Goal: Task Accomplishment & Management: Use online tool/utility

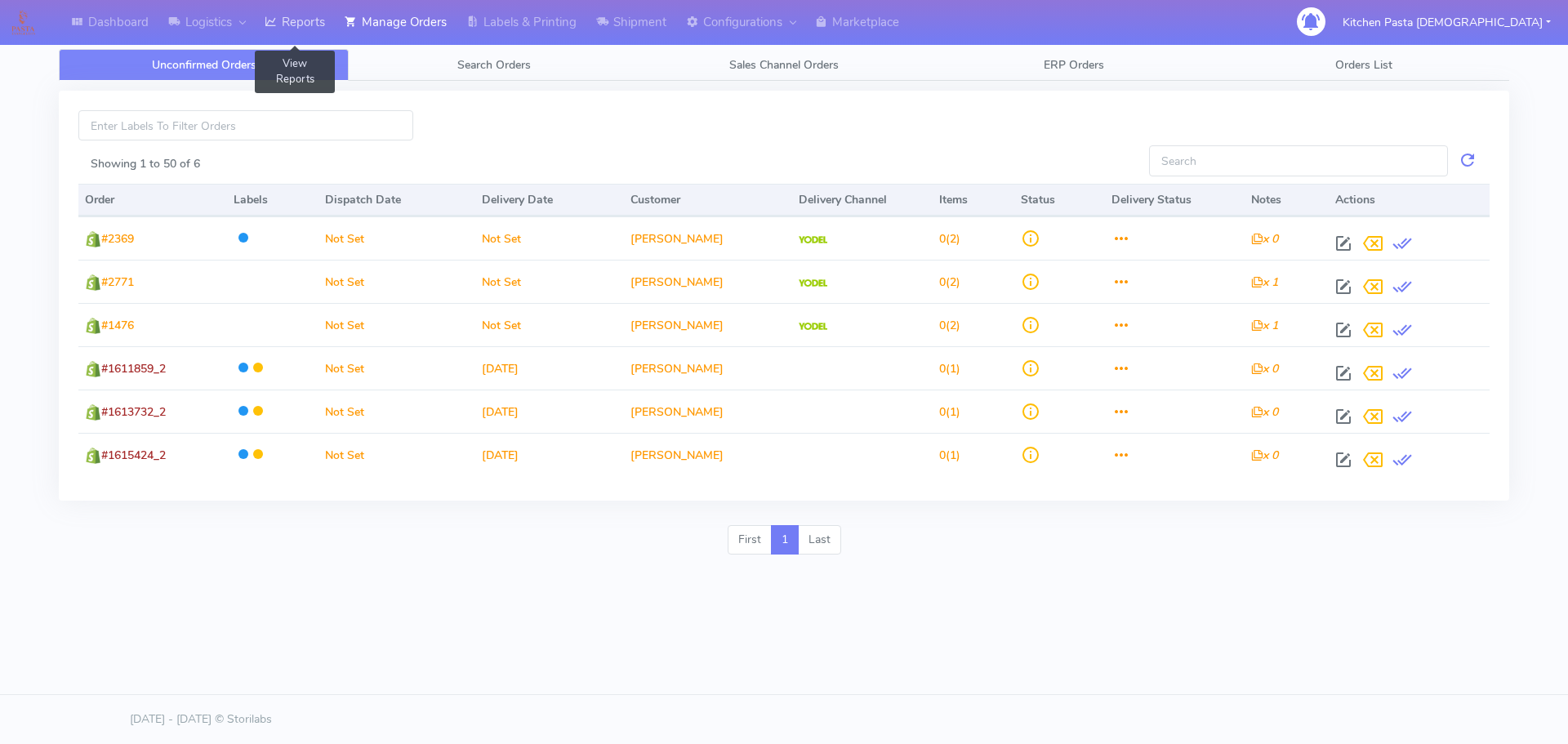
click at [277, 10] on link "Reports" at bounding box center [295, 22] width 80 height 45
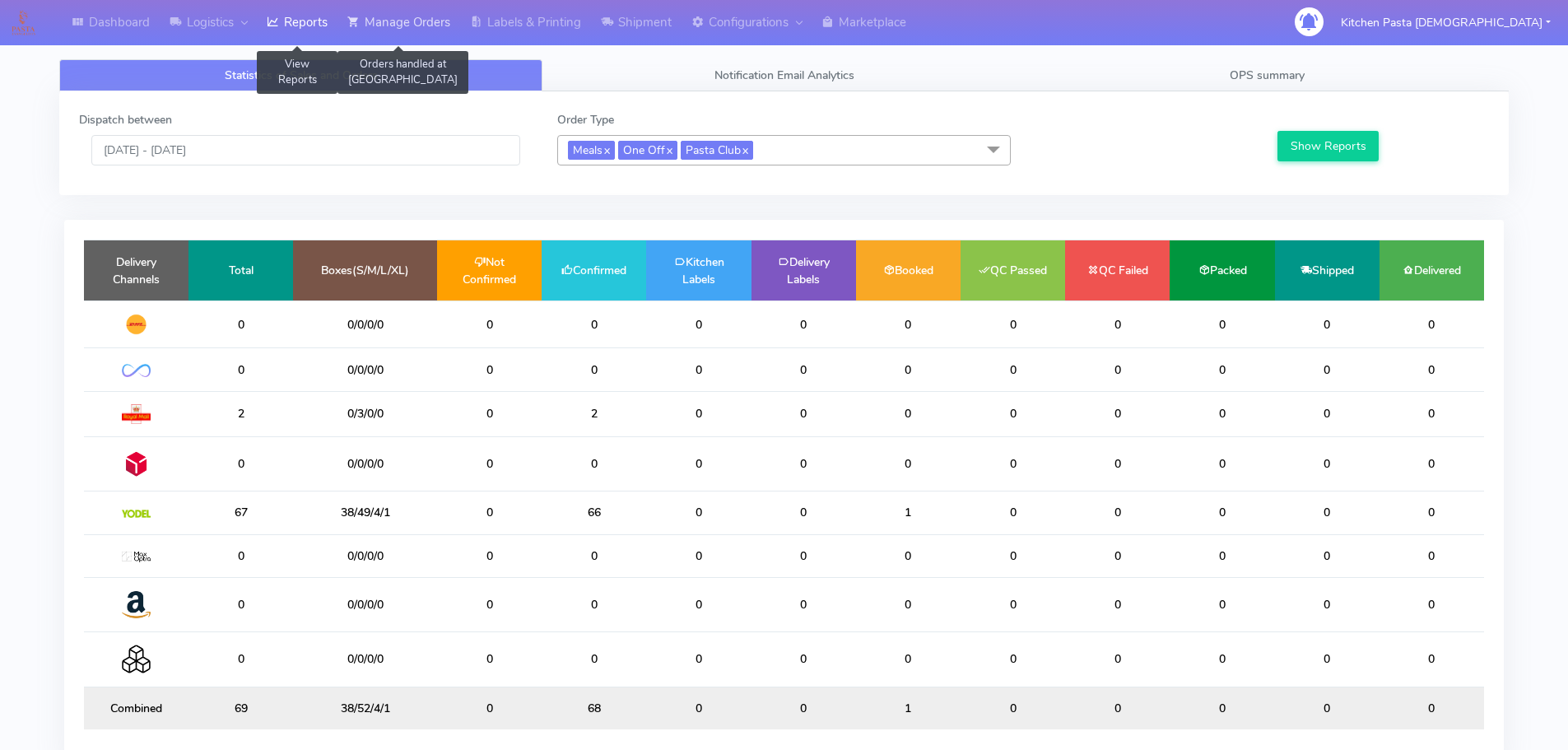
click at [438, 22] on link "Manage Orders" at bounding box center [399, 23] width 123 height 45
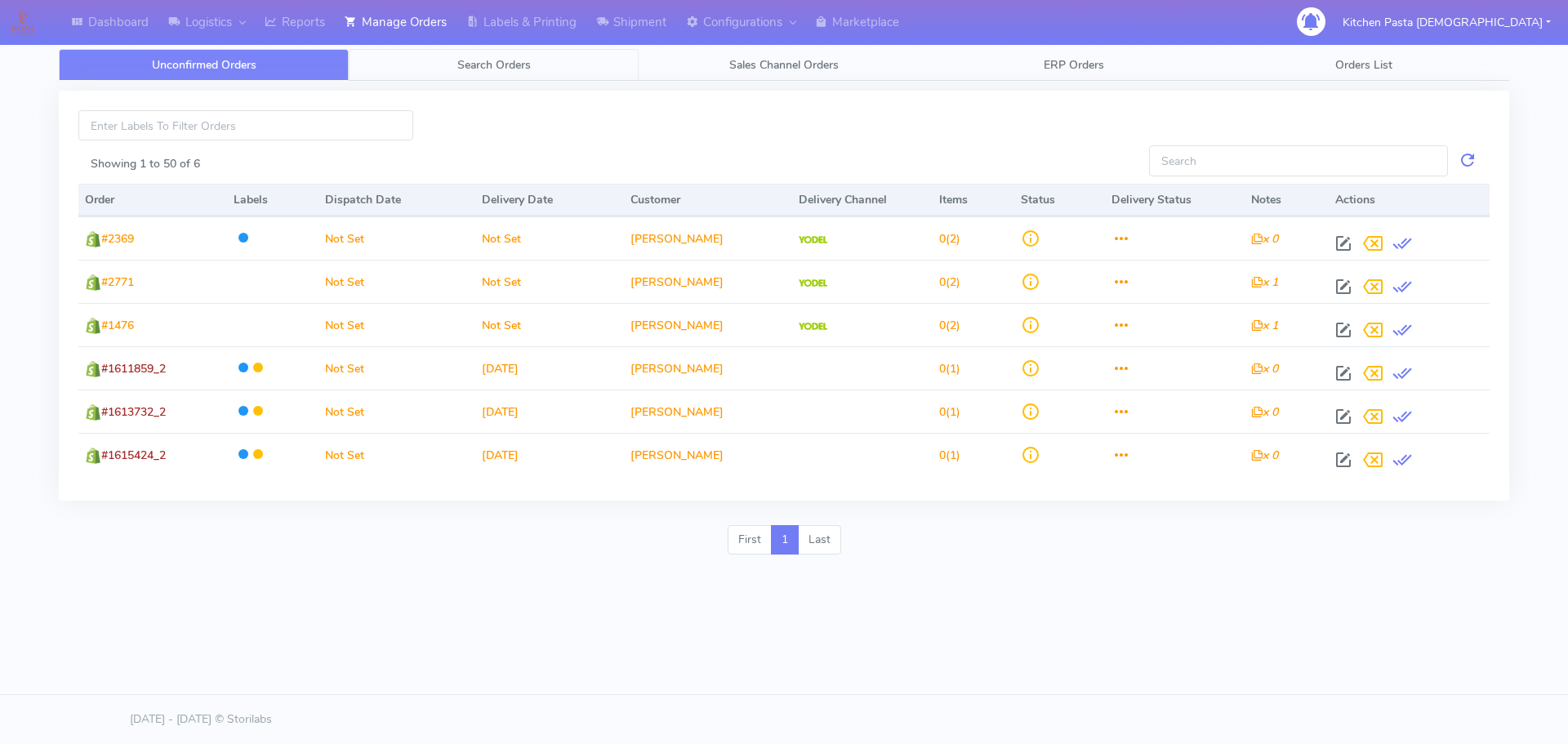
click at [461, 62] on span "Search Orders" at bounding box center [494, 65] width 73 height 16
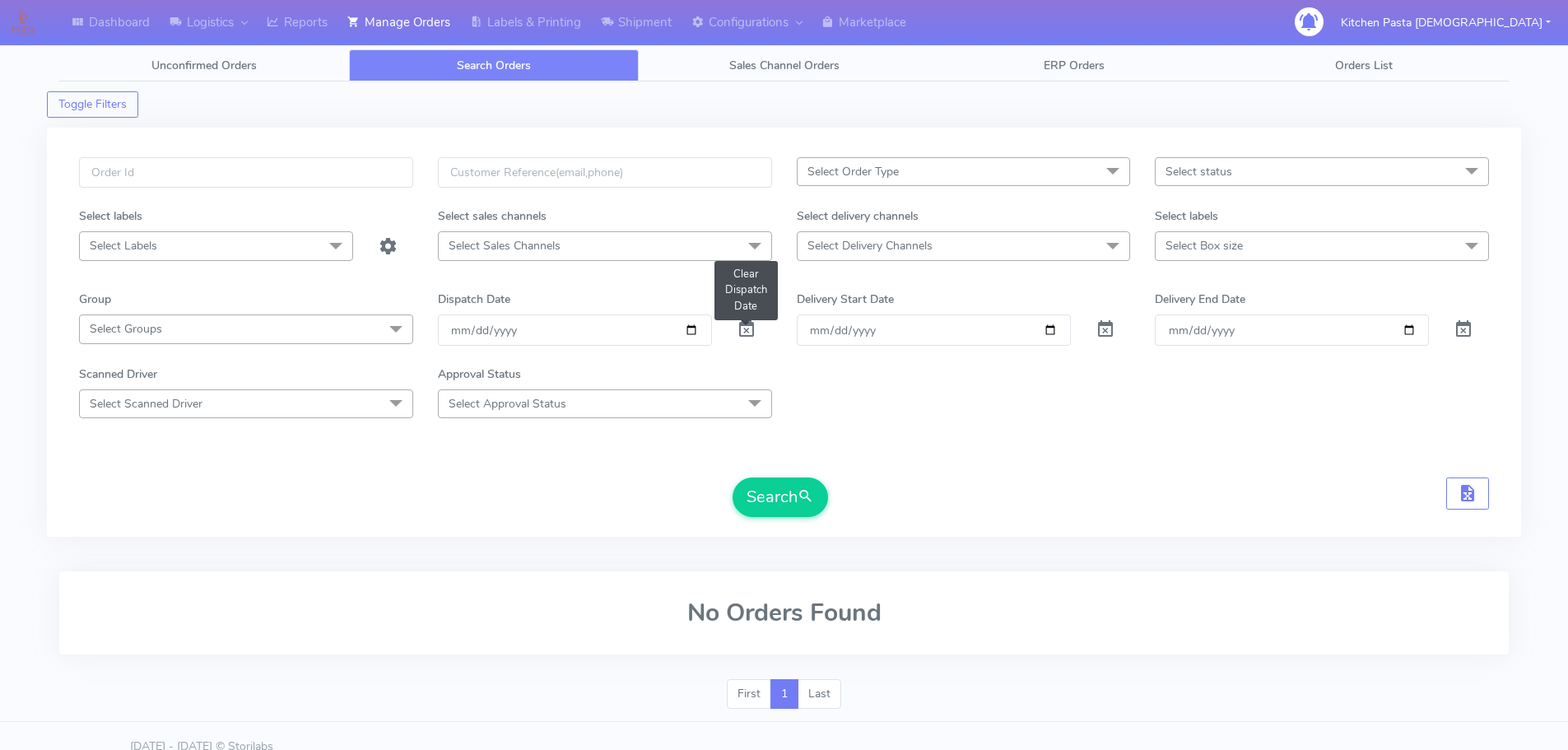
click at [745, 333] on span at bounding box center [747, 333] width 20 height 16
click at [301, 164] on input "text" at bounding box center [246, 172] width 334 height 30
type input "~"
type input "#1477"
click at [733, 478] on button "Search" at bounding box center [781, 497] width 96 height 39
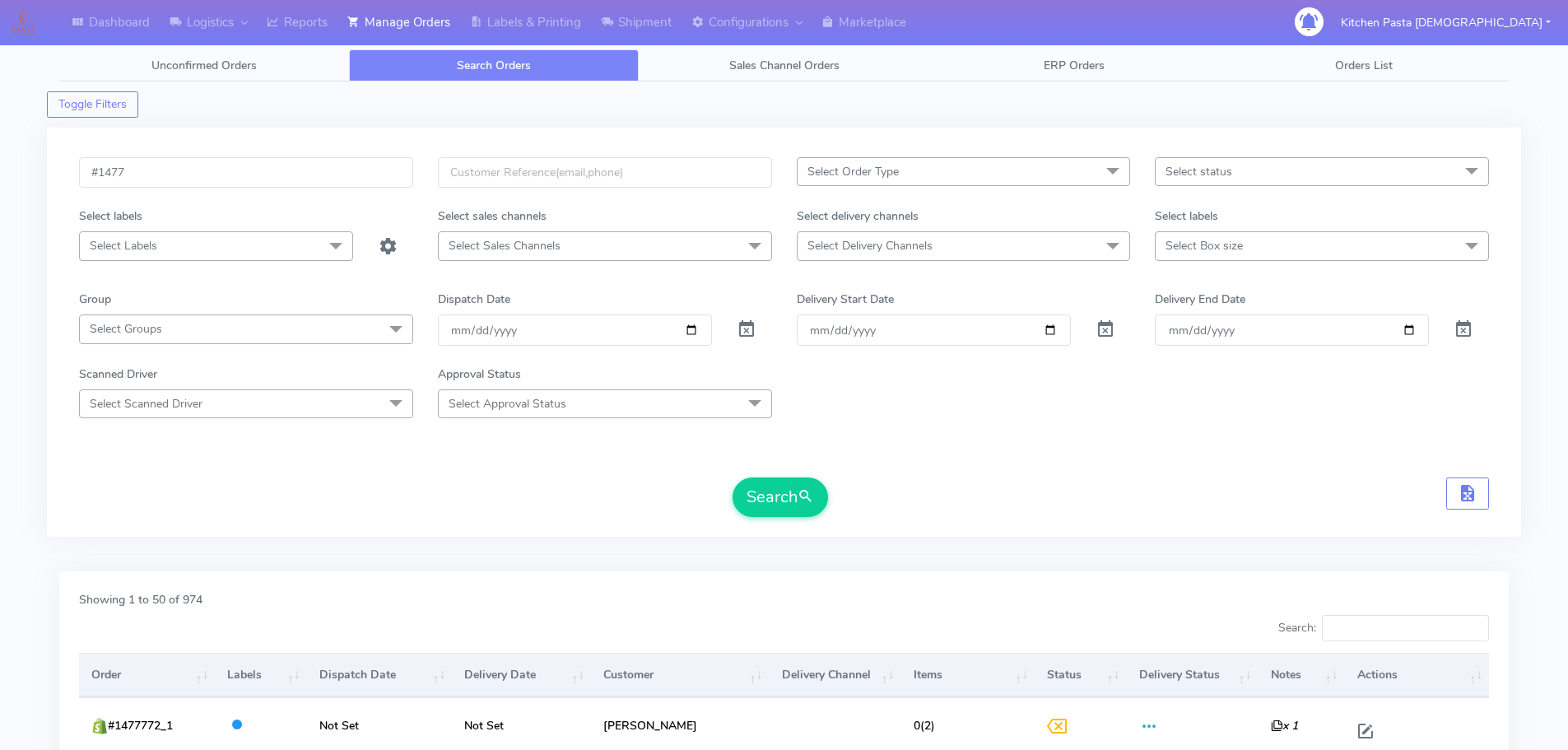
click at [889, 244] on span "Select Delivery Channels" at bounding box center [870, 245] width 125 height 16
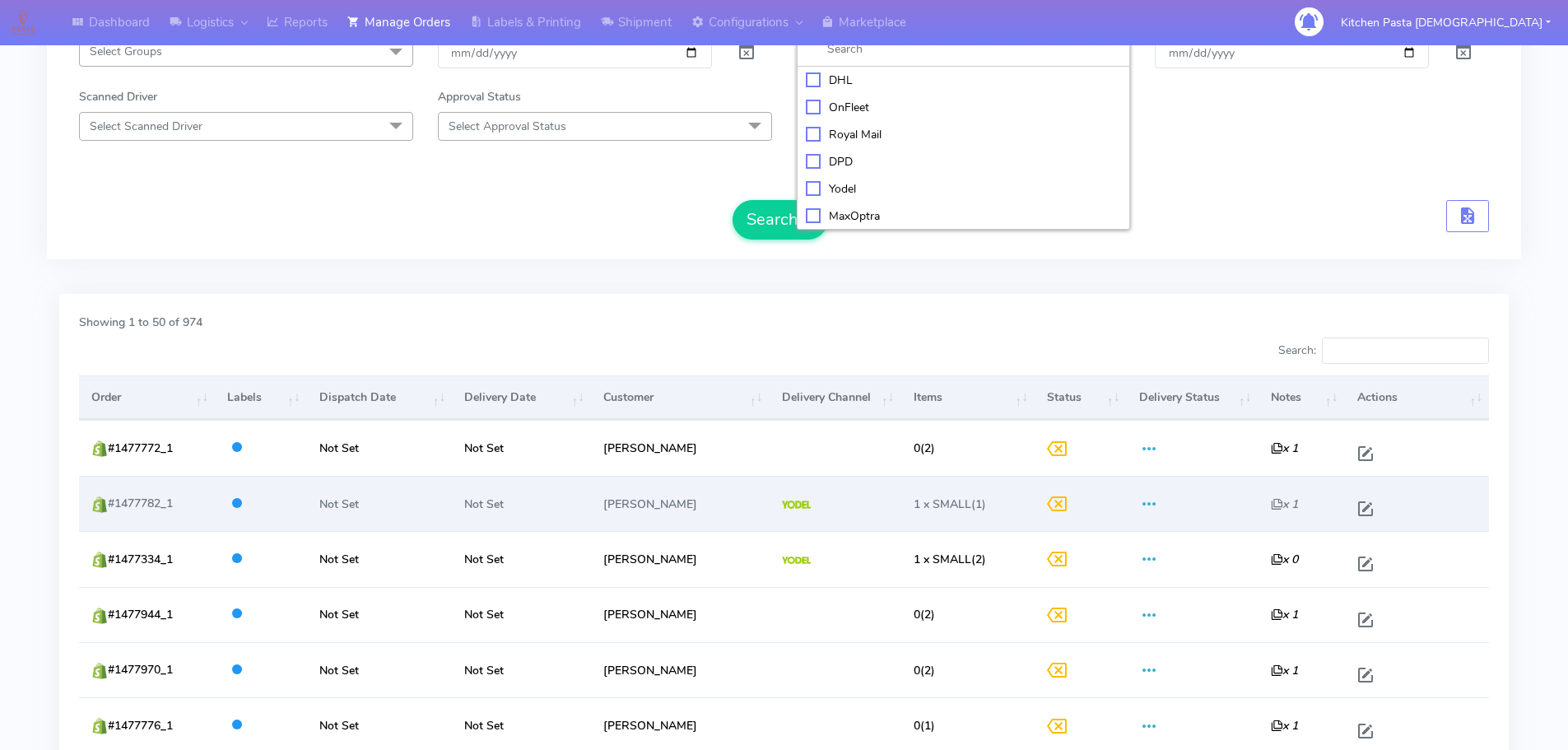
scroll to position [82, 0]
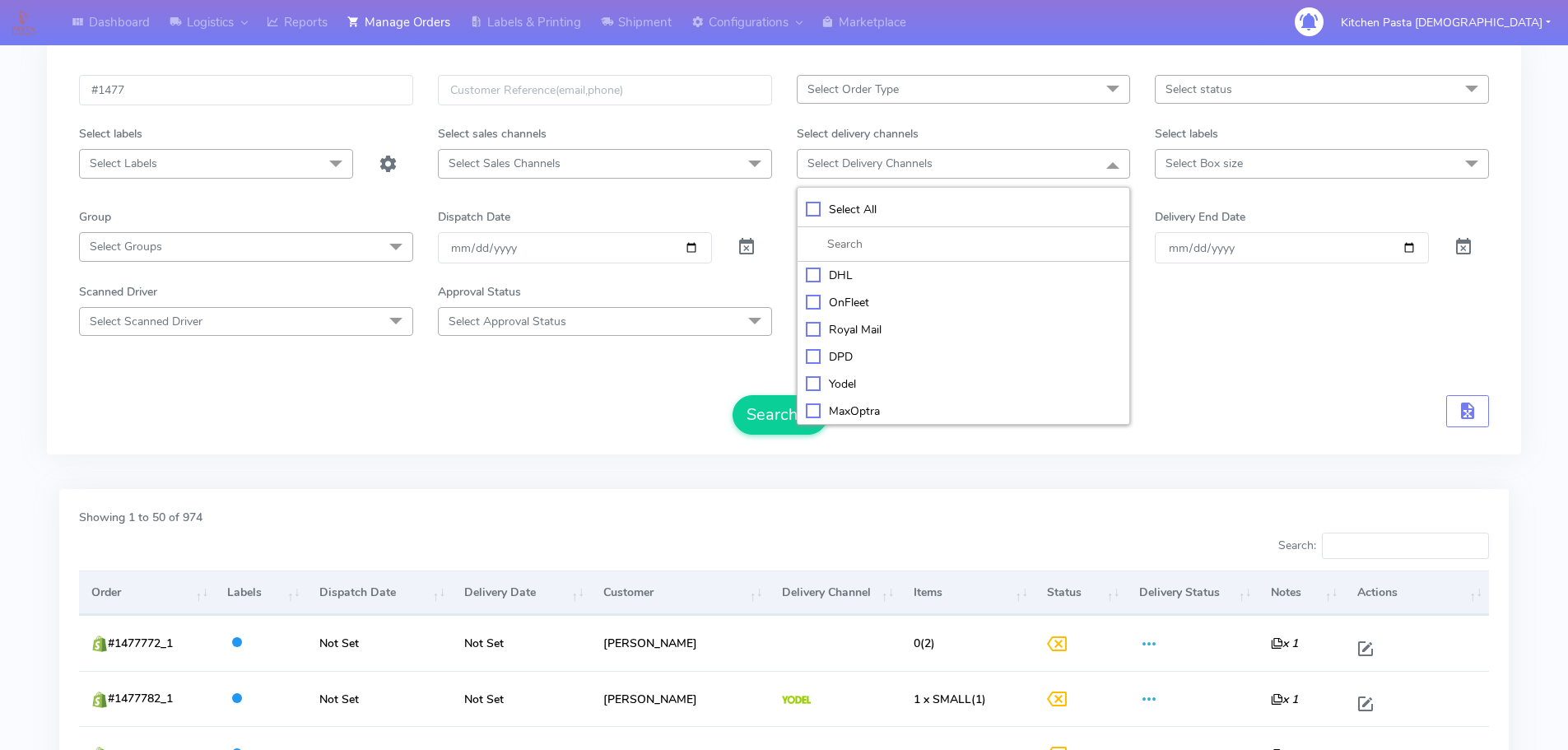
click at [595, 166] on span "Select Sales Channels" at bounding box center [605, 163] width 334 height 29
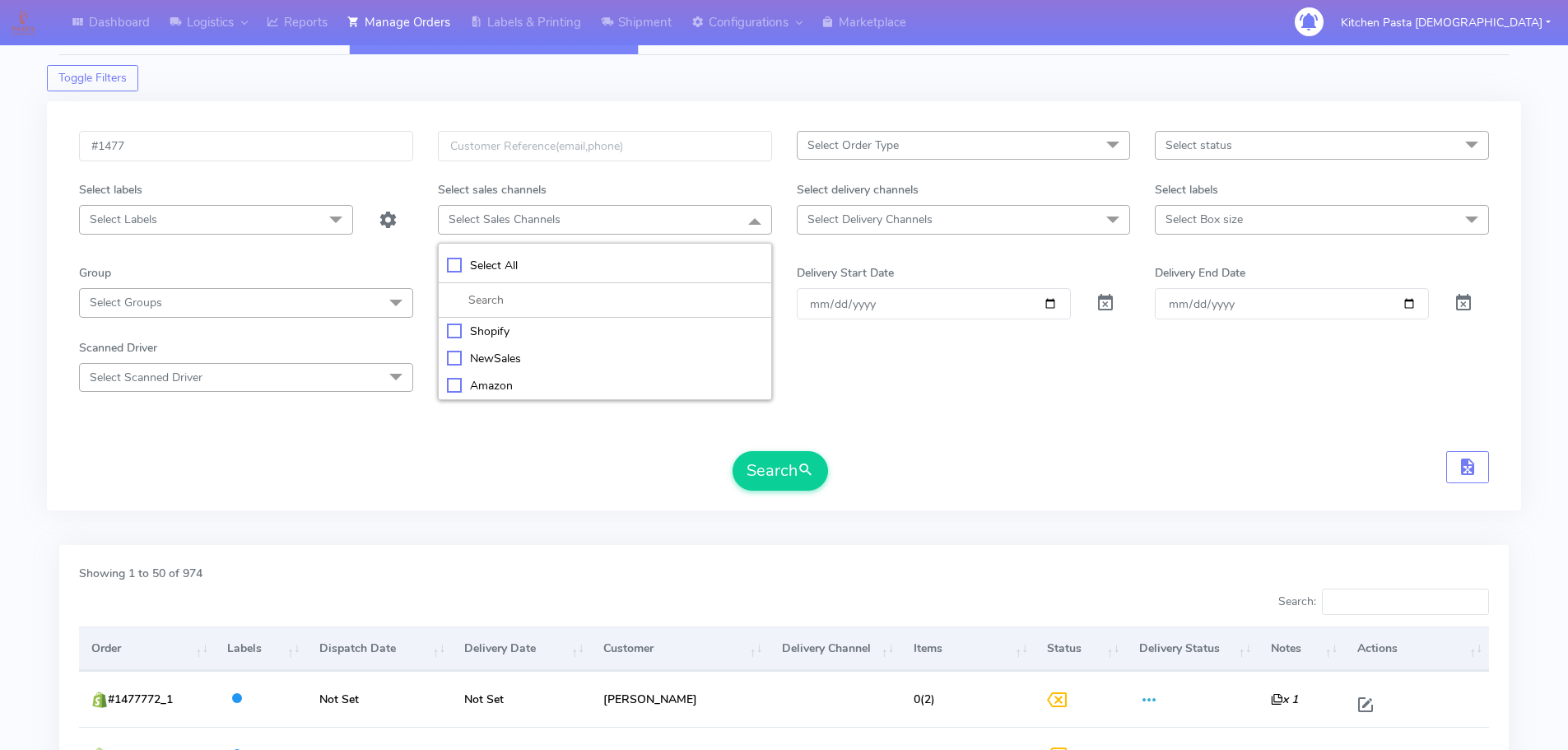
scroll to position [0, 0]
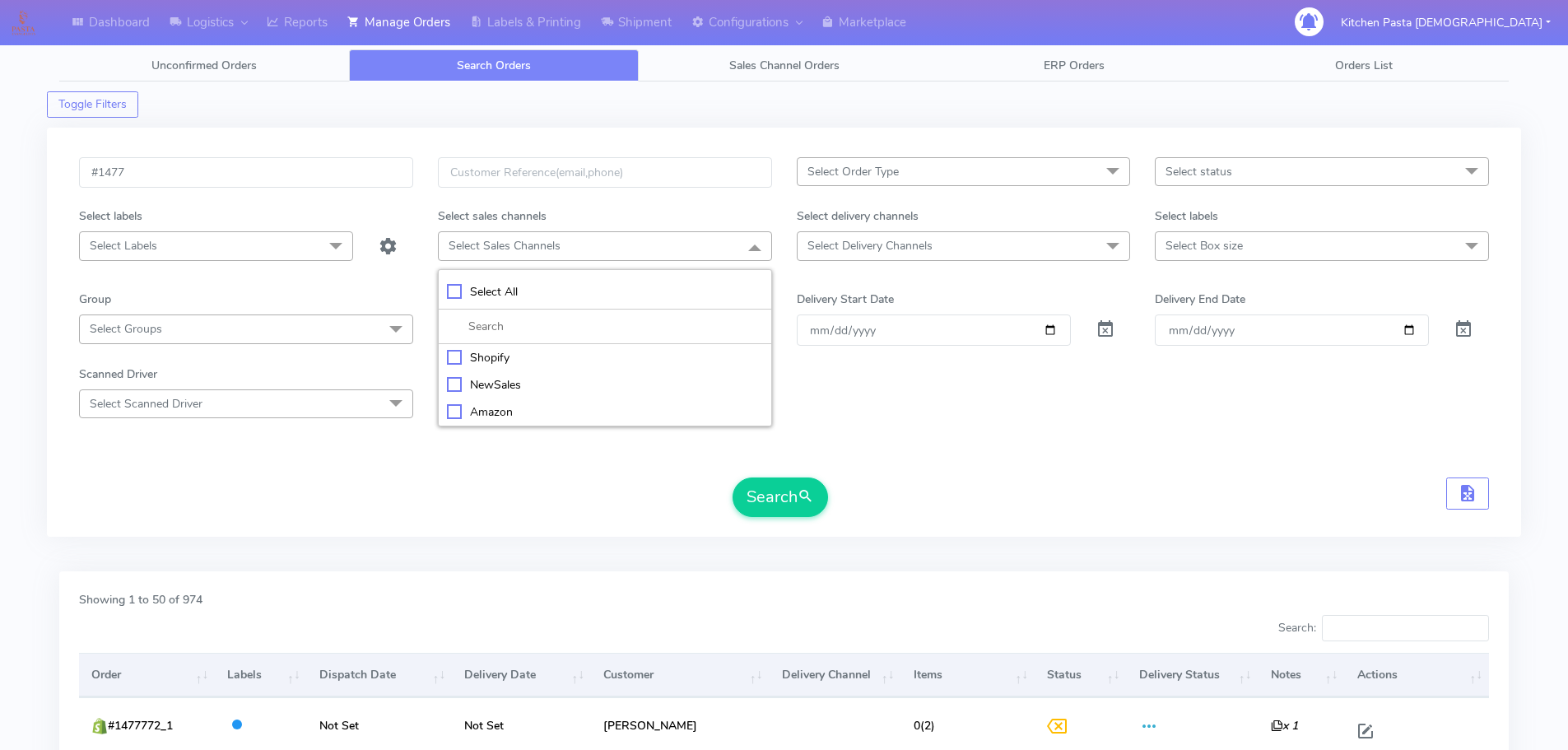
click at [860, 164] on span "Select Order Type" at bounding box center [853, 171] width 91 height 16
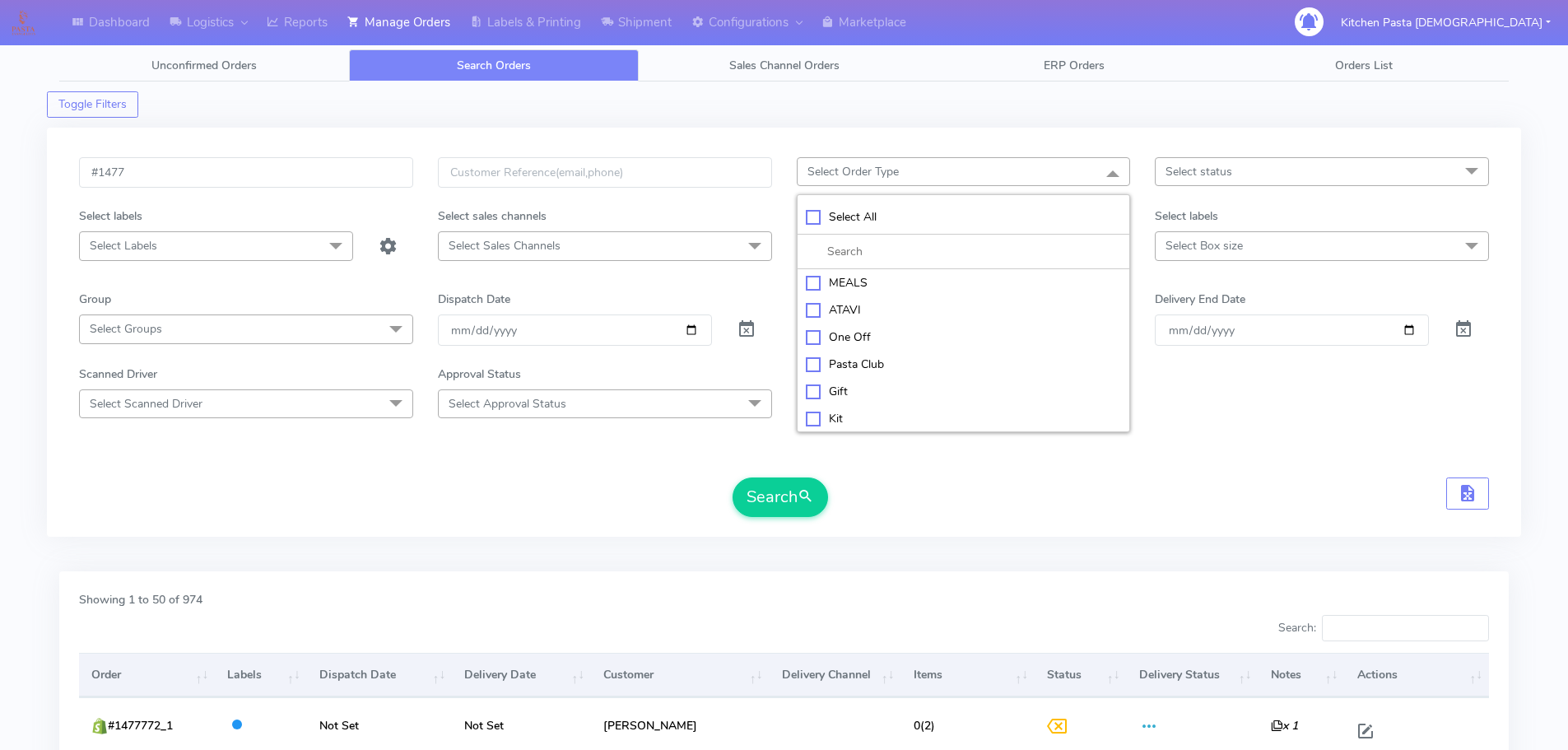
click at [831, 312] on div "ATAVI" at bounding box center [964, 310] width 316 height 18
checkbox input "true"
click at [797, 486] on button "Search" at bounding box center [781, 497] width 96 height 39
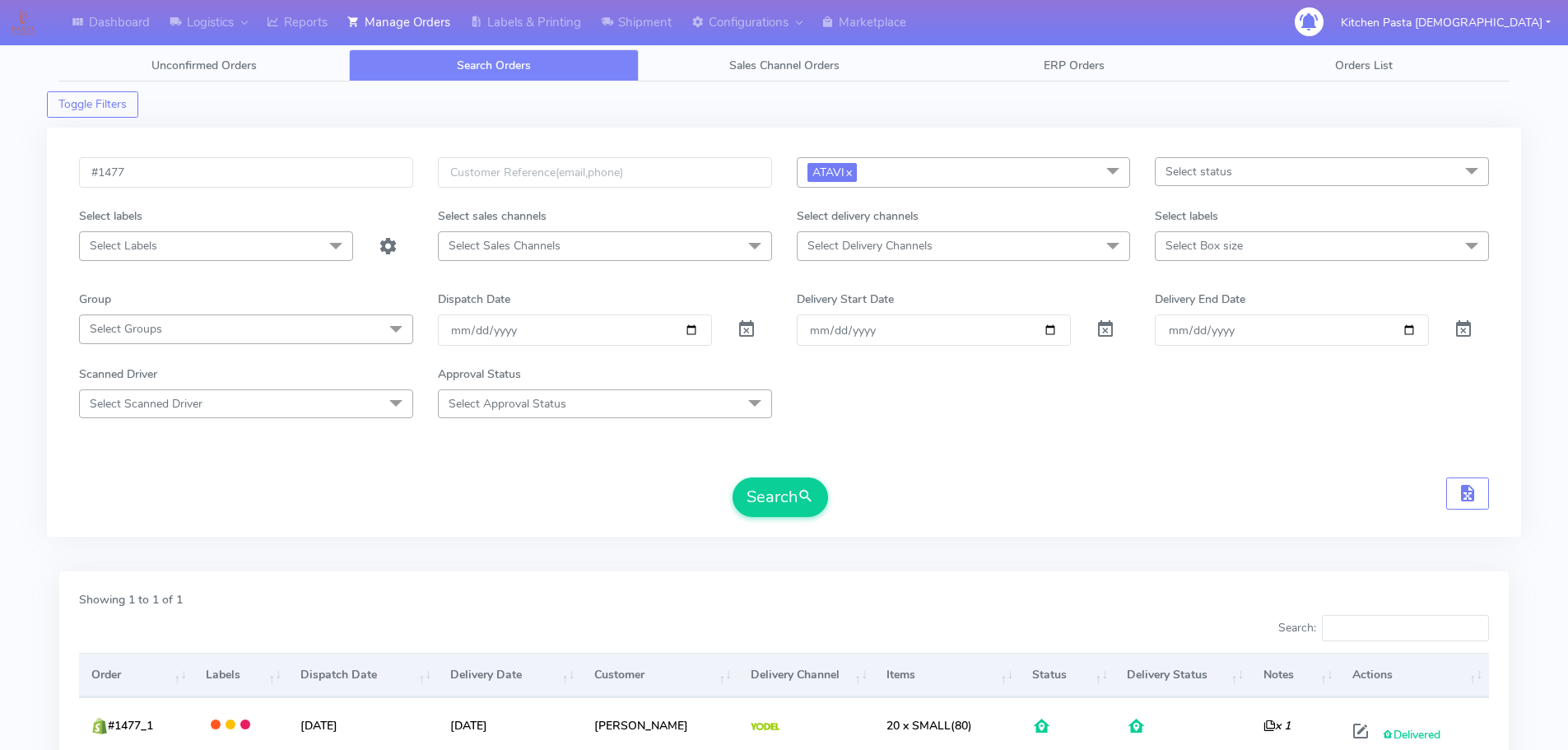
scroll to position [82, 0]
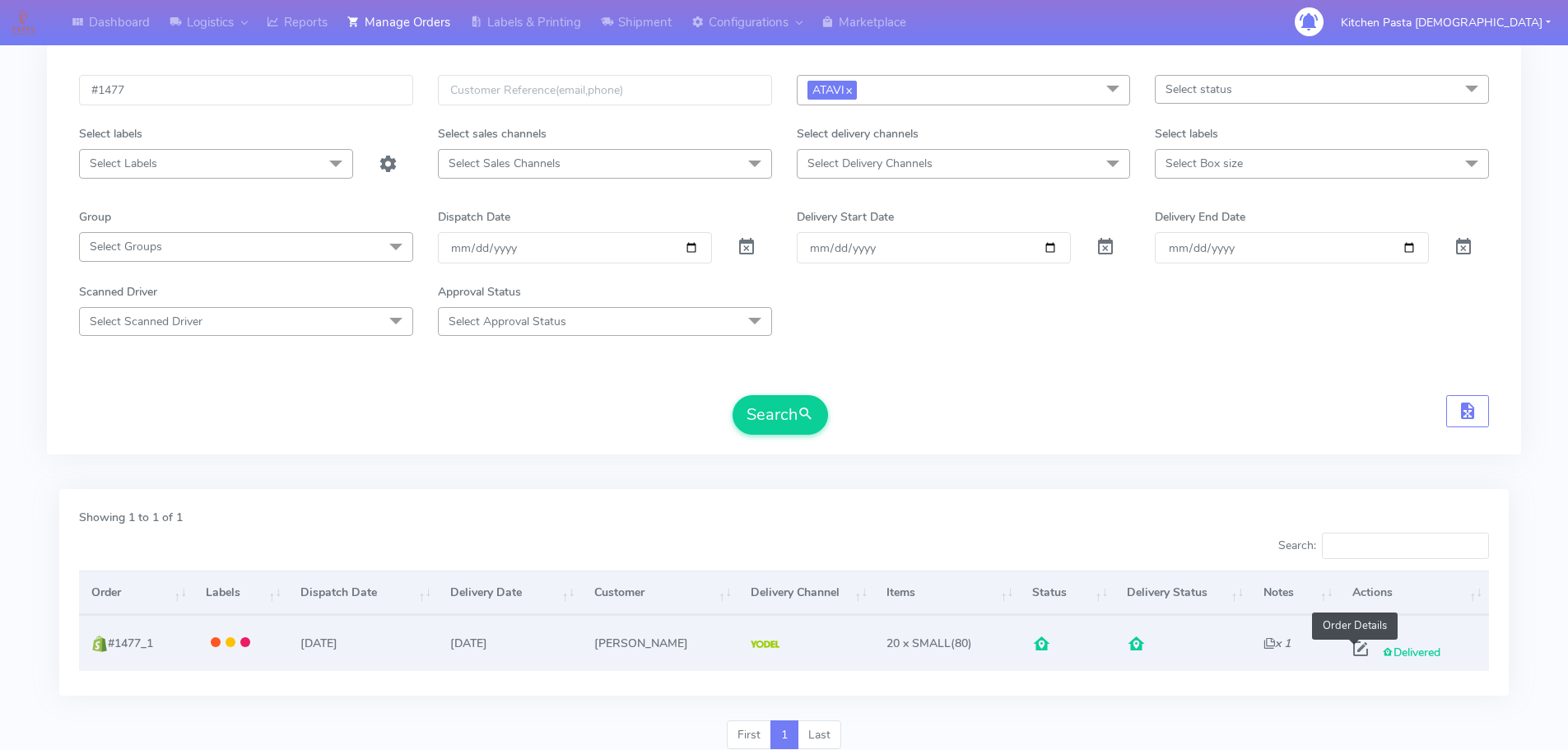
click at [1367, 650] on span at bounding box center [1360, 653] width 29 height 16
select select "5"
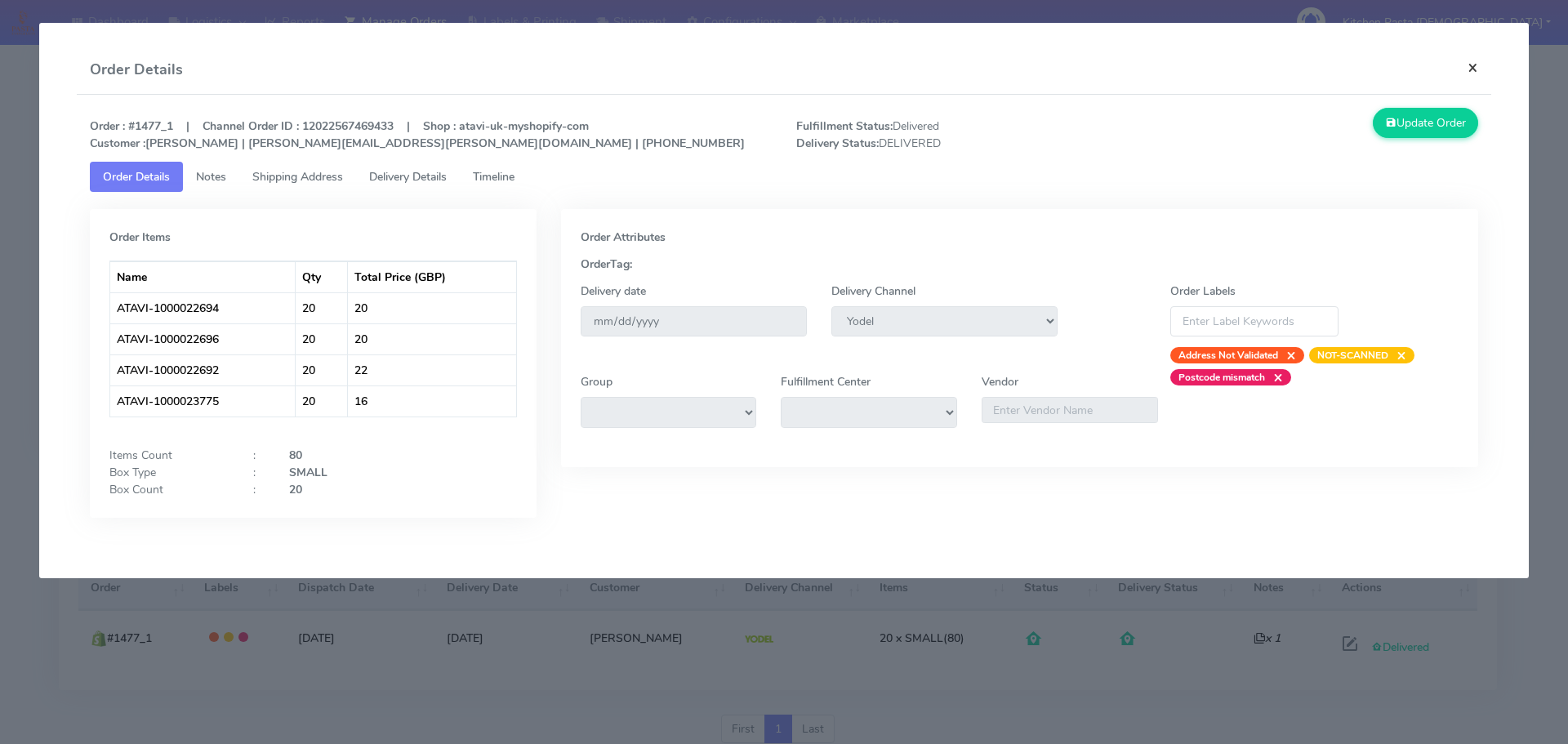
click at [1476, 72] on button "×" at bounding box center [1472, 67] width 37 height 43
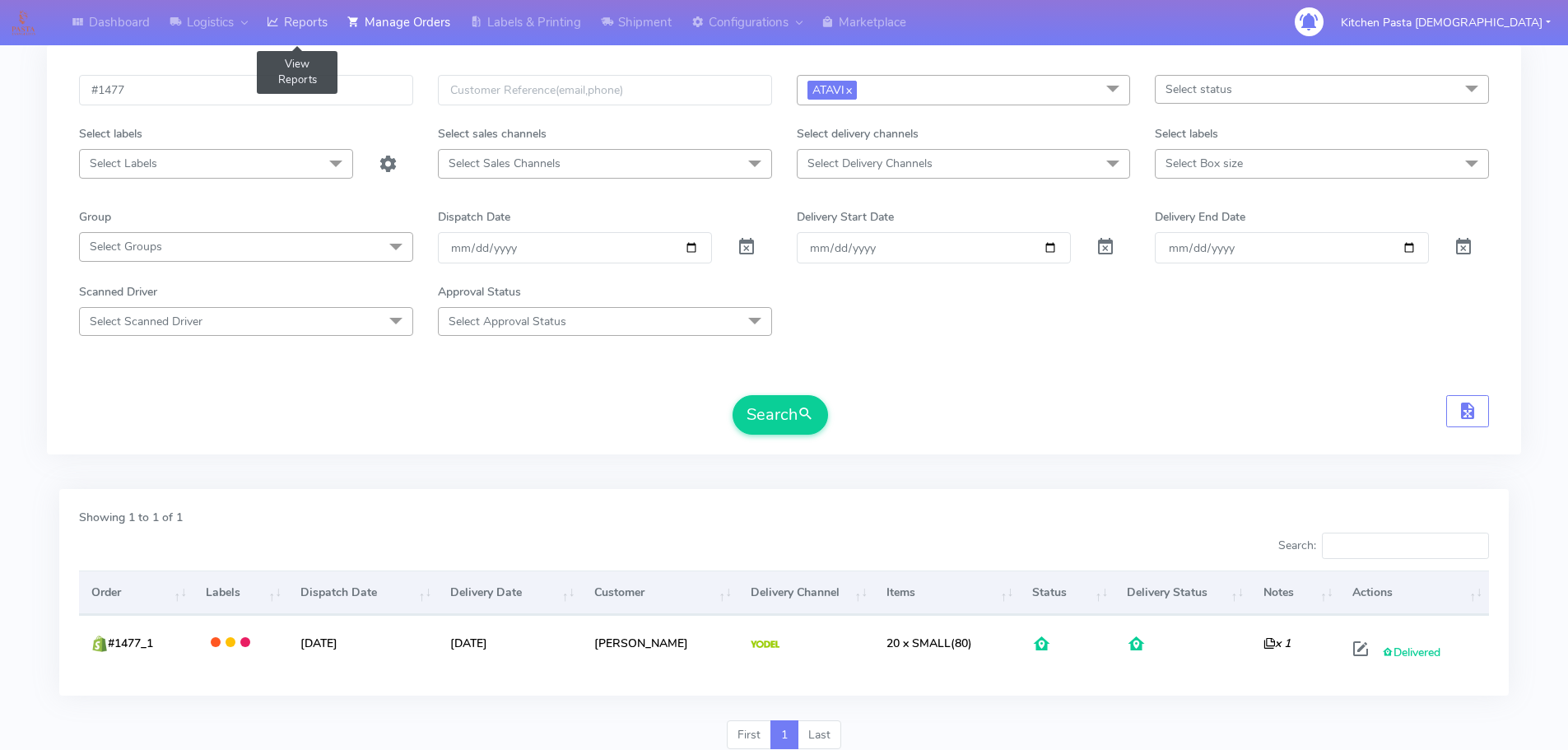
drag, startPoint x: 297, startPoint y: 30, endPoint x: 336, endPoint y: 2, distance: 48.0
click at [297, 30] on link "Reports" at bounding box center [297, 23] width 81 height 45
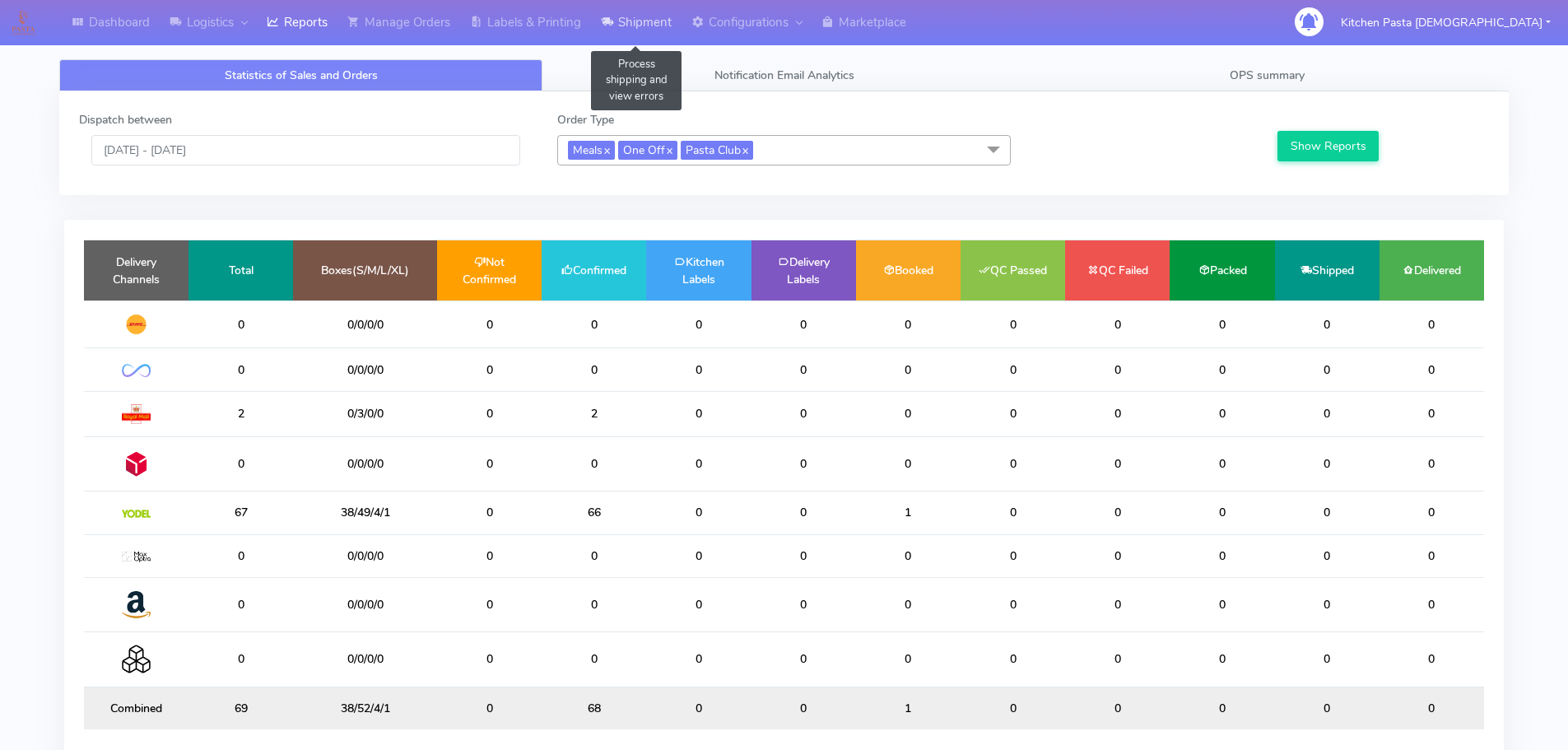
click at [637, 21] on link "Shipment" at bounding box center [636, 23] width 91 height 45
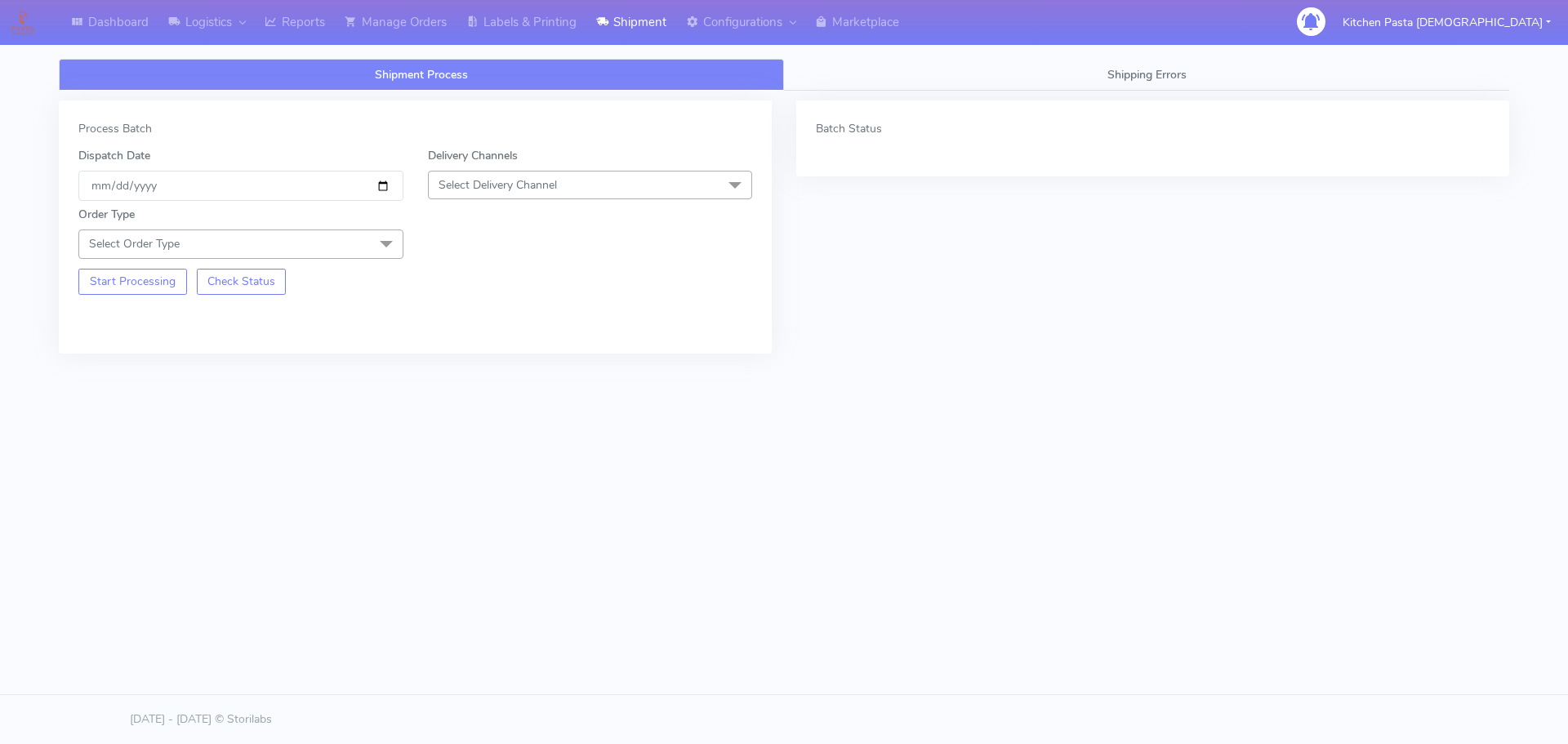
click at [586, 187] on span "Select Delivery Channel" at bounding box center [590, 185] width 325 height 28
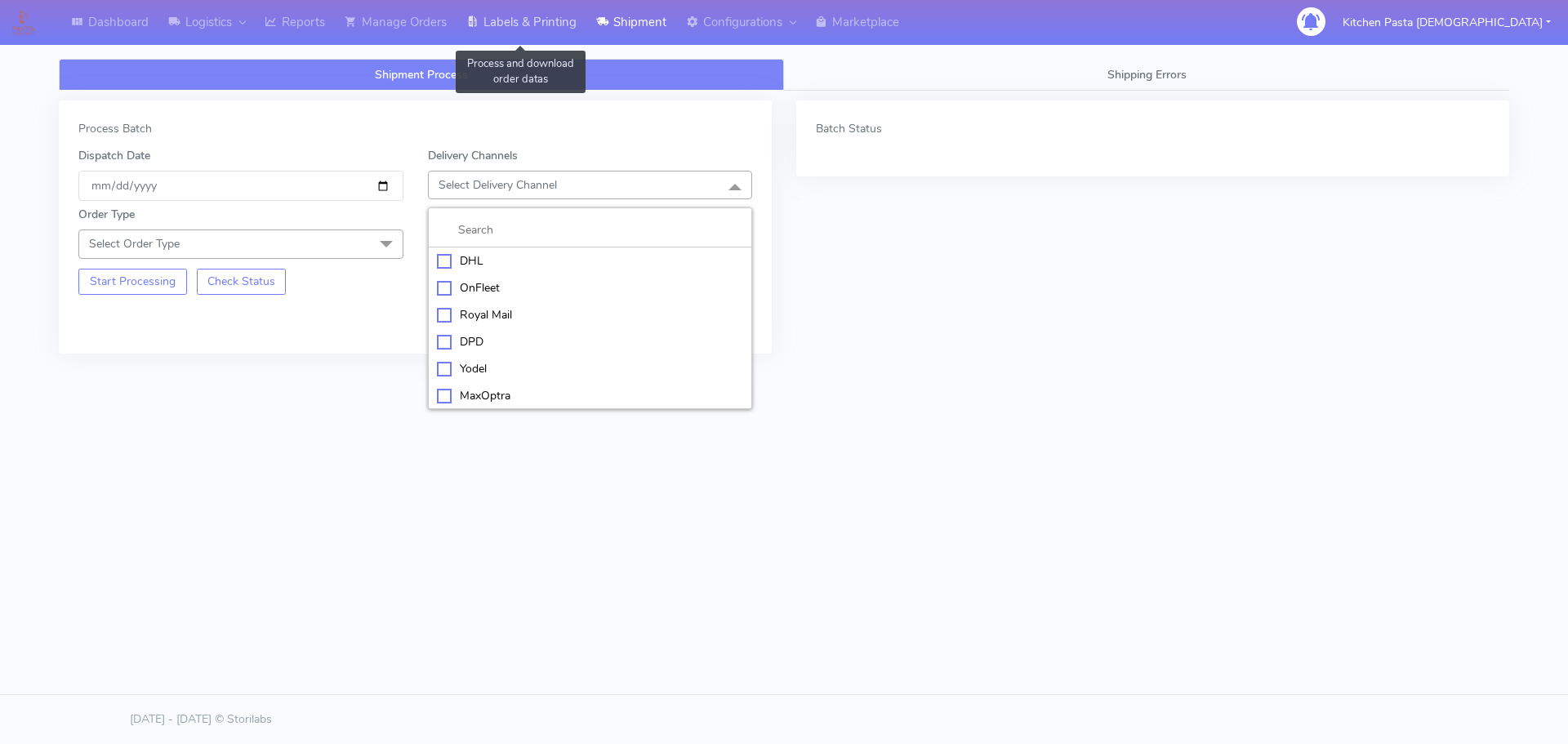
click at [540, 34] on link "Labels & Printing" at bounding box center [521, 22] width 130 height 45
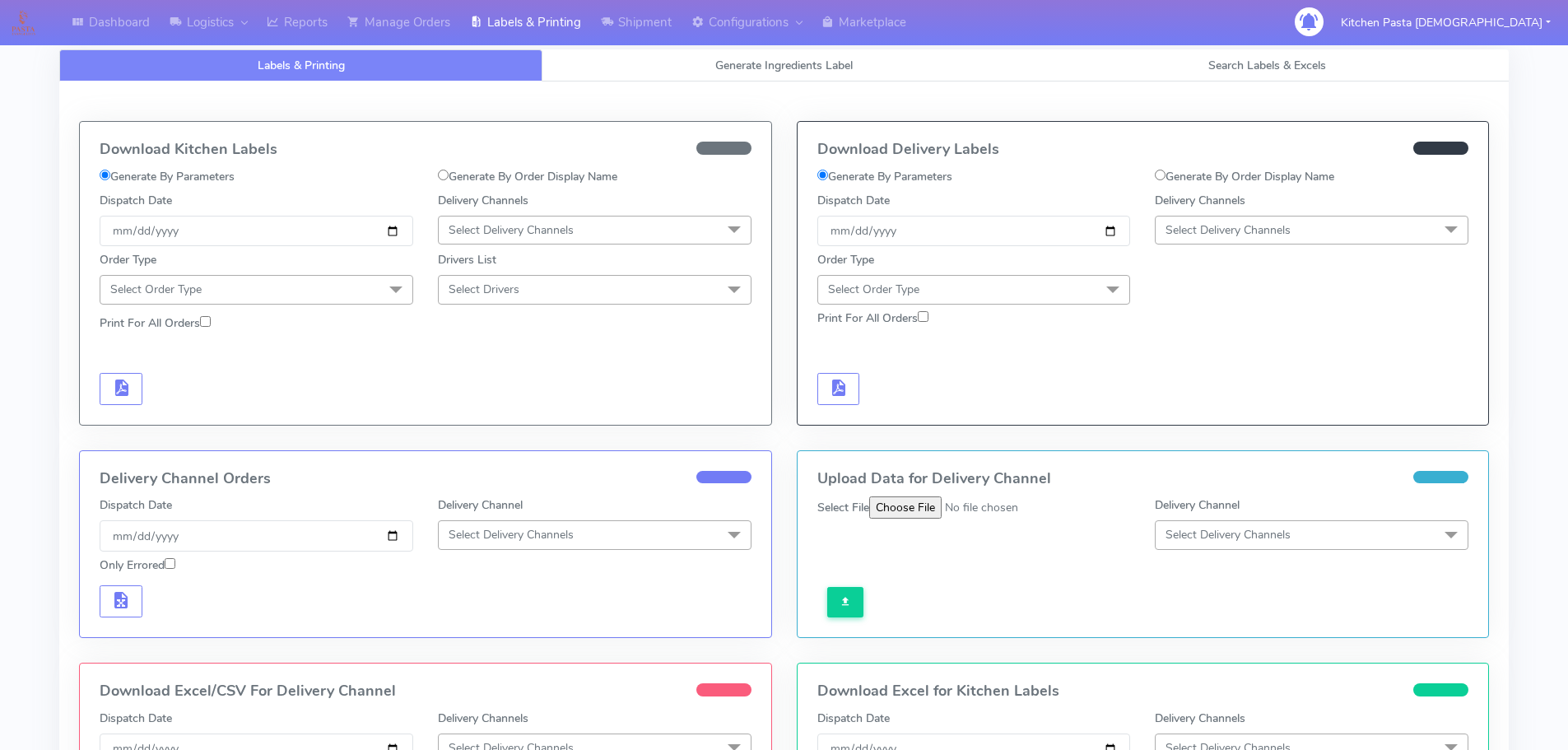
click at [1216, 233] on span "Select Delivery Channels" at bounding box center [1227, 230] width 125 height 16
click at [1210, 411] on div "Yodel" at bounding box center [1311, 415] width 295 height 18
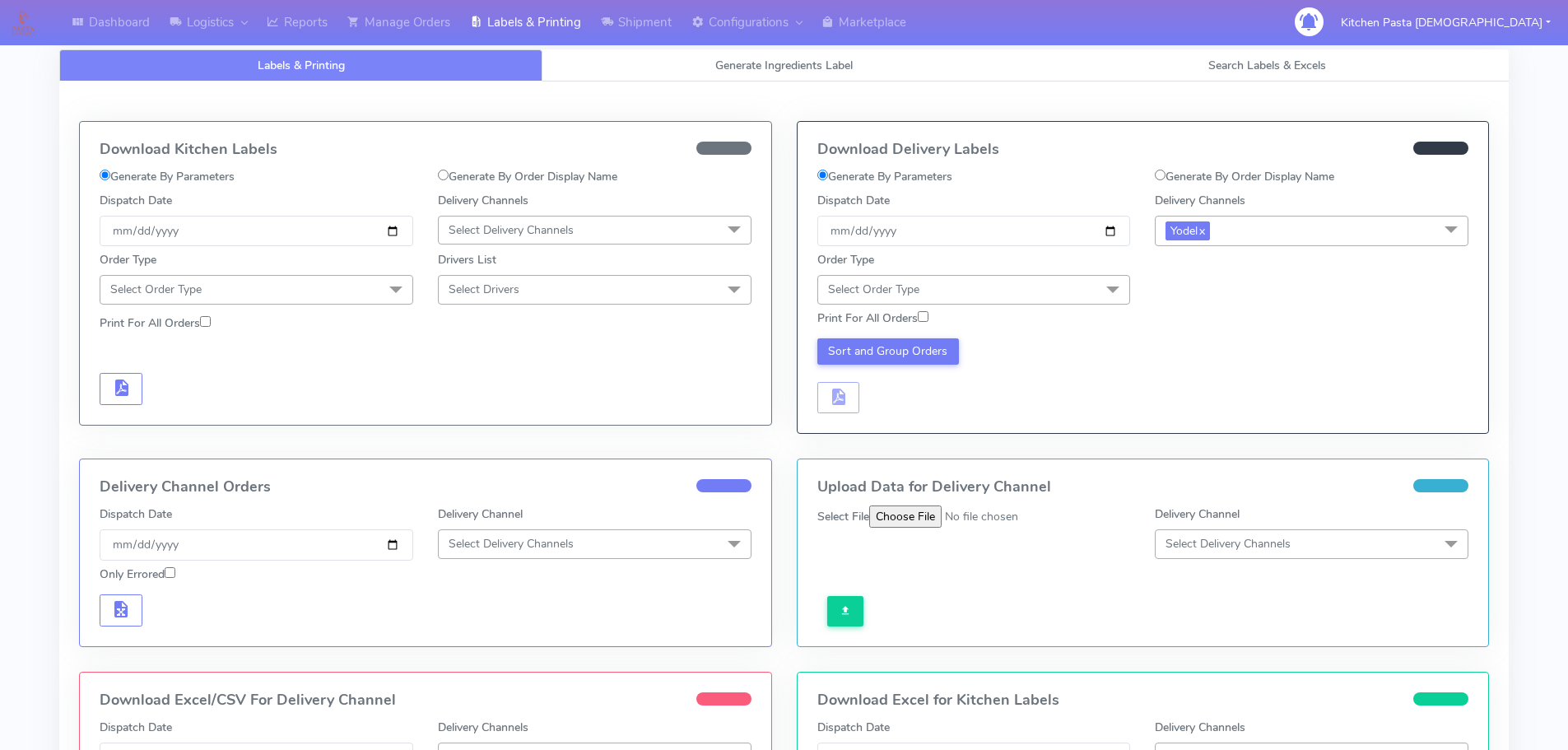
drag, startPoint x: 1083, startPoint y: 284, endPoint x: 952, endPoint y: 354, distance: 148.5
click at [1084, 285] on span "Select Order Type" at bounding box center [975, 289] width 314 height 29
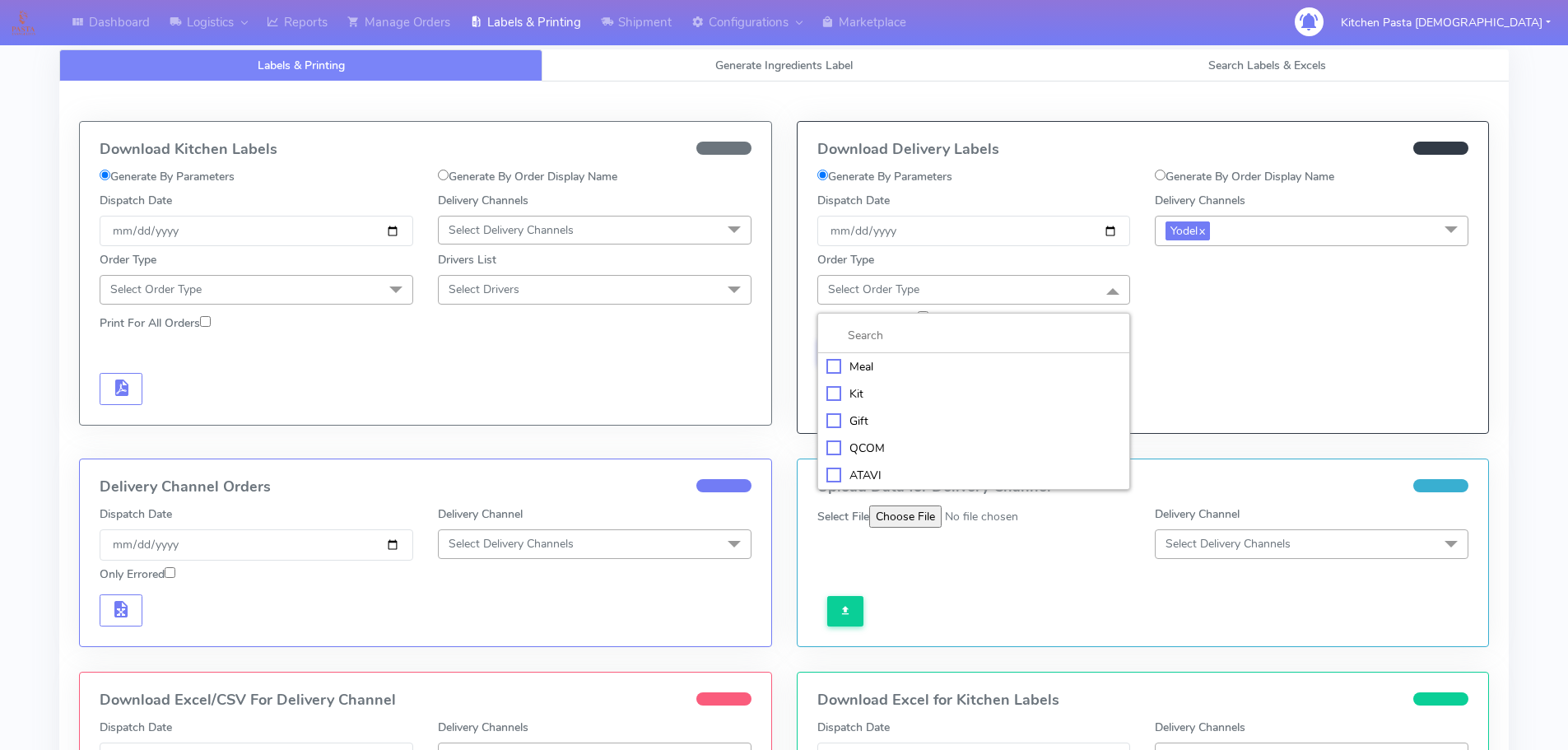
click at [960, 360] on div "Meal" at bounding box center [974, 367] width 295 height 18
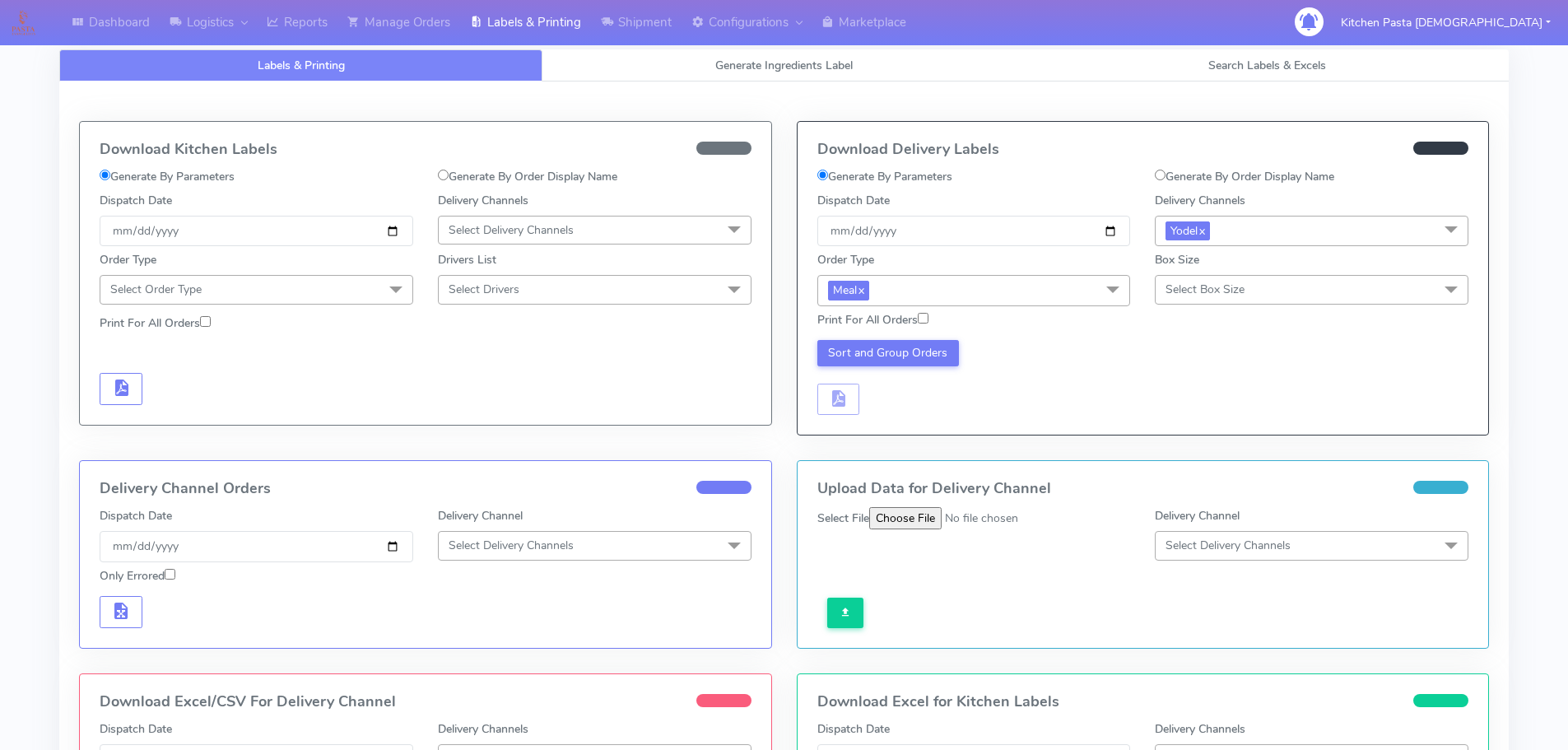
click at [1183, 298] on span "Select Box Size" at bounding box center [1312, 289] width 314 height 29
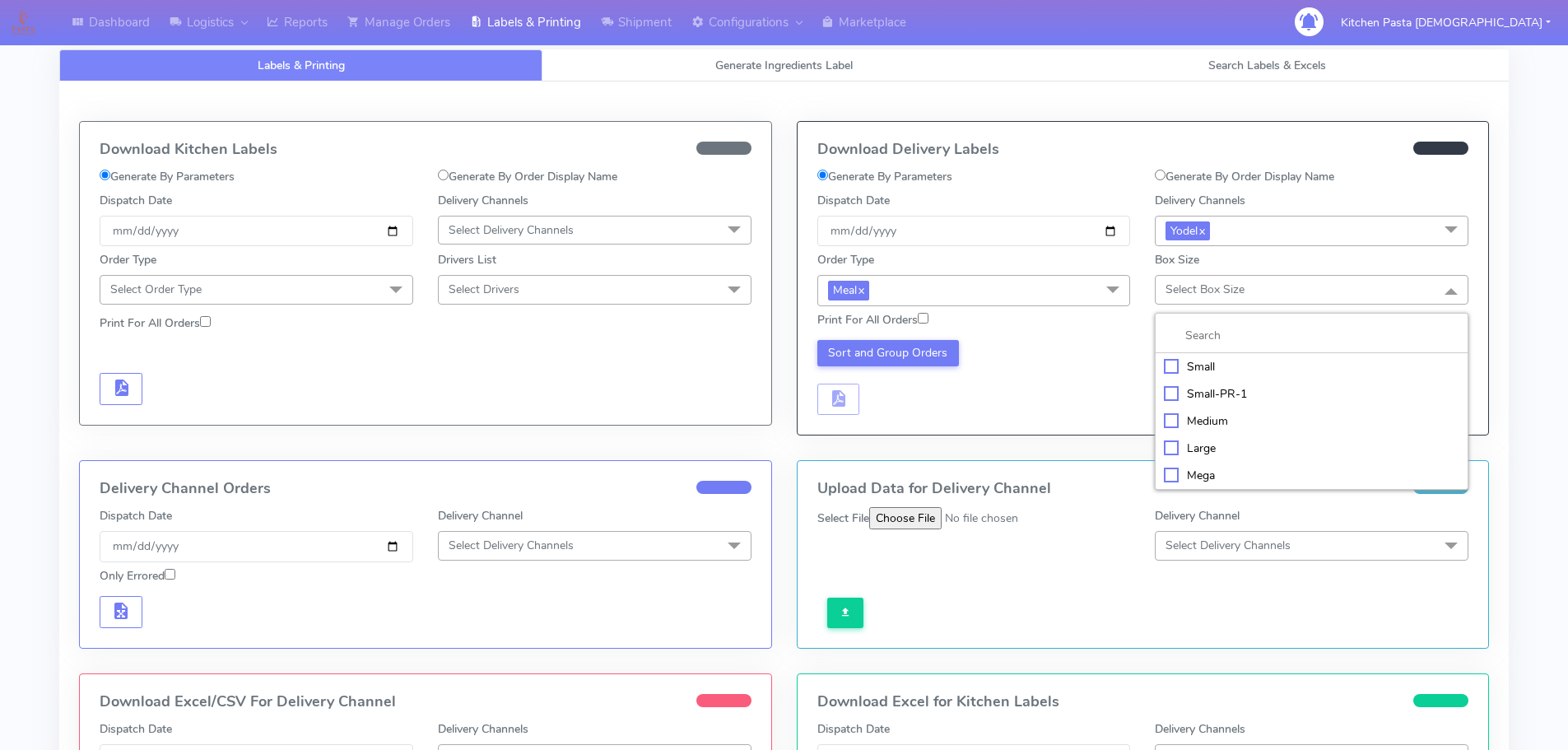
click at [1192, 470] on div "Mega" at bounding box center [1311, 475] width 295 height 18
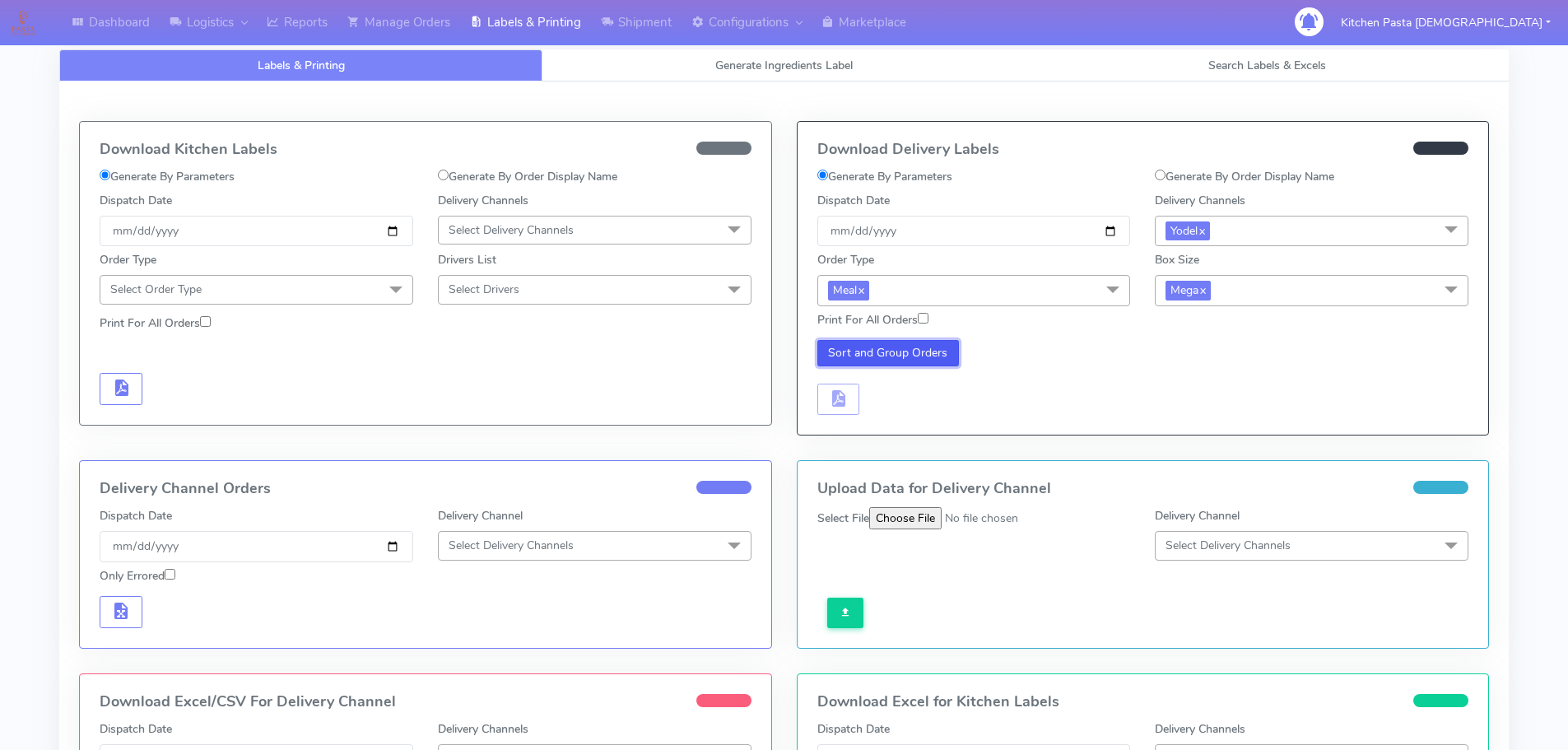
click at [928, 348] on button "Sort and Group Orders" at bounding box center [889, 353] width 143 height 26
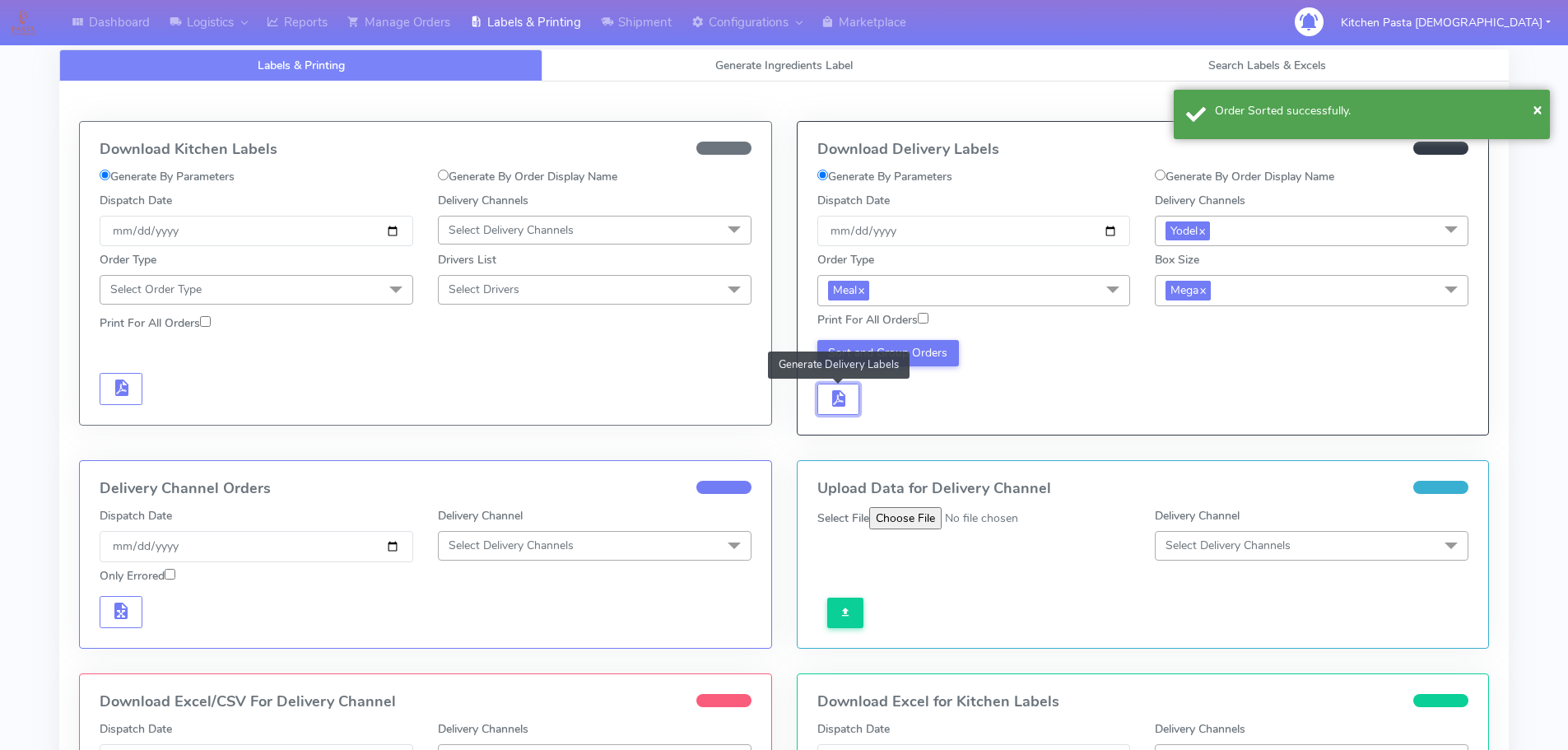
drag, startPoint x: 853, startPoint y: 389, endPoint x: 866, endPoint y: 392, distance: 13.3
click at [853, 390] on button "button" at bounding box center [839, 400] width 43 height 32
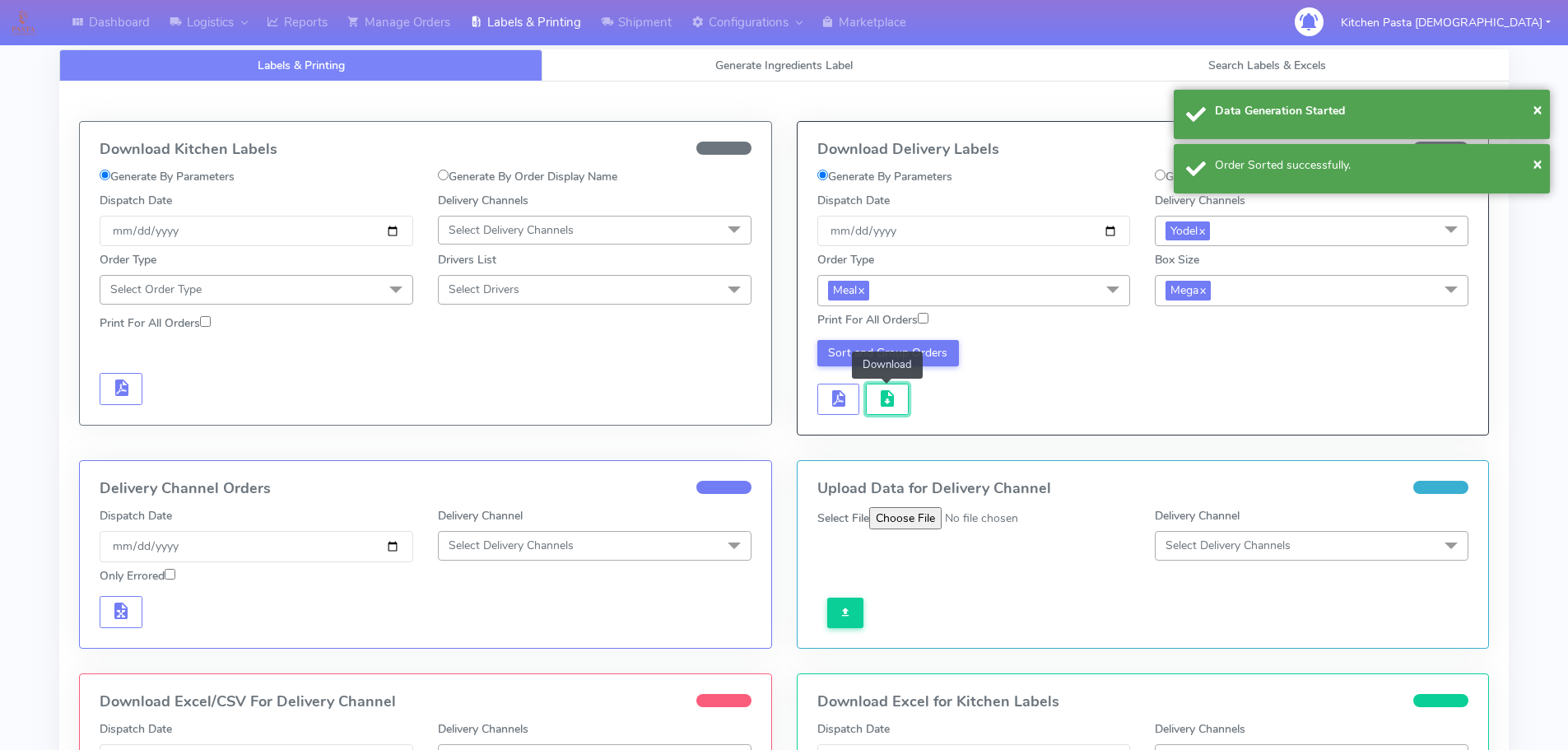
click at [887, 396] on span "button" at bounding box center [887, 402] width 20 height 16
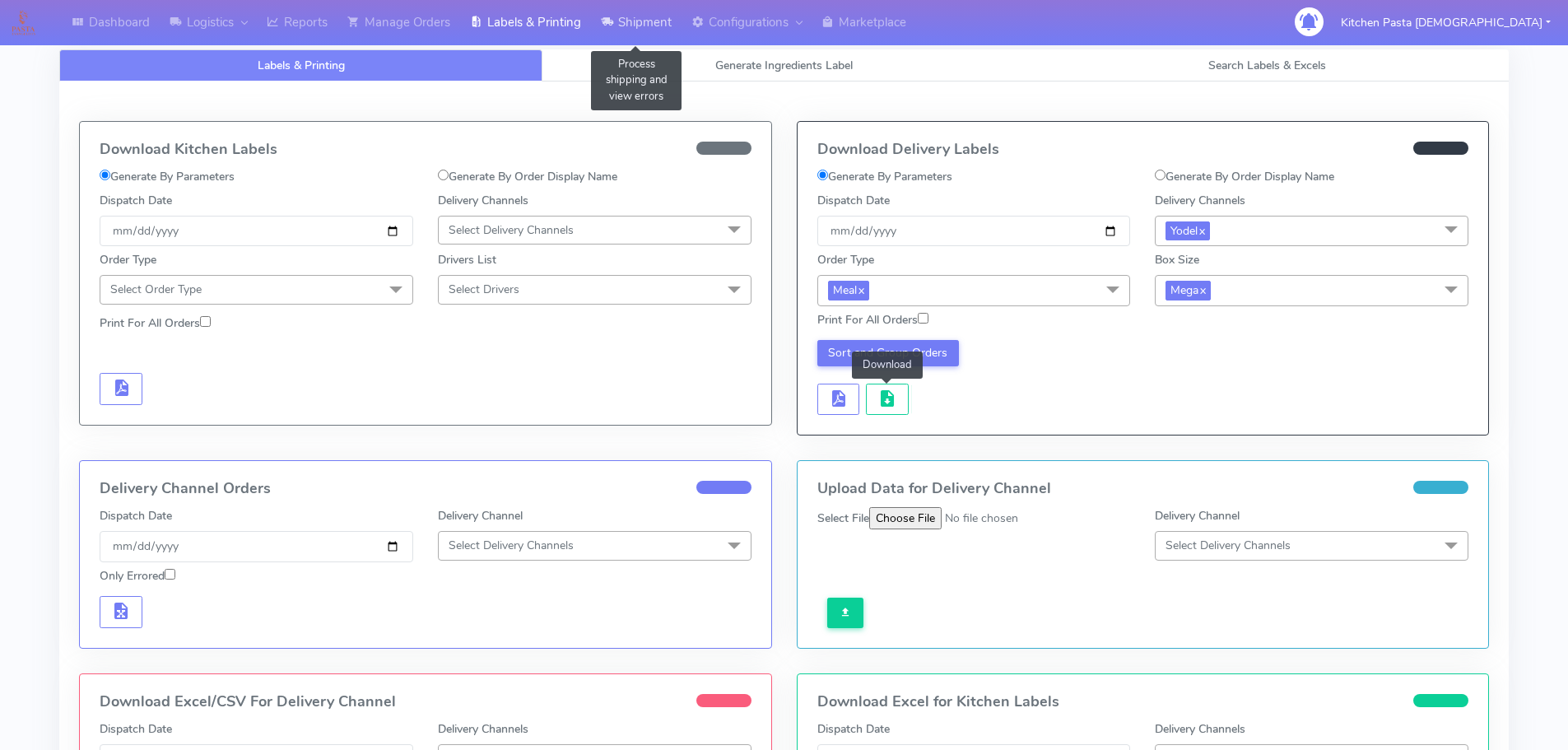
click at [639, 39] on link "Shipment" at bounding box center [636, 23] width 91 height 45
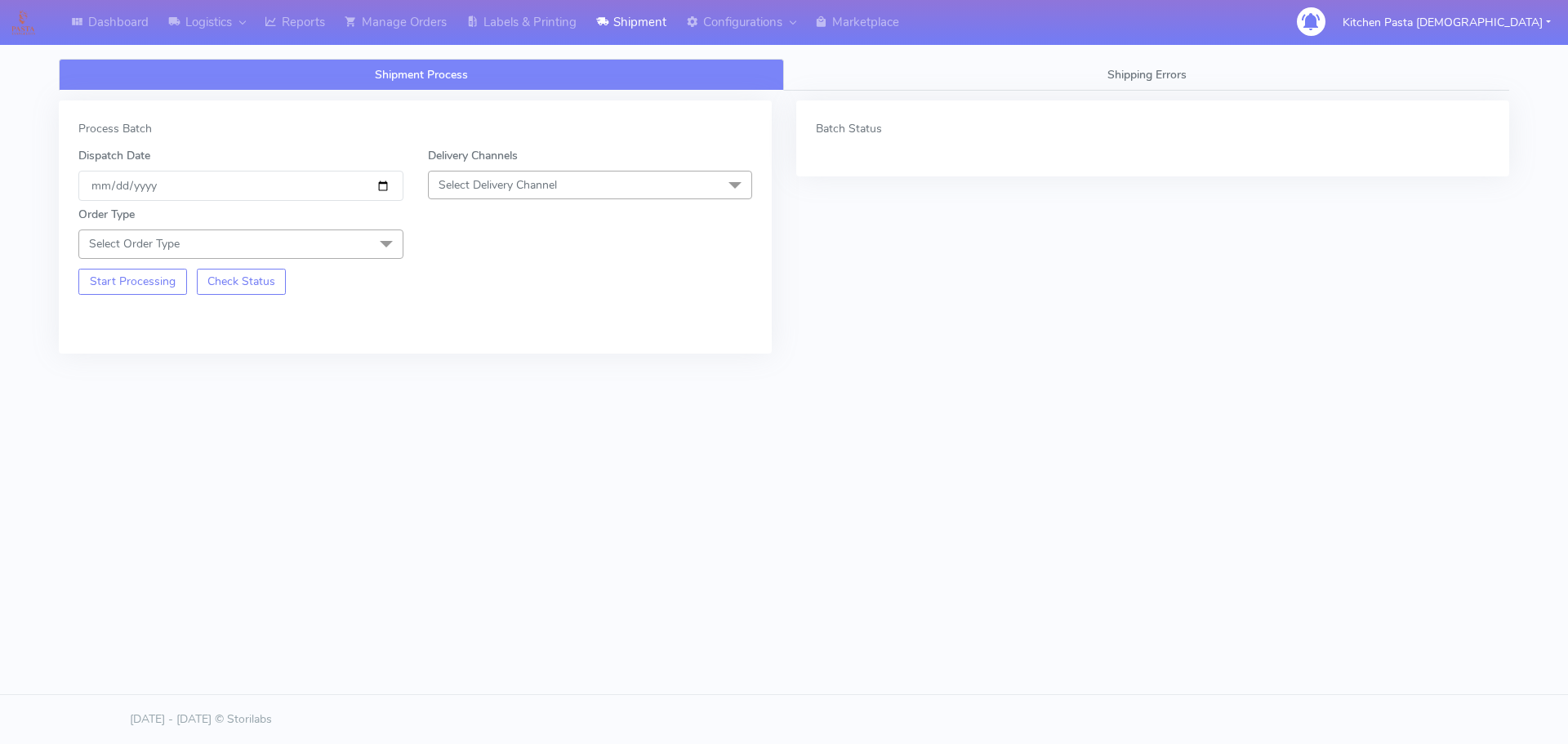
click at [575, 175] on span "Select Delivery Channel" at bounding box center [590, 185] width 325 height 28
click at [482, 359] on li "Yodel" at bounding box center [590, 369] width 323 height 27
drag, startPoint x: 363, startPoint y: 240, endPoint x: 358, endPoint y: 251, distance: 12.1
click at [364, 239] on span "Select Order Type" at bounding box center [241, 244] width 325 height 28
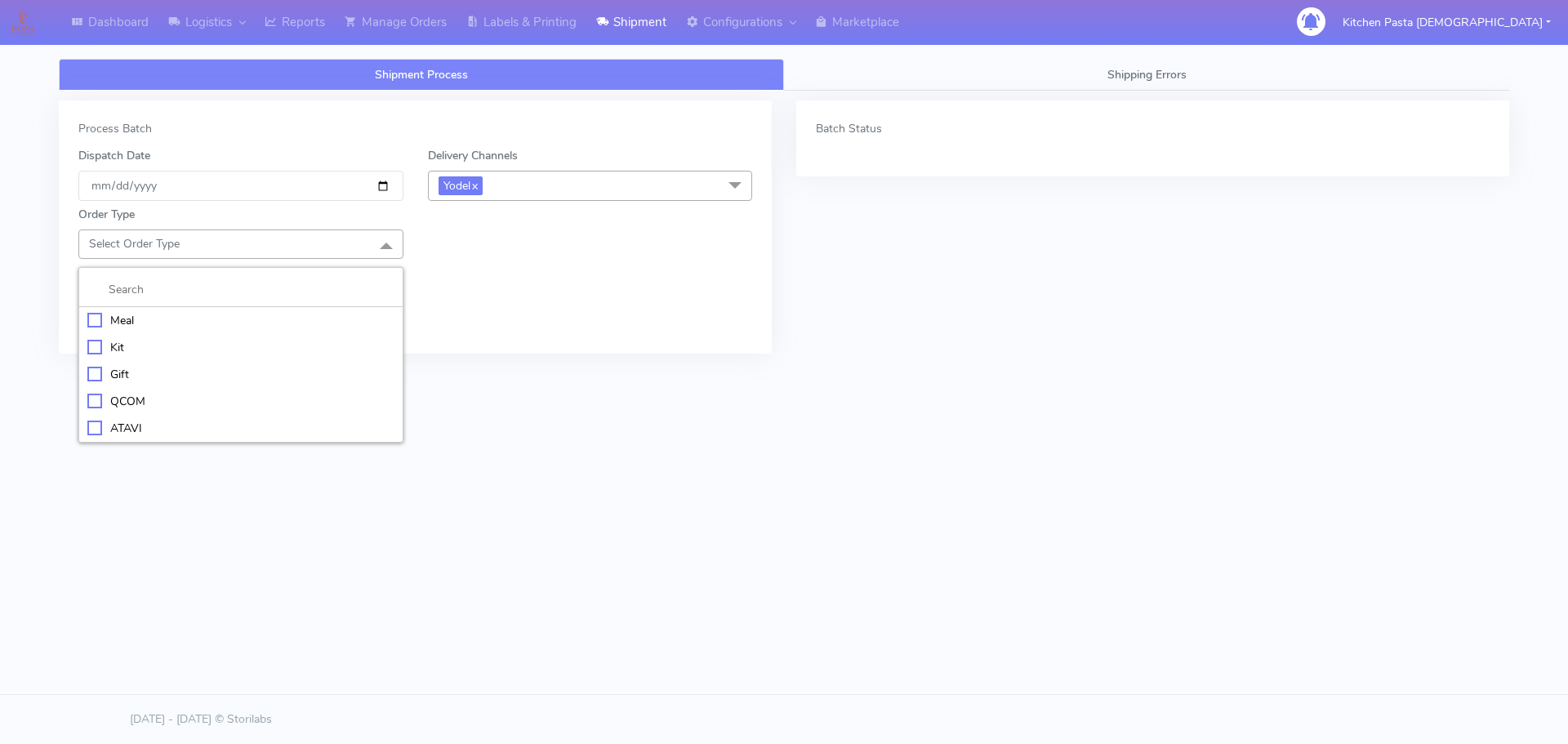
click at [337, 310] on li "Meal" at bounding box center [241, 321] width 323 height 27
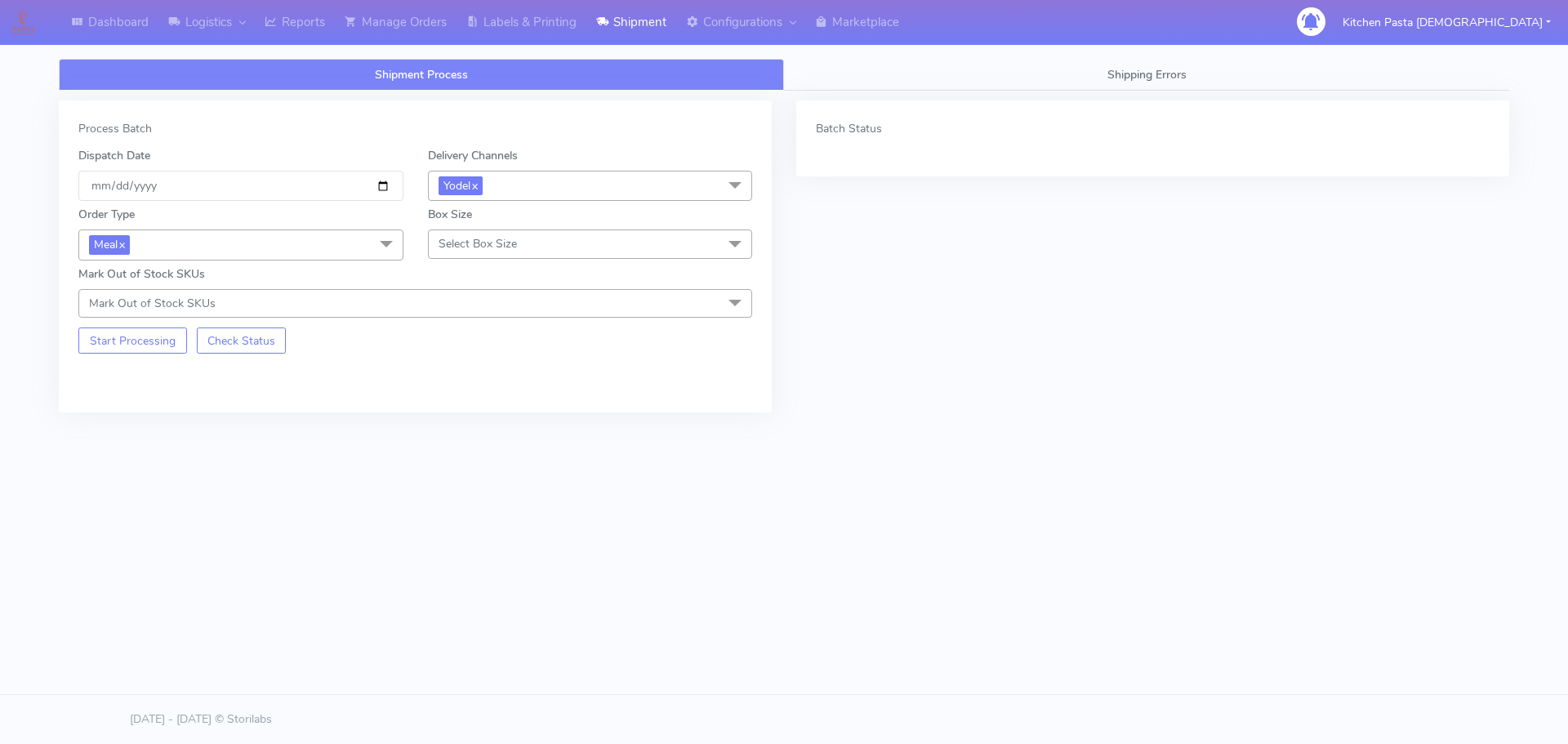
click at [490, 251] on span "Select Box Size" at bounding box center [478, 243] width 78 height 16
click at [473, 398] on div "Large" at bounding box center [590, 402] width 307 height 17
click at [168, 341] on button "Start Processing" at bounding box center [132, 340] width 108 height 26
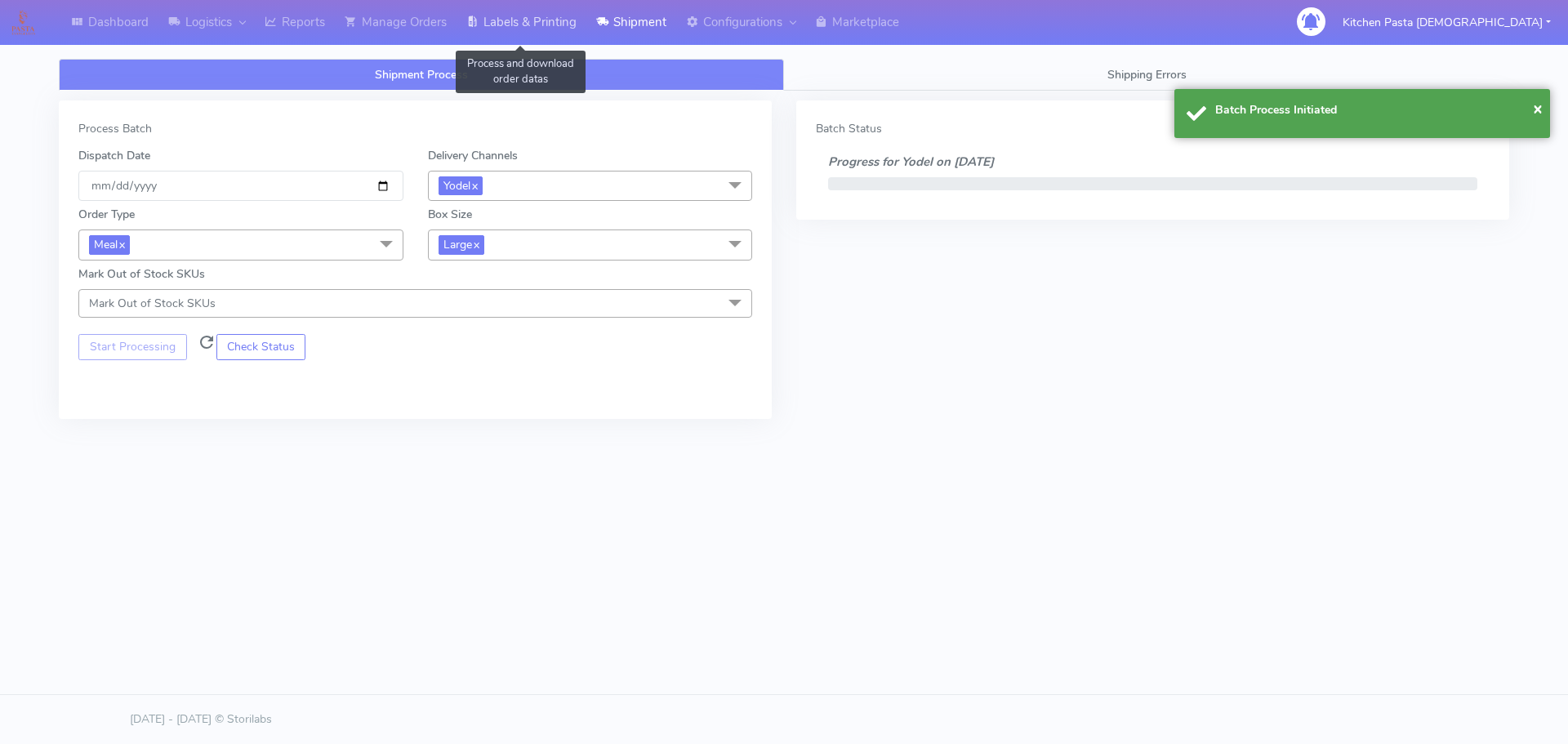
click at [554, 18] on link "Labels & Printing" at bounding box center [521, 22] width 130 height 45
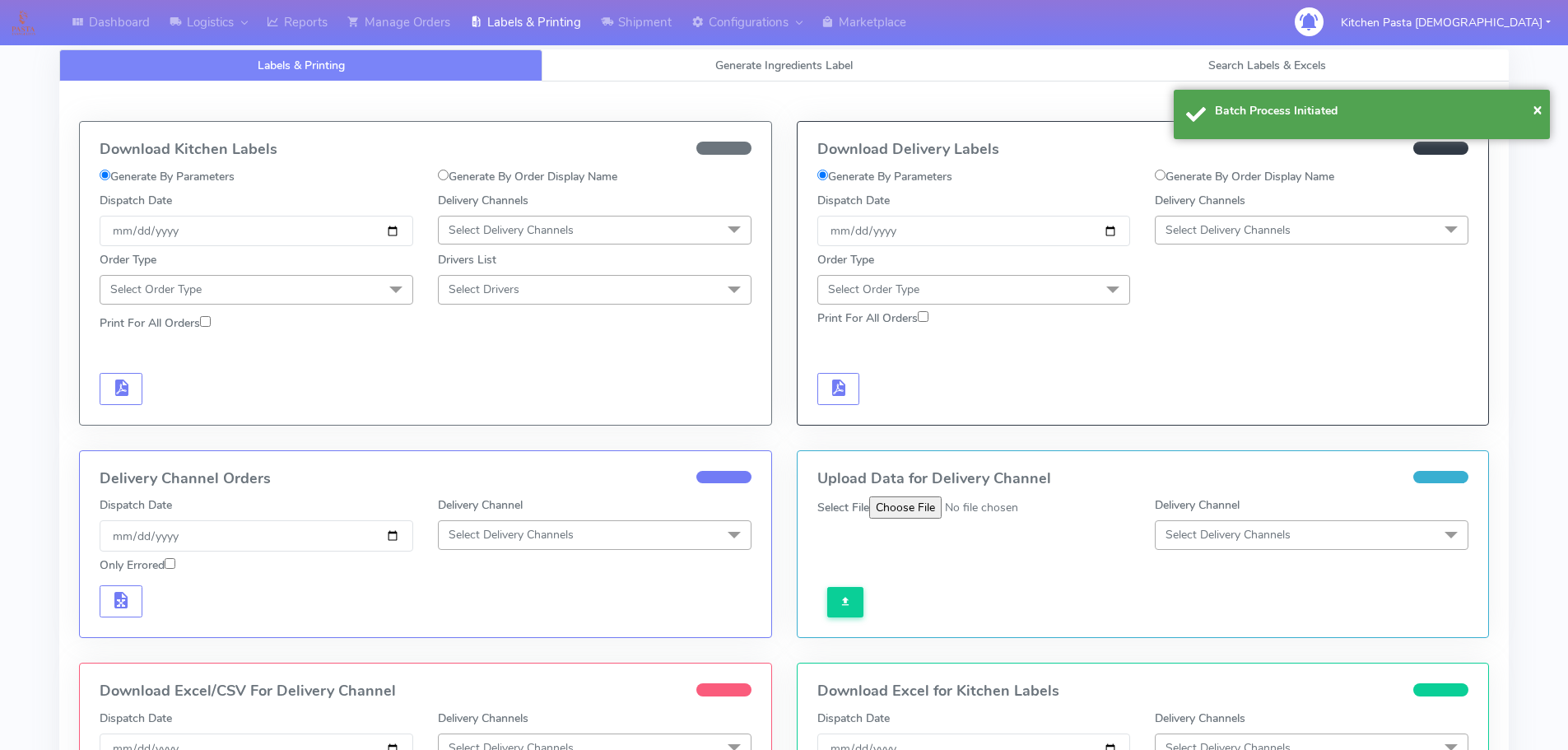
click at [1220, 224] on span "Select Delivery Channels" at bounding box center [1227, 230] width 125 height 16
click at [1181, 406] on li "Yodel" at bounding box center [1312, 415] width 312 height 27
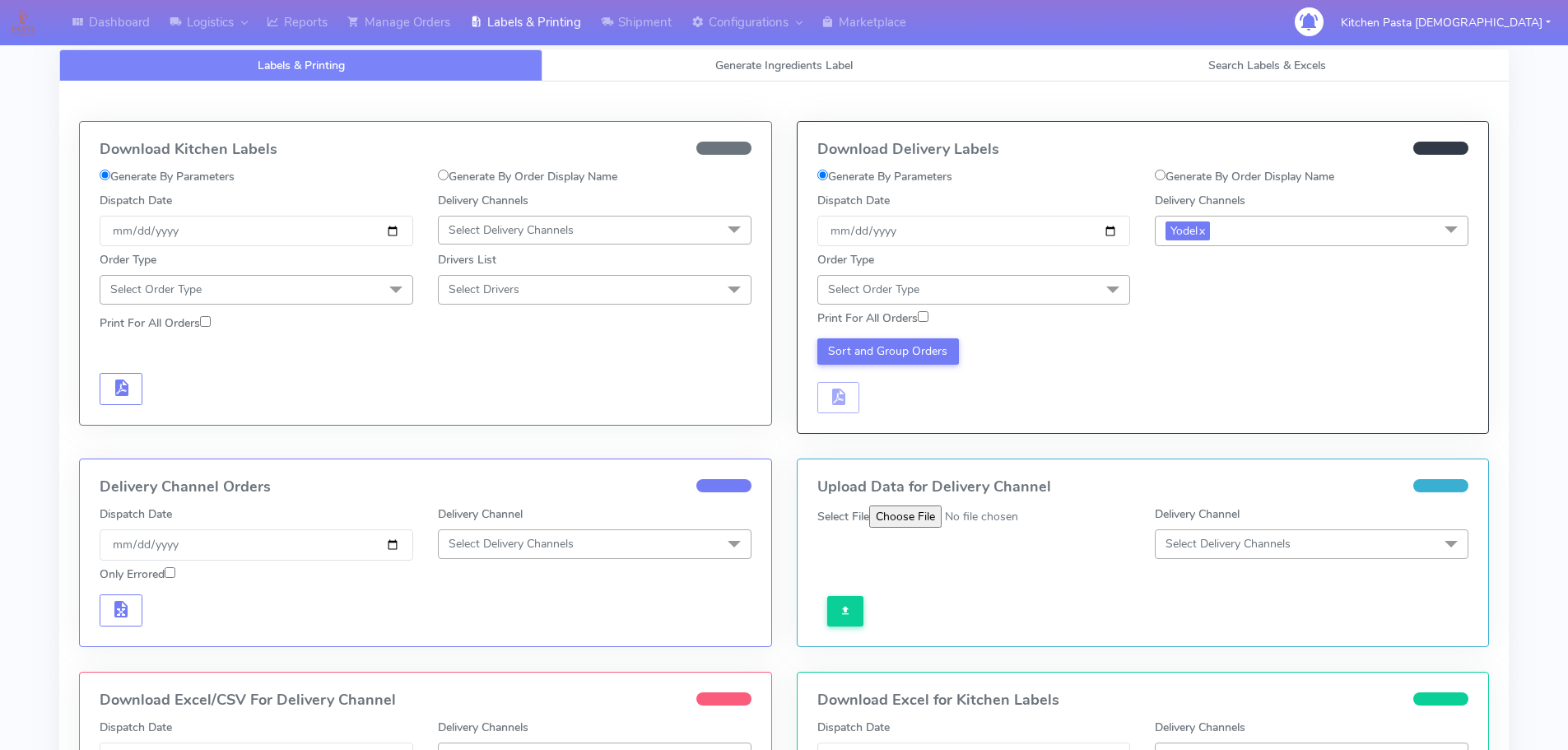
click at [1059, 296] on span "Select Order Type" at bounding box center [975, 289] width 314 height 29
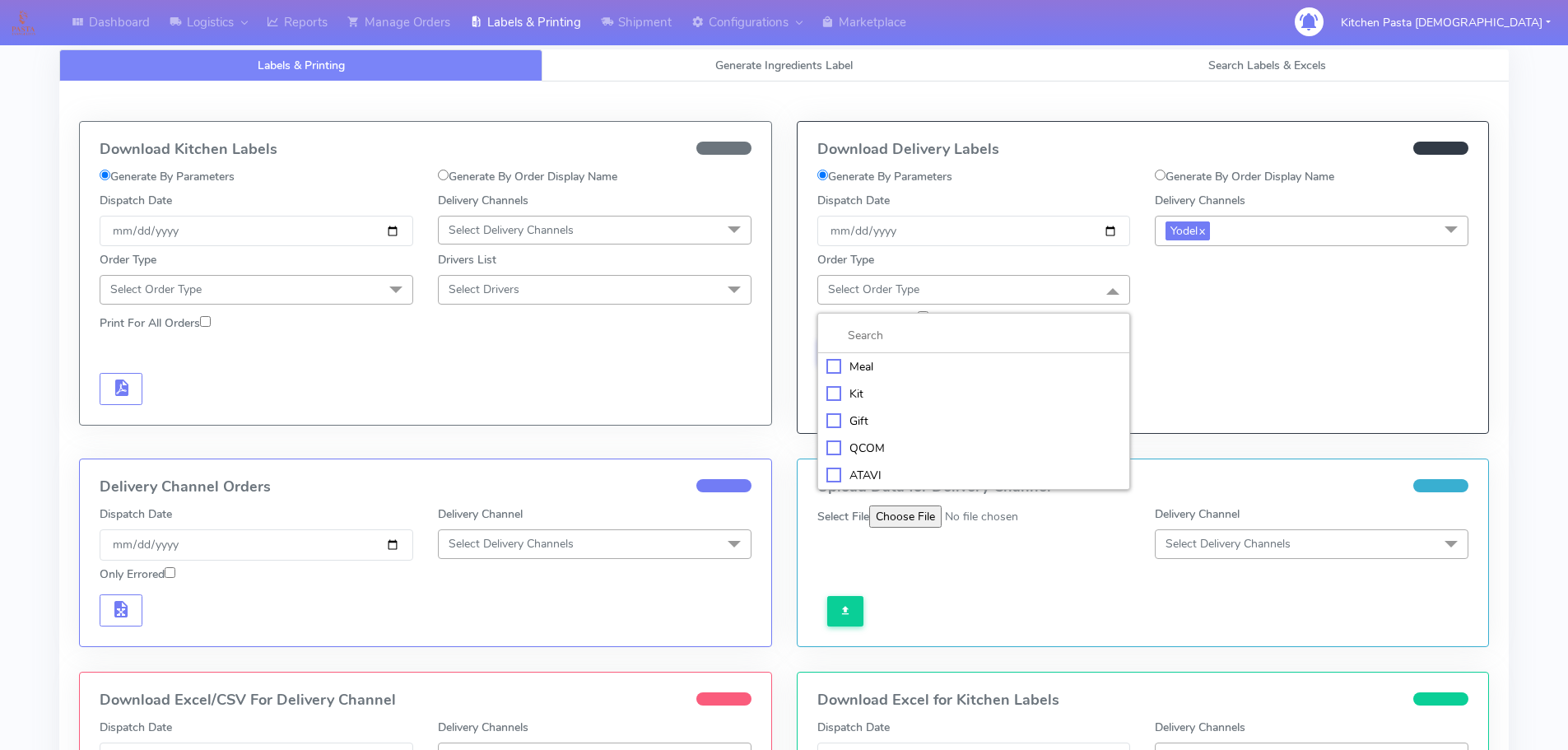
drag, startPoint x: 1016, startPoint y: 365, endPoint x: 1127, endPoint y: 346, distance: 112.6
click at [1017, 365] on div "Meal" at bounding box center [974, 367] width 295 height 18
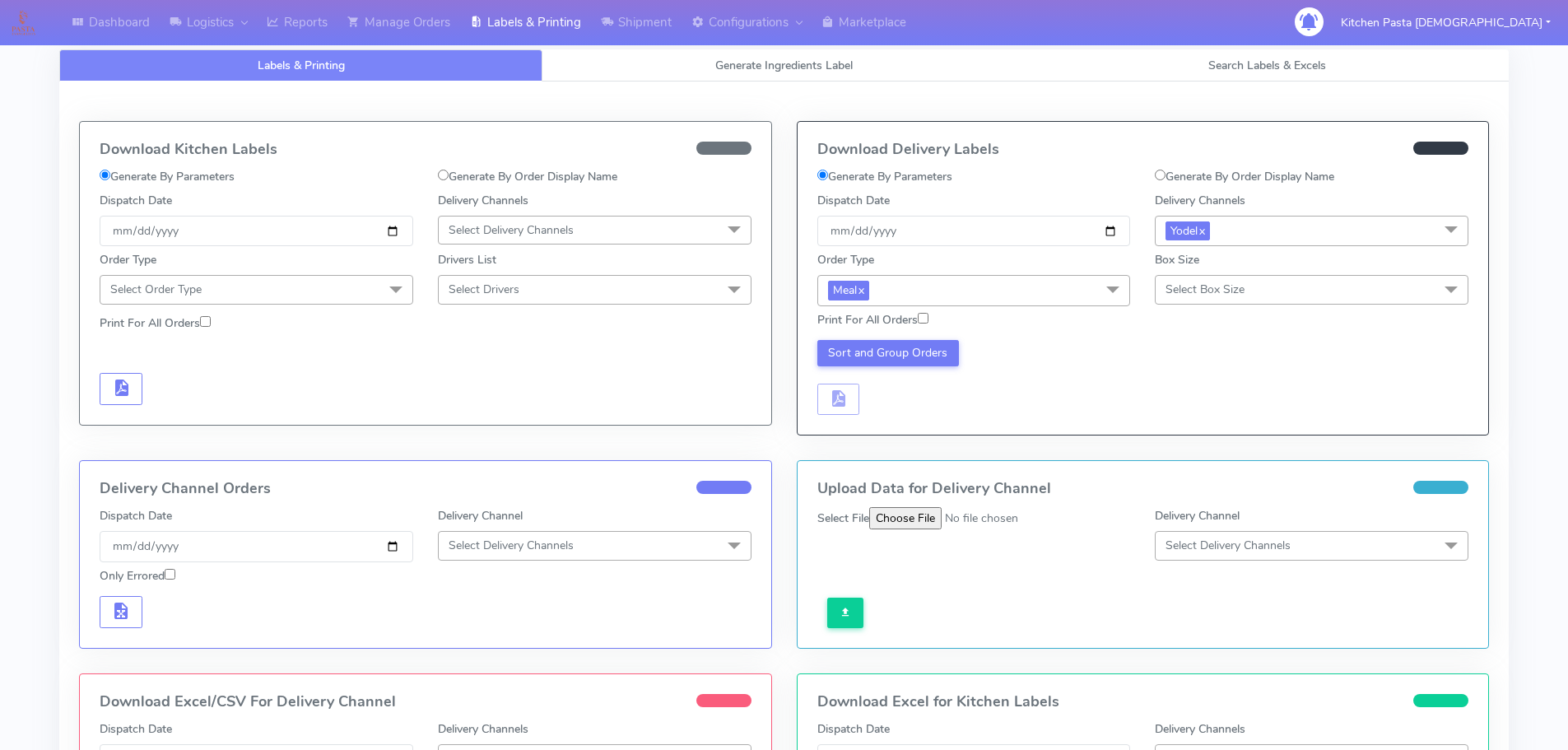
click at [1215, 296] on span "Select Box Size" at bounding box center [1205, 289] width 79 height 16
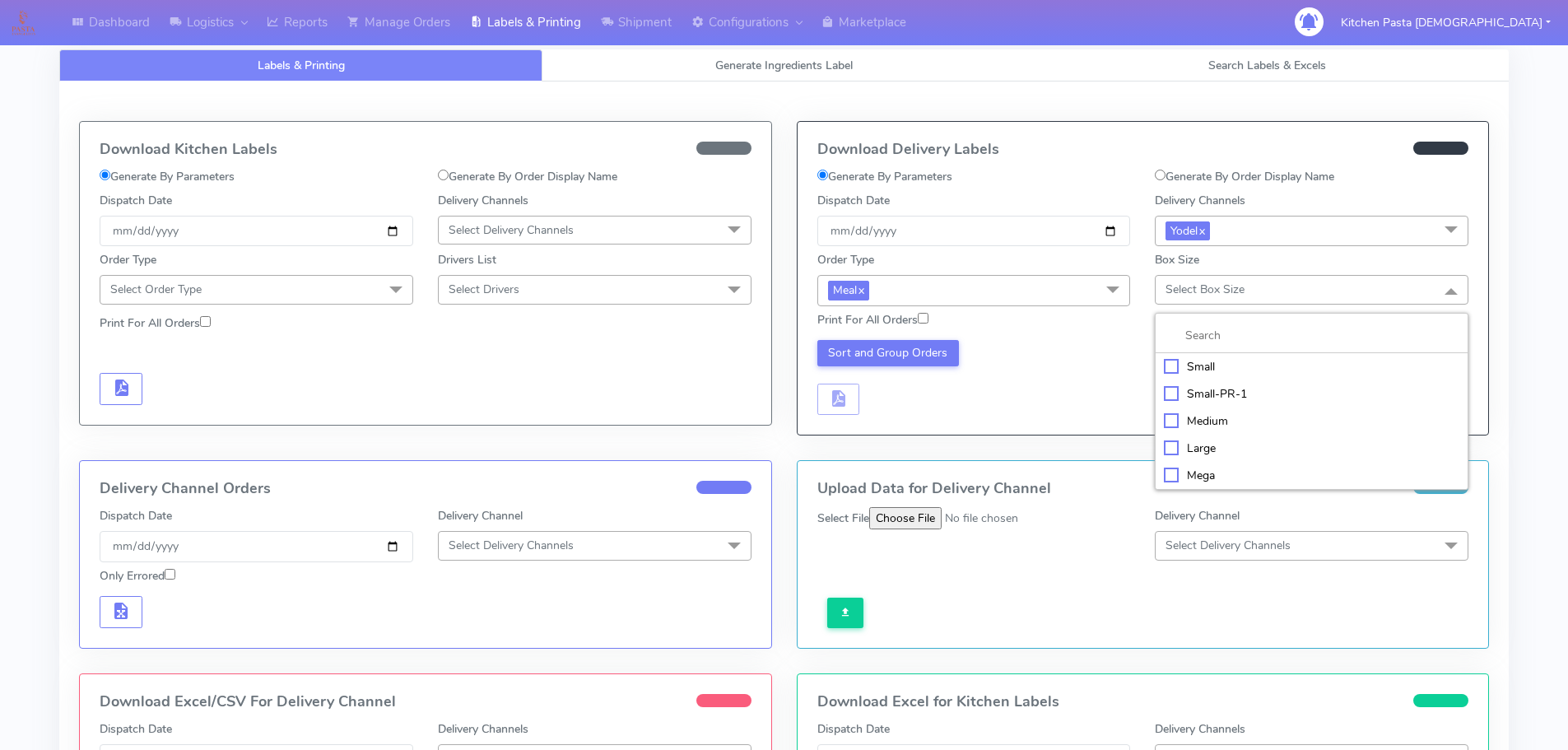
click at [1206, 445] on div "Large" at bounding box center [1311, 448] width 295 height 18
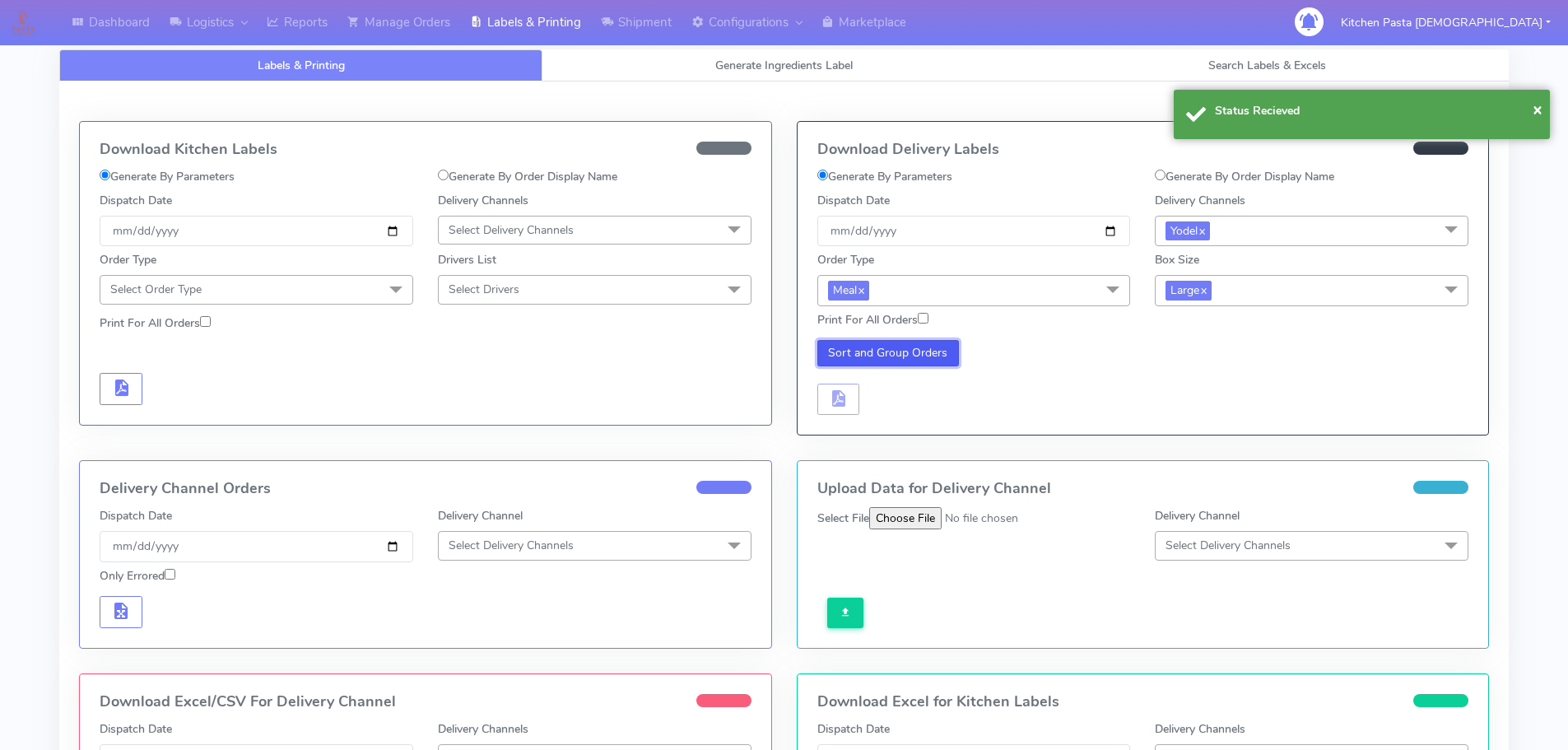
click at [902, 359] on button "Sort and Group Orders" at bounding box center [889, 353] width 143 height 26
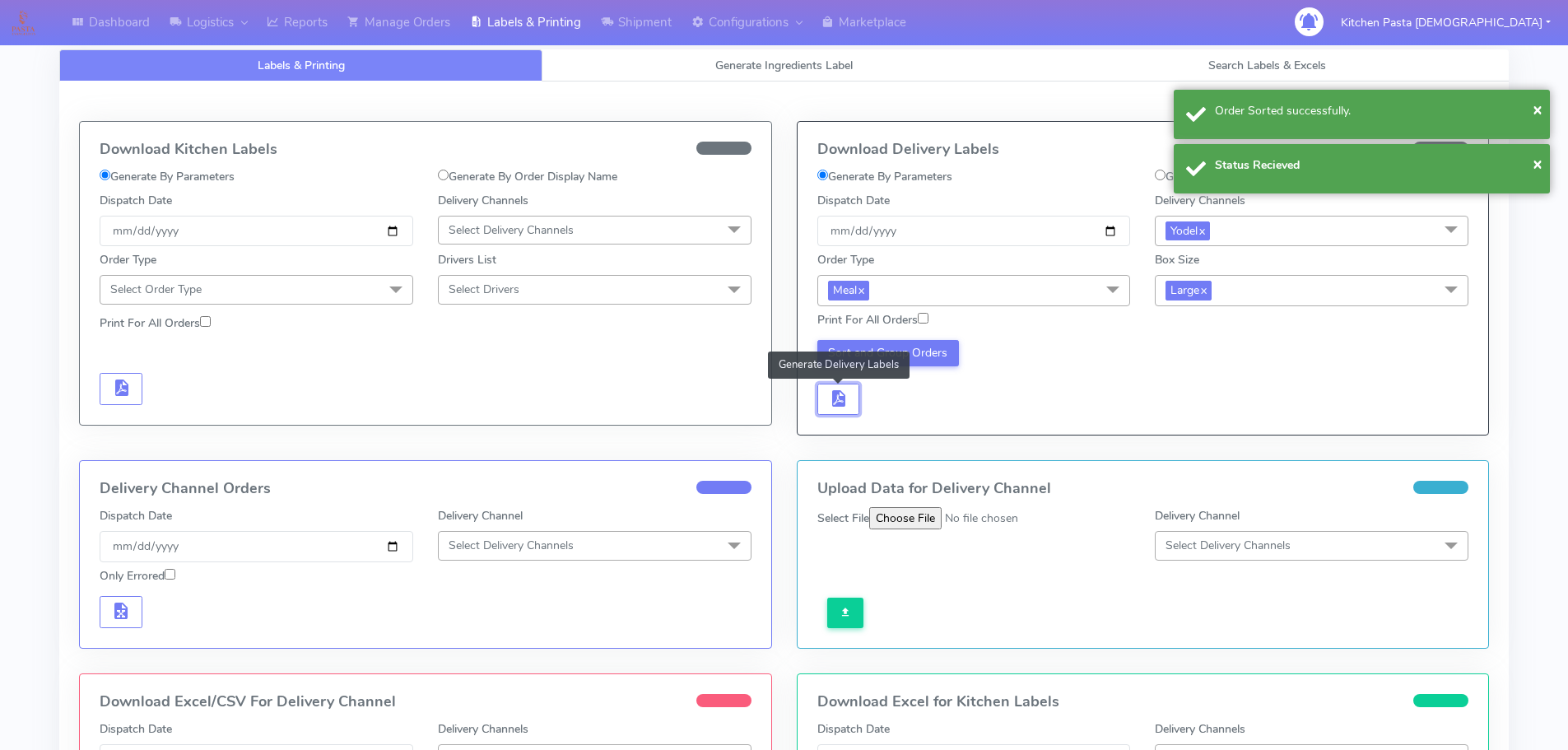
drag, startPoint x: 848, startPoint y: 396, endPoint x: 886, endPoint y: 397, distance: 38.0
click at [860, 396] on div "Sort and Group Orders Generate Delivery Labels" at bounding box center [974, 378] width 338 height 76
click at [886, 397] on div "Sort and Group Orders" at bounding box center [974, 378] width 338 height 76
click at [855, 399] on button "button" at bounding box center [839, 400] width 43 height 32
click at [870, 403] on button "button" at bounding box center [887, 400] width 43 height 32
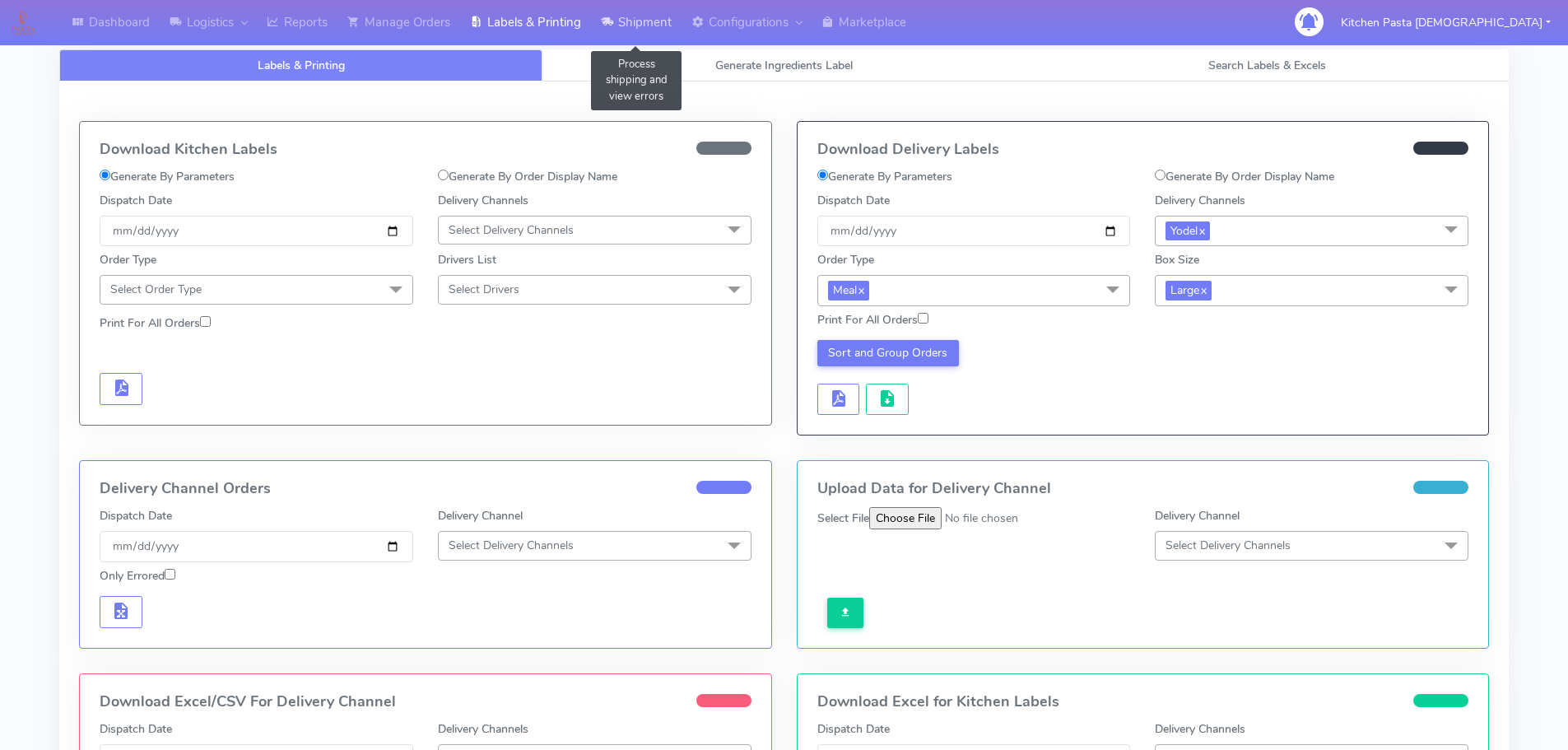
click at [635, 26] on link "Shipment" at bounding box center [636, 23] width 91 height 45
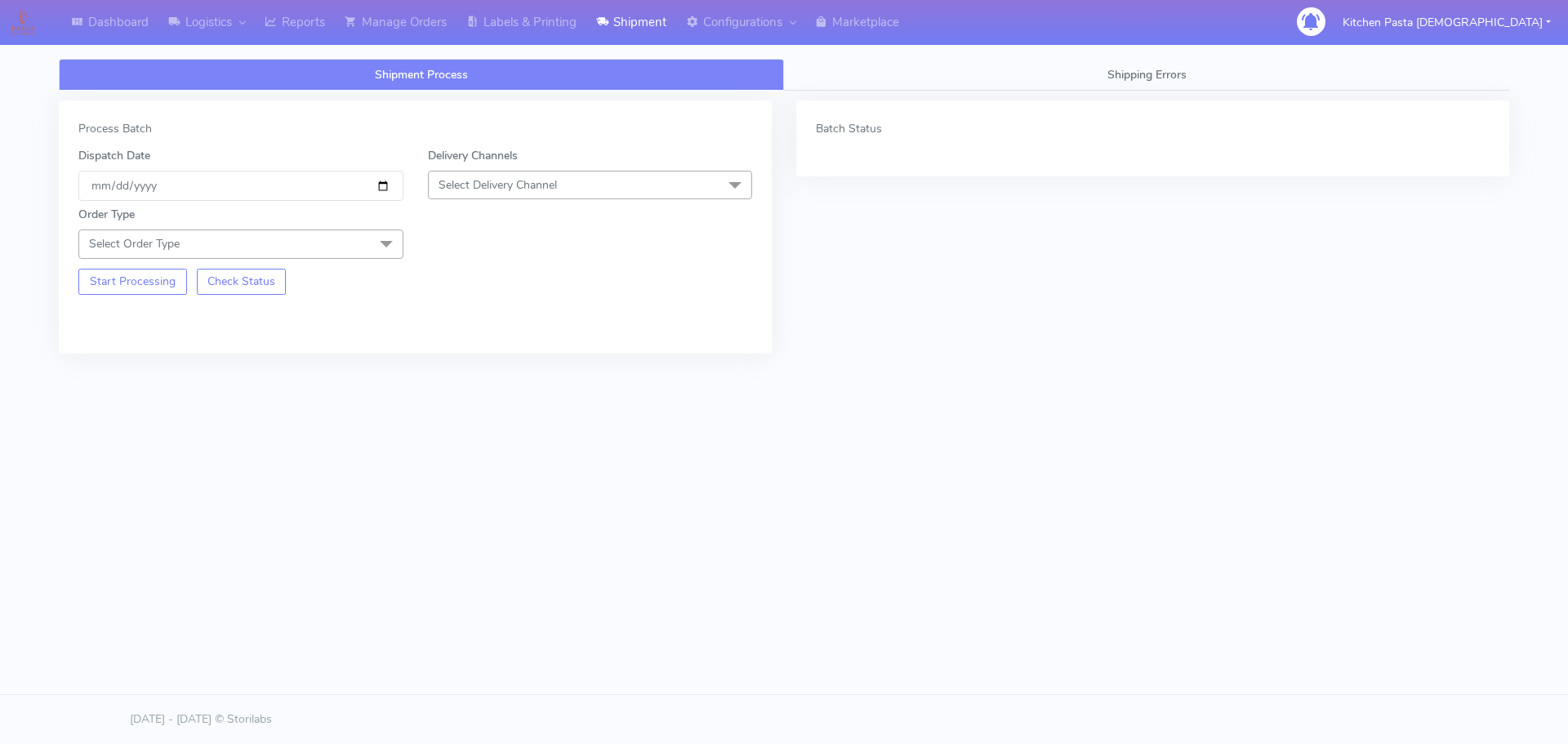
click at [640, 177] on span "Select Delivery Channel" at bounding box center [590, 185] width 325 height 28
click at [483, 363] on div "Yodel" at bounding box center [590, 368] width 307 height 17
click at [300, 242] on span "Select Order Type" at bounding box center [241, 244] width 325 height 28
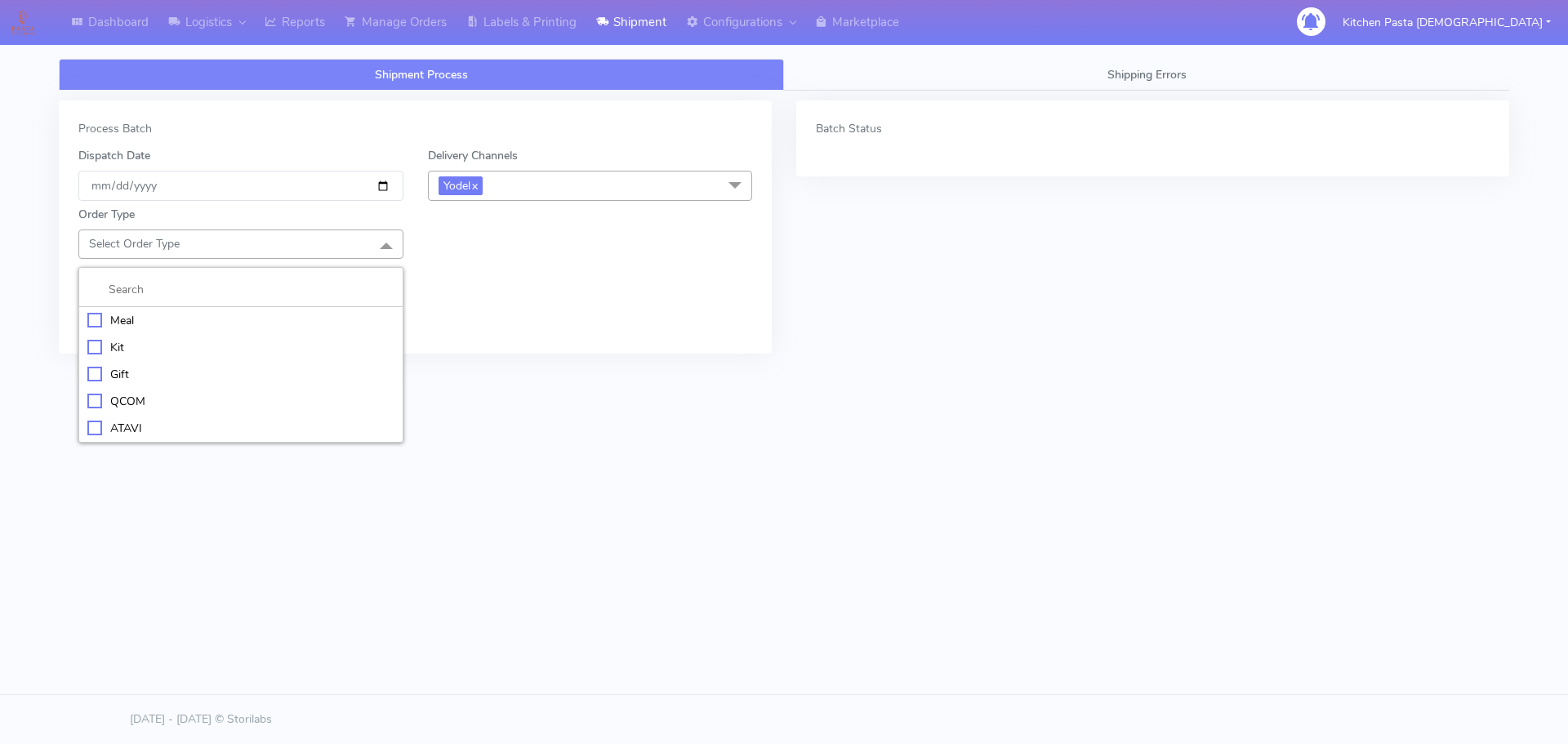
click at [296, 317] on div "Meal" at bounding box center [241, 321] width 307 height 17
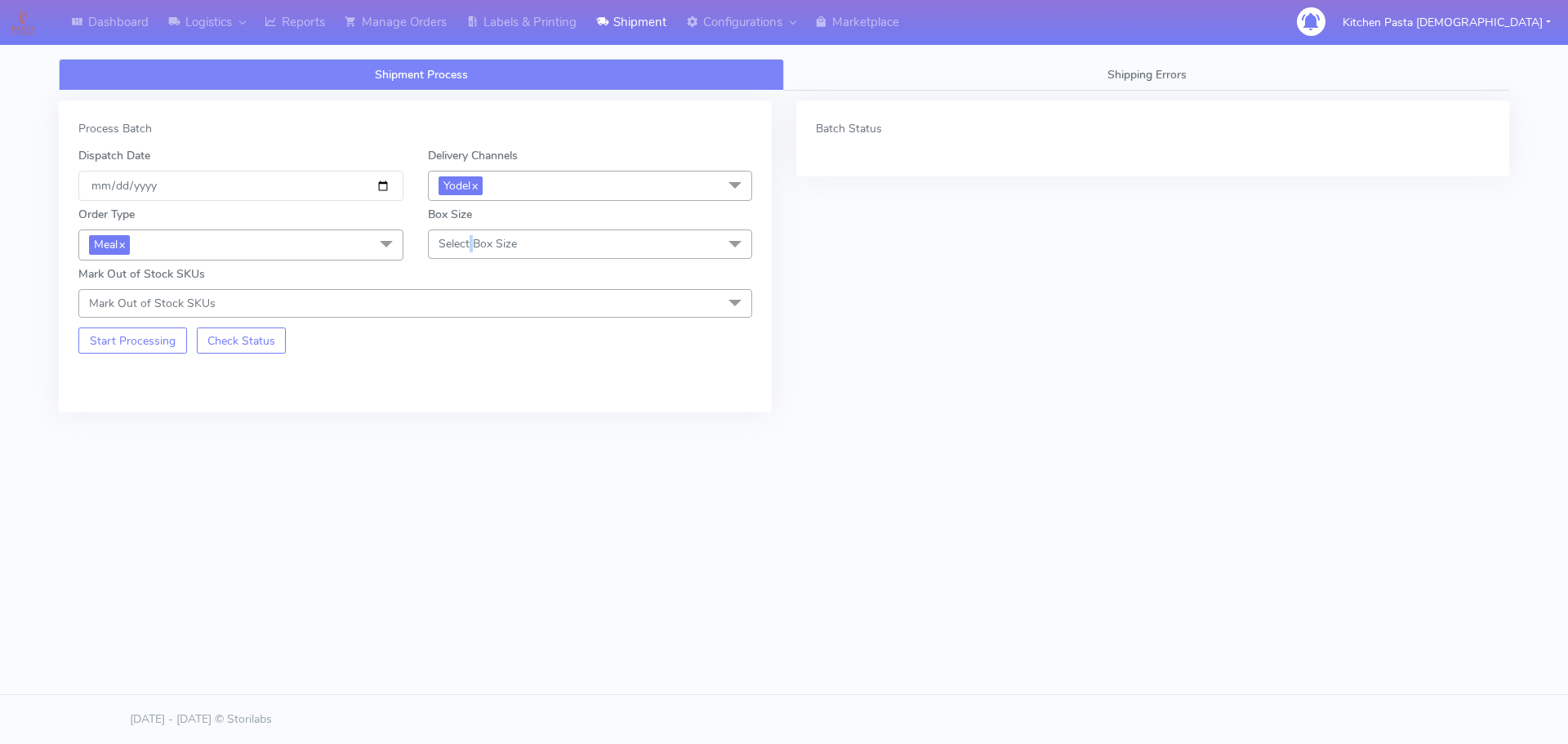
drag, startPoint x: 469, startPoint y: 235, endPoint x: 477, endPoint y: 295, distance: 60.5
click at [473, 235] on span "Select Box Size" at bounding box center [590, 244] width 325 height 28
drag, startPoint x: 507, startPoint y: 369, endPoint x: 326, endPoint y: 384, distance: 181.6
click at [505, 372] on div "Medium" at bounding box center [590, 374] width 307 height 17
drag, startPoint x: 157, startPoint y: 352, endPoint x: 162, endPoint y: 341, distance: 12.1
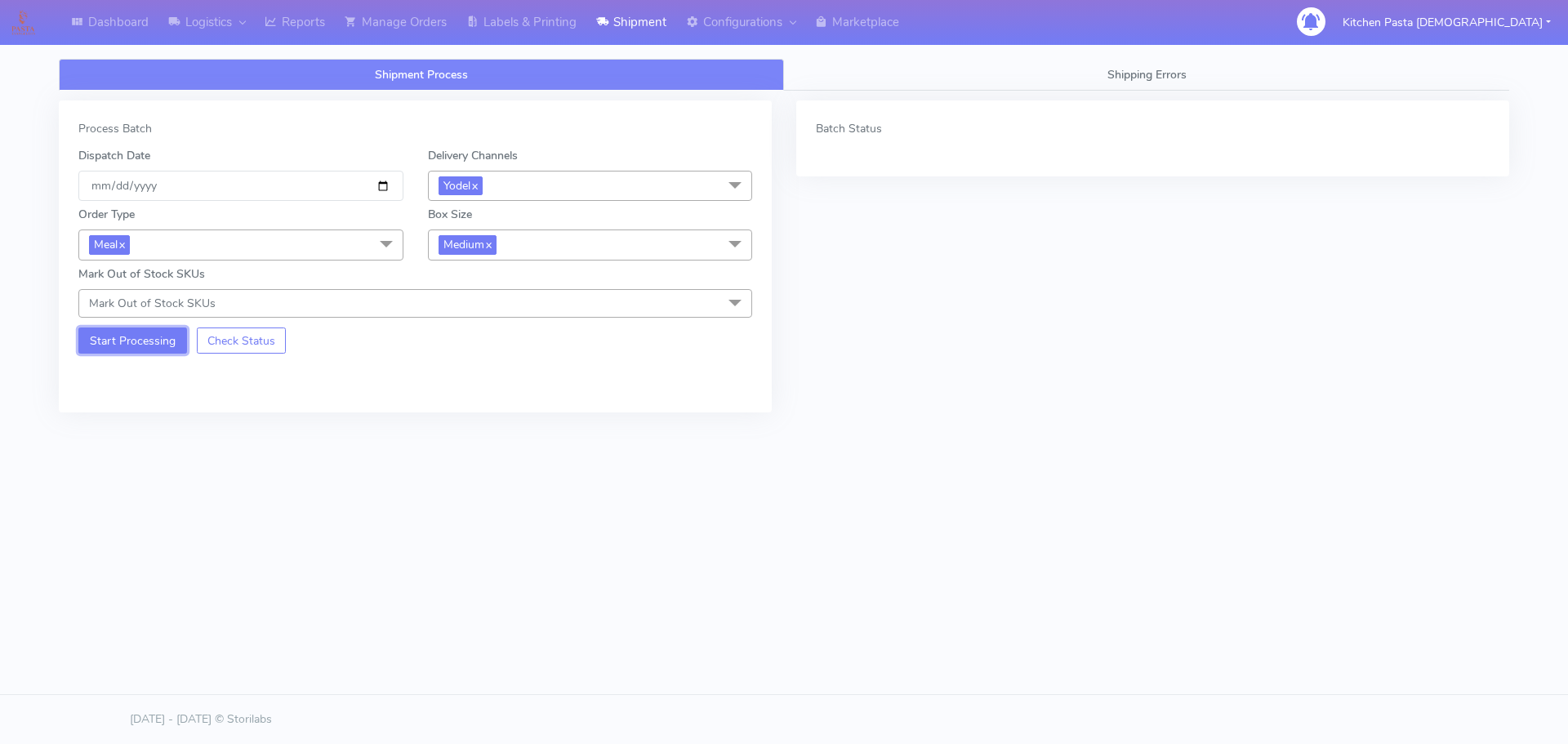
click at [157, 347] on button "Start Processing" at bounding box center [132, 340] width 108 height 26
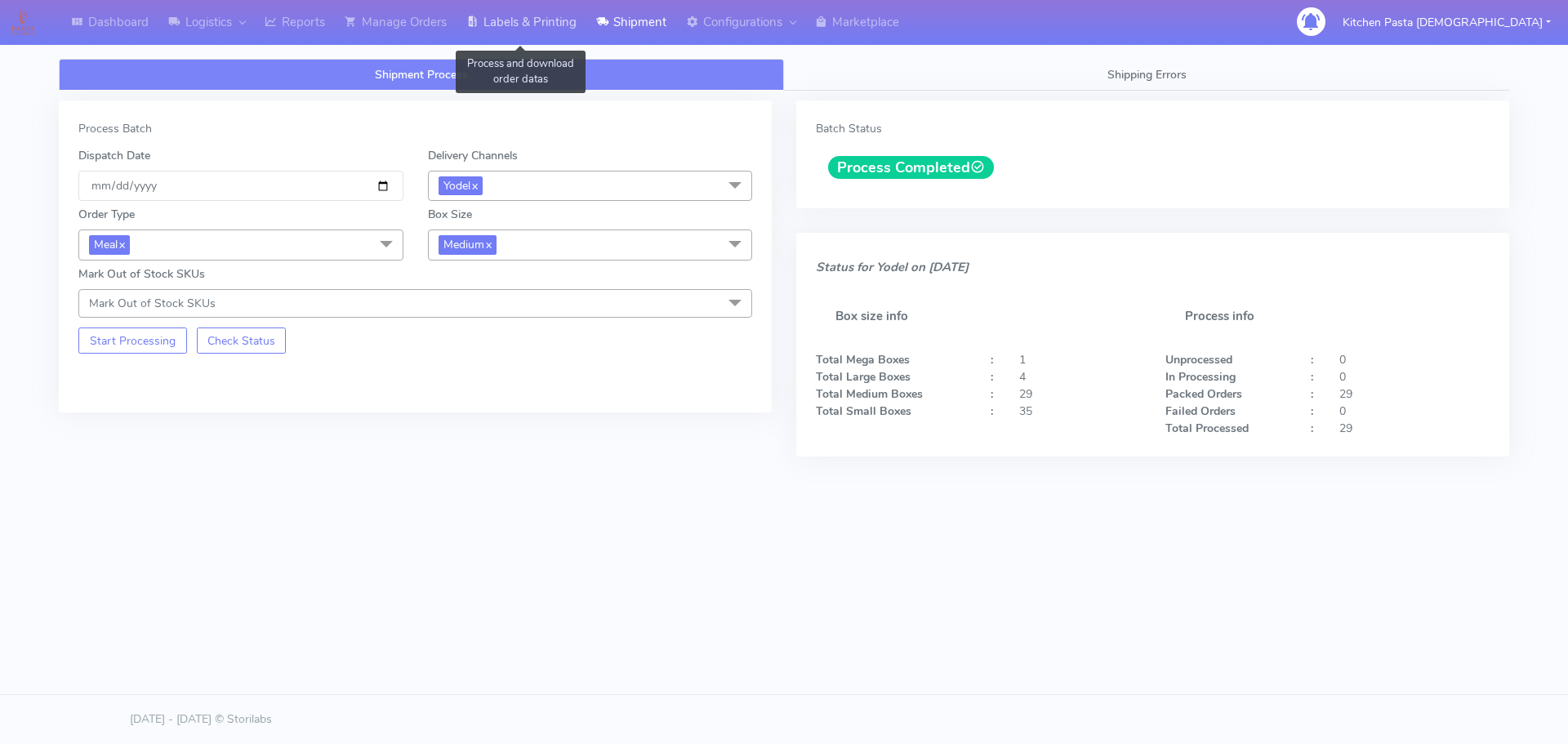
click at [552, 36] on link "Labels & Printing" at bounding box center [521, 22] width 130 height 45
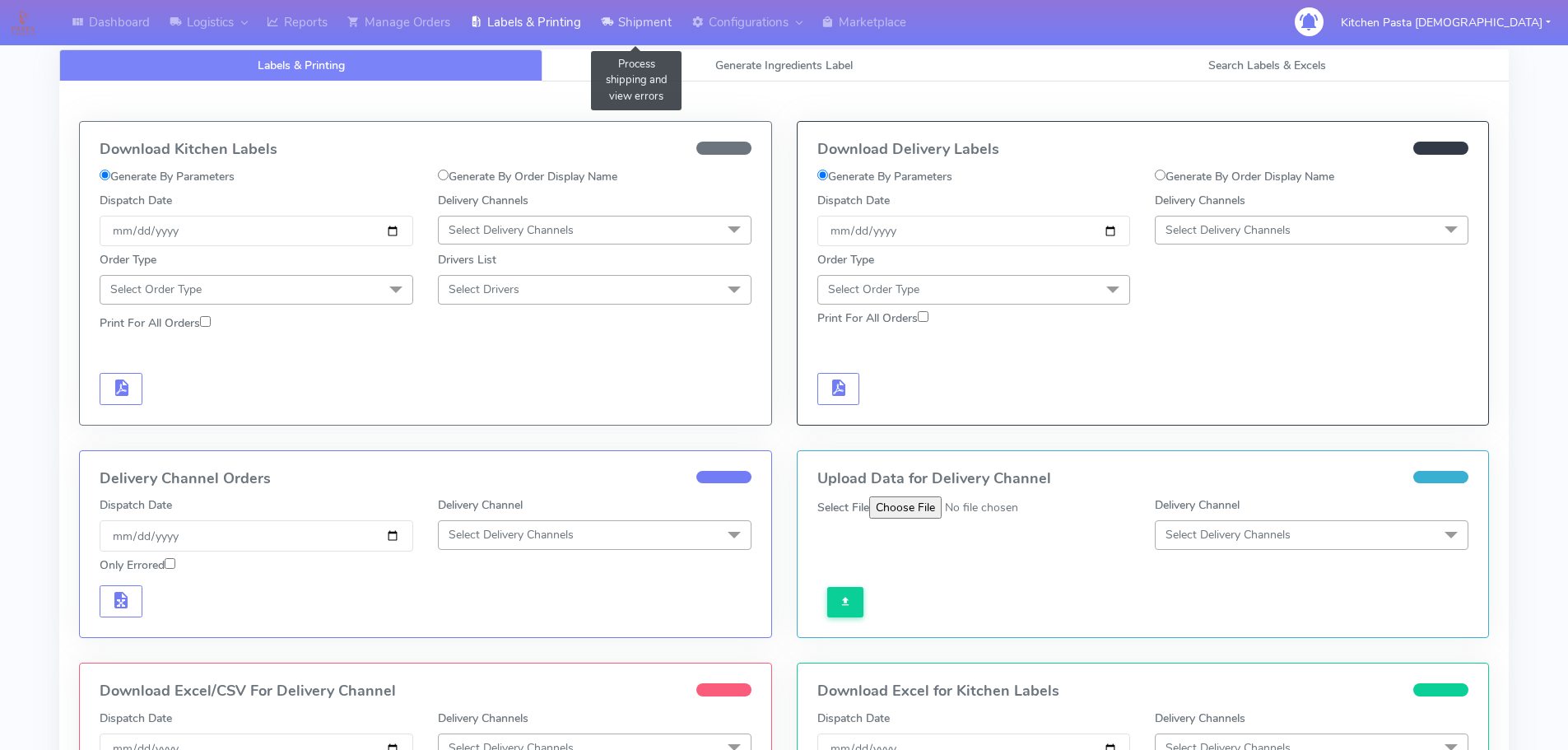
click at [657, 20] on link "Shipment" at bounding box center [636, 23] width 91 height 45
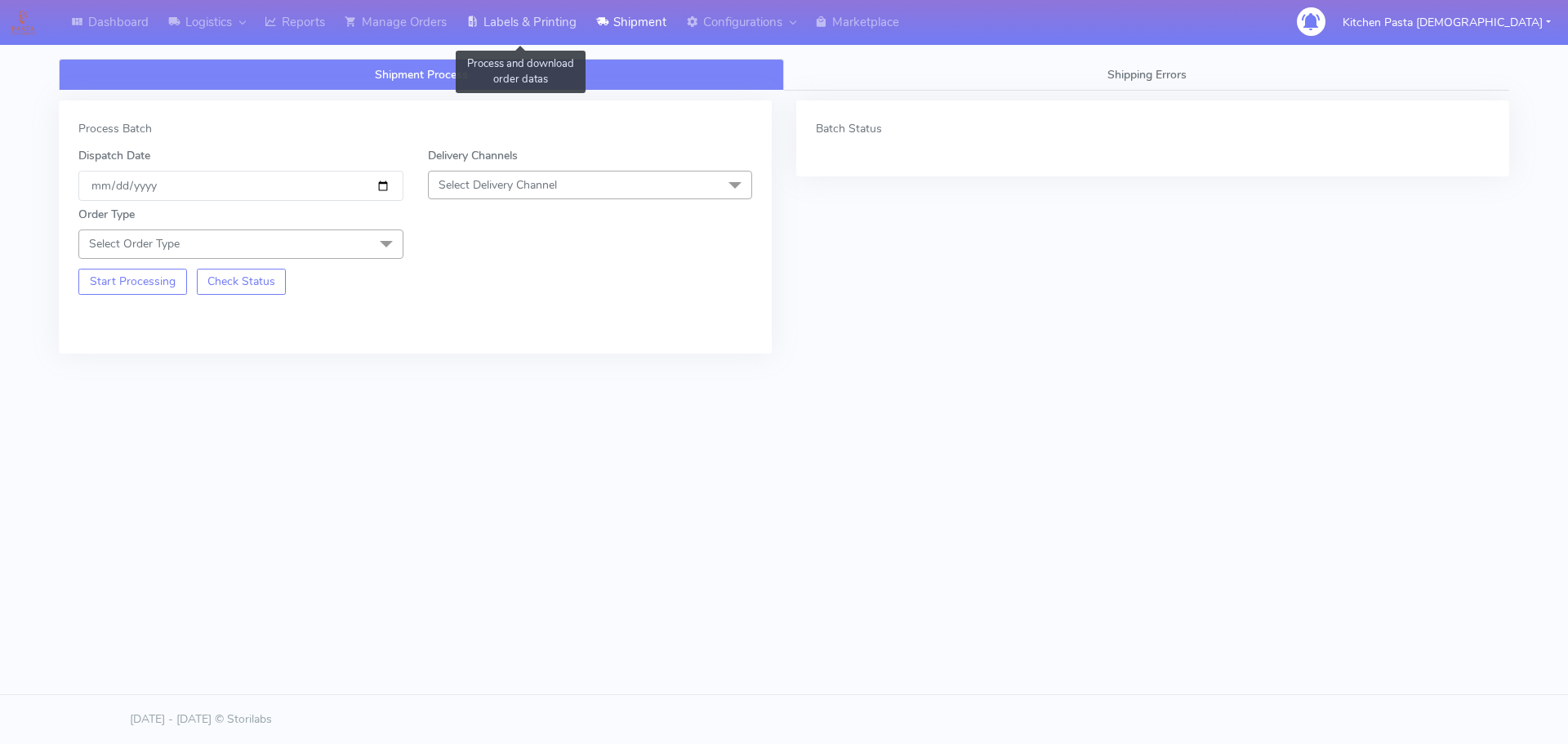
click at [559, 17] on link "Labels & Printing" at bounding box center [521, 22] width 130 height 45
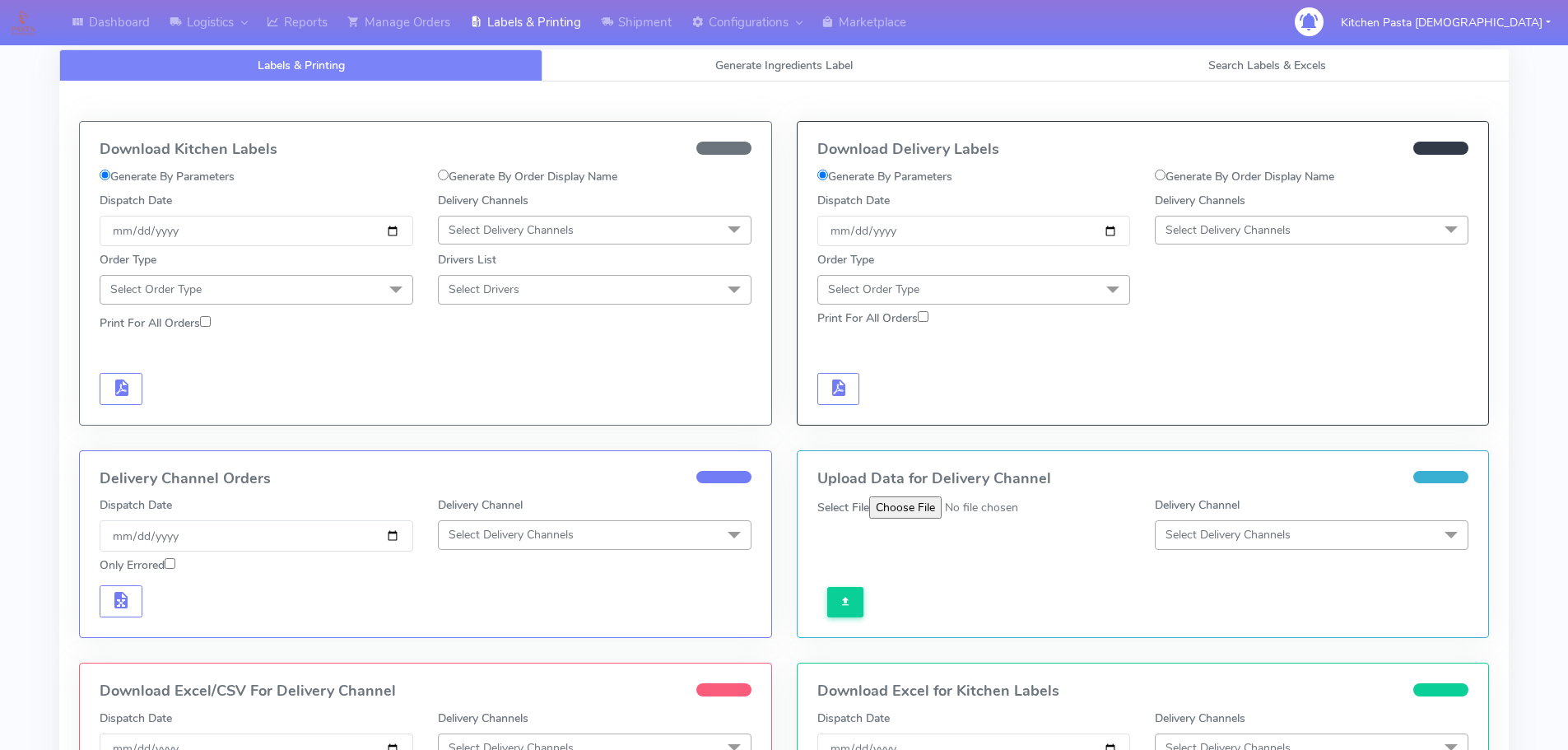
click at [1221, 227] on span "Select Delivery Channels" at bounding box center [1227, 230] width 125 height 16
click at [1213, 407] on div "Yodel" at bounding box center [1311, 415] width 295 height 18
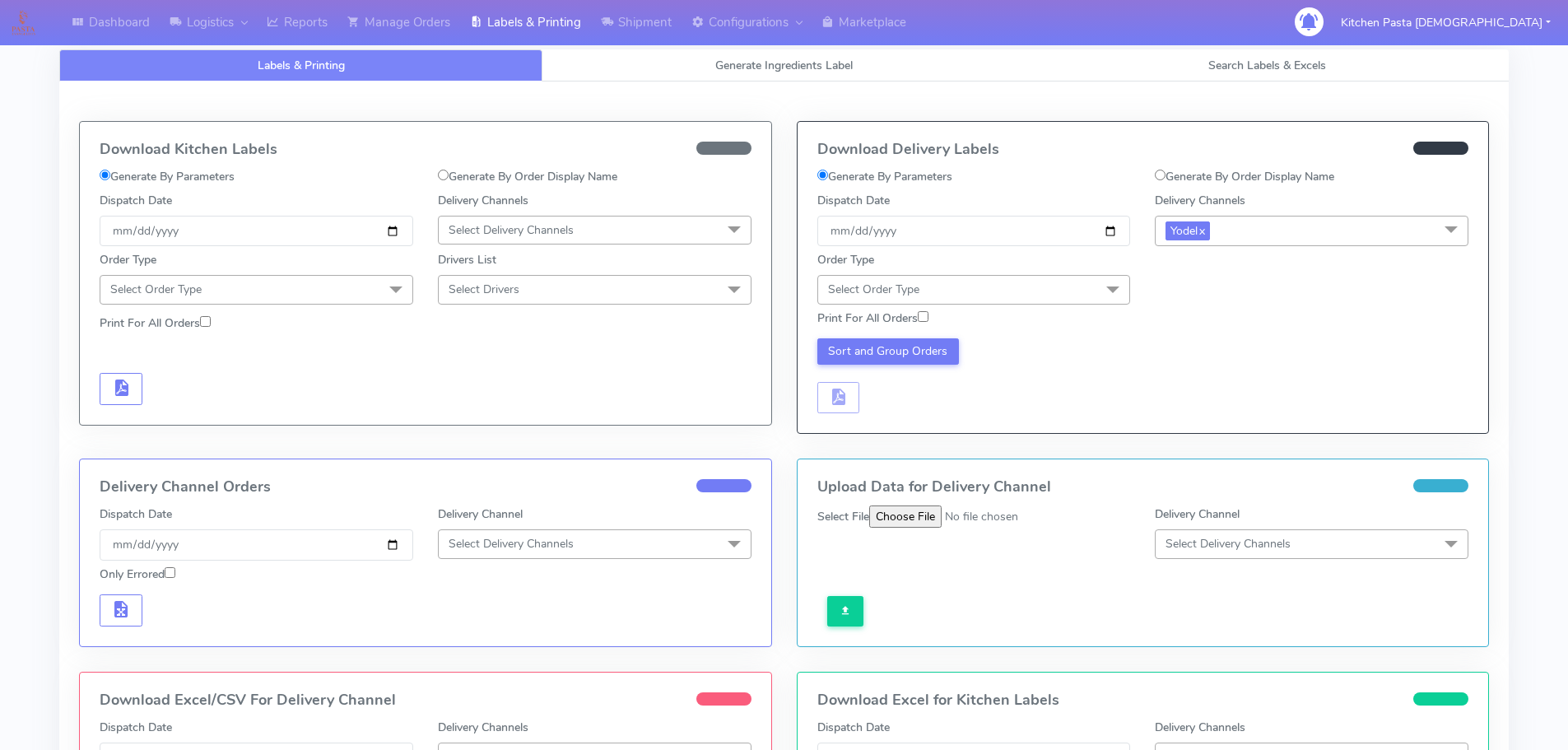
click at [1058, 292] on span "Select Order Type" at bounding box center [975, 289] width 314 height 29
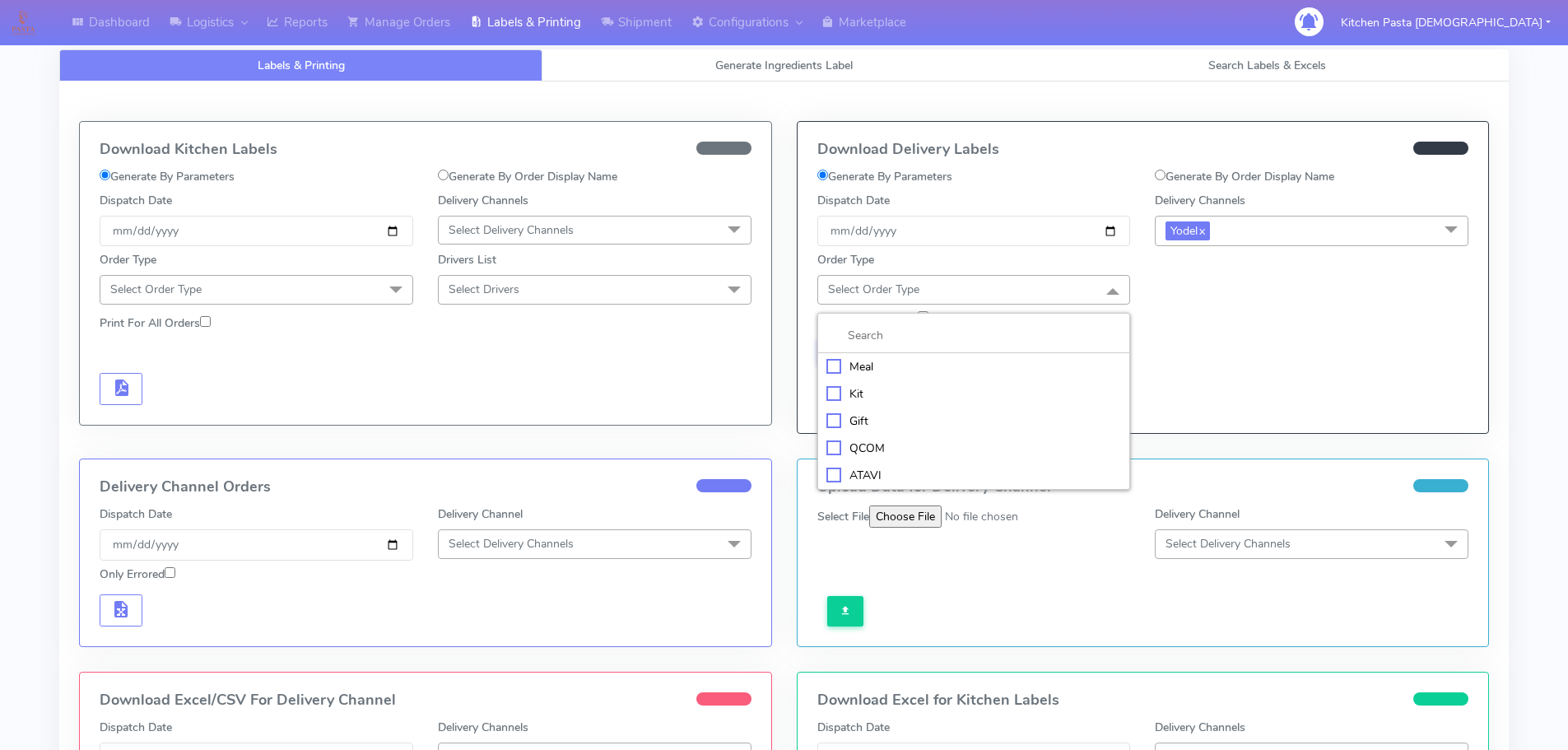
click at [868, 370] on div "Meal" at bounding box center [974, 367] width 295 height 18
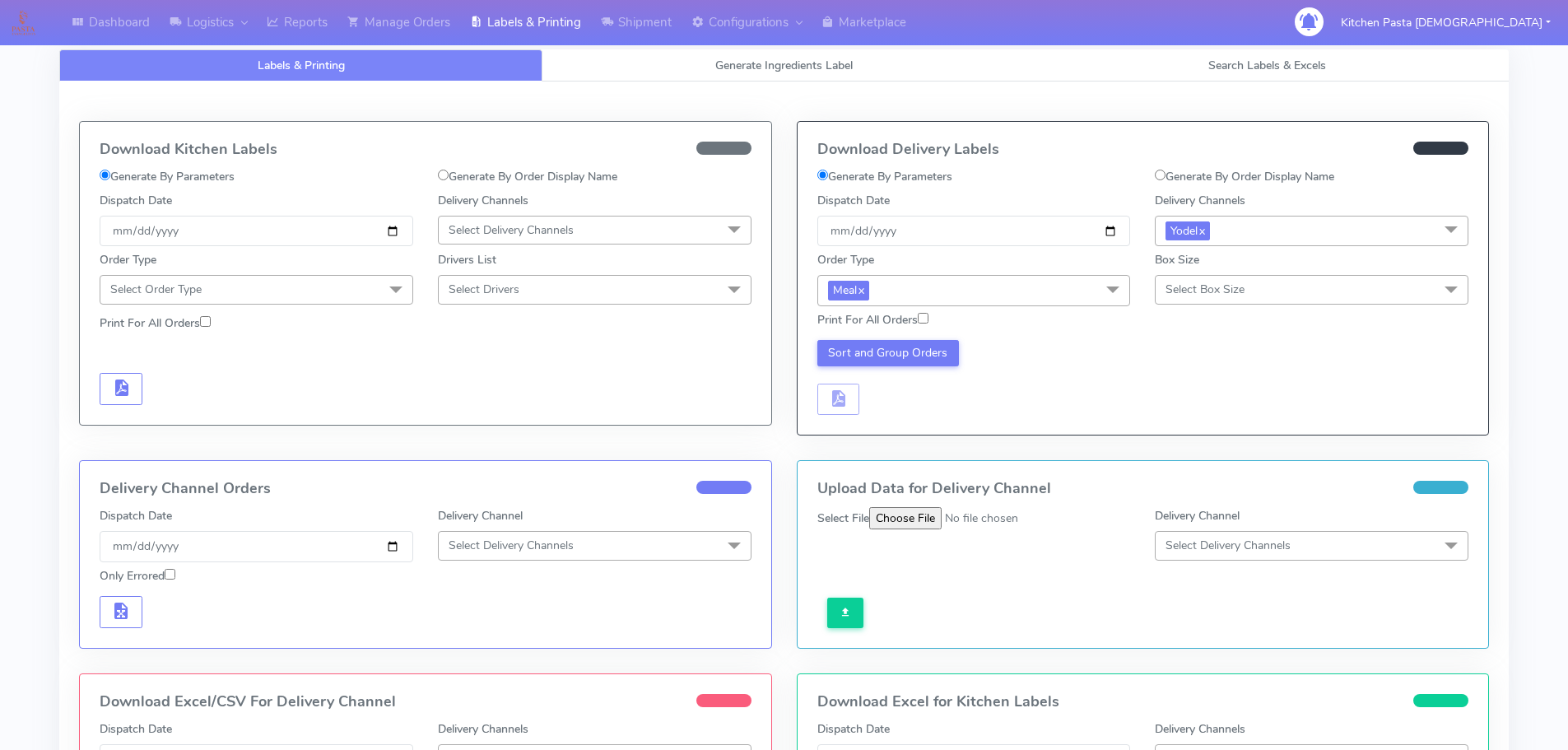
click at [1181, 291] on span "Select Box Size" at bounding box center [1205, 289] width 79 height 16
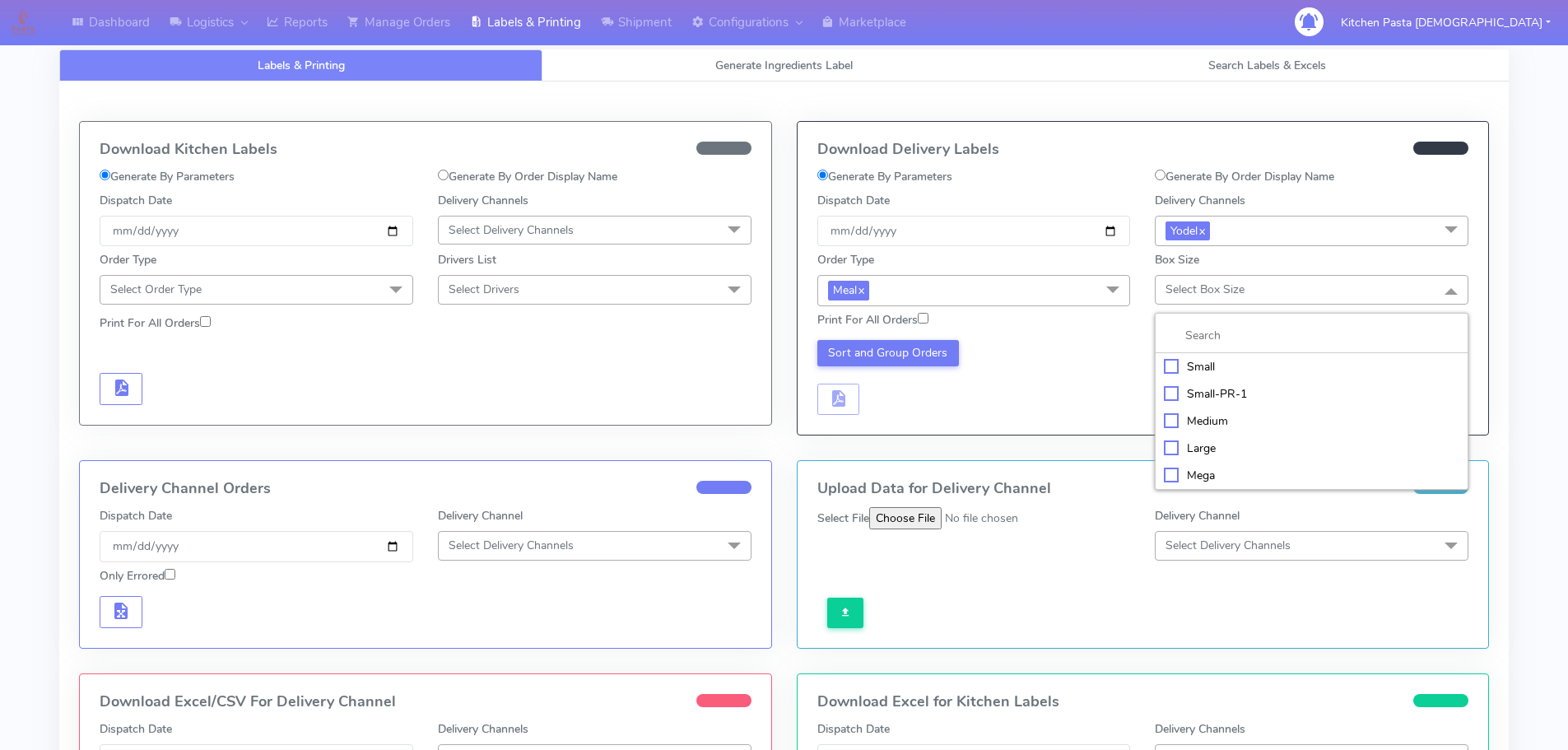
click at [1176, 409] on li "Medium" at bounding box center [1312, 421] width 312 height 27
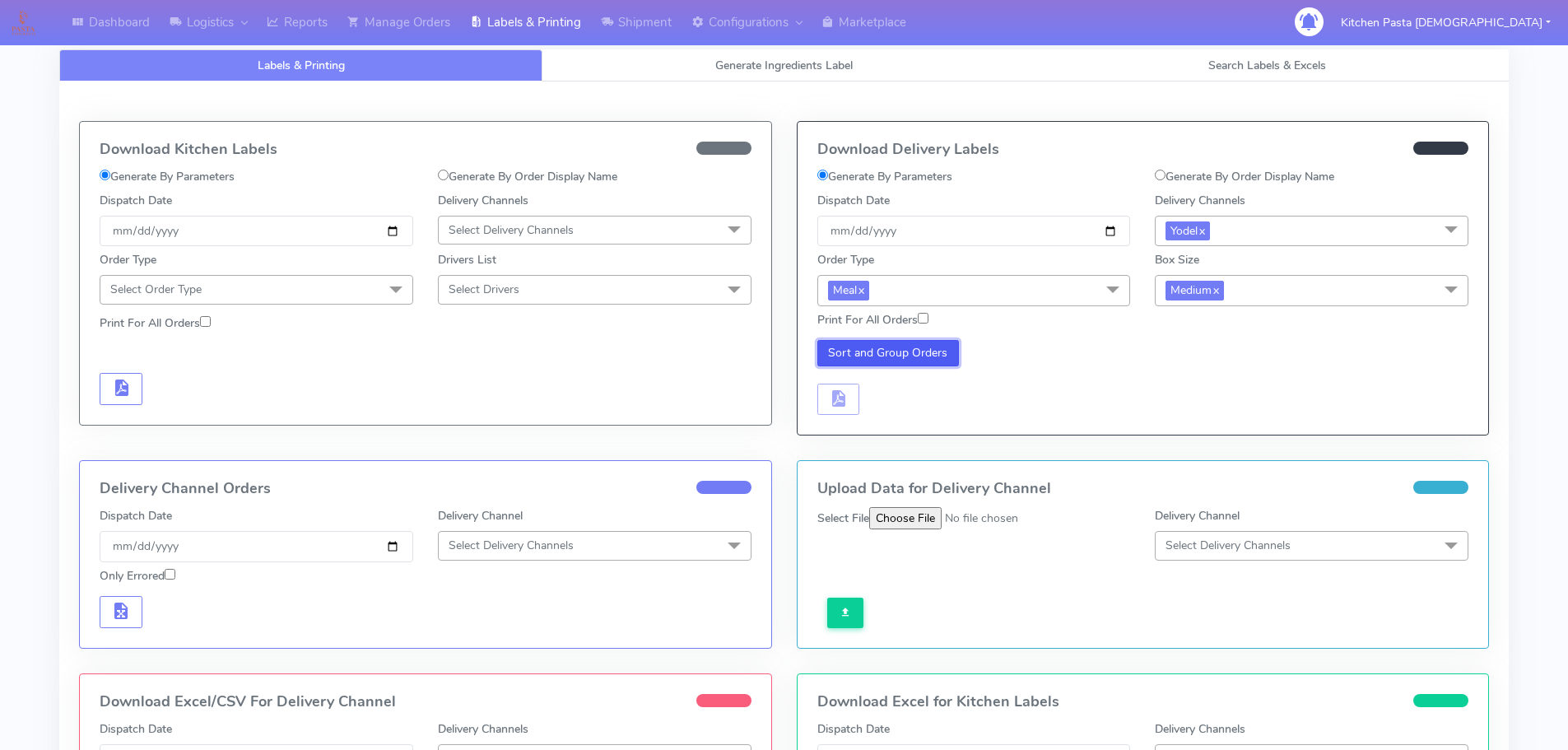
click at [895, 359] on button "Sort and Group Orders" at bounding box center [889, 353] width 143 height 26
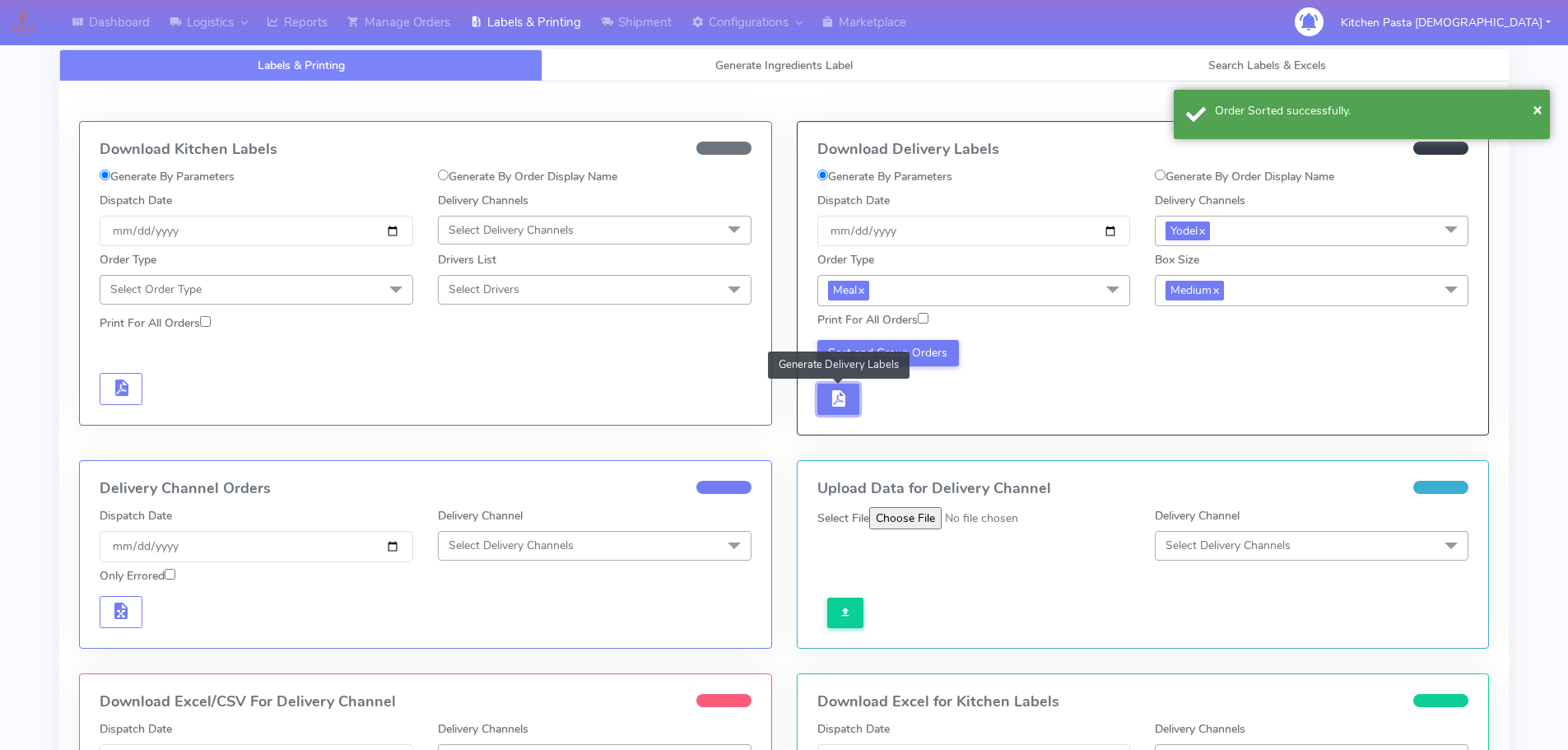
click at [839, 395] on span "button" at bounding box center [838, 402] width 20 height 16
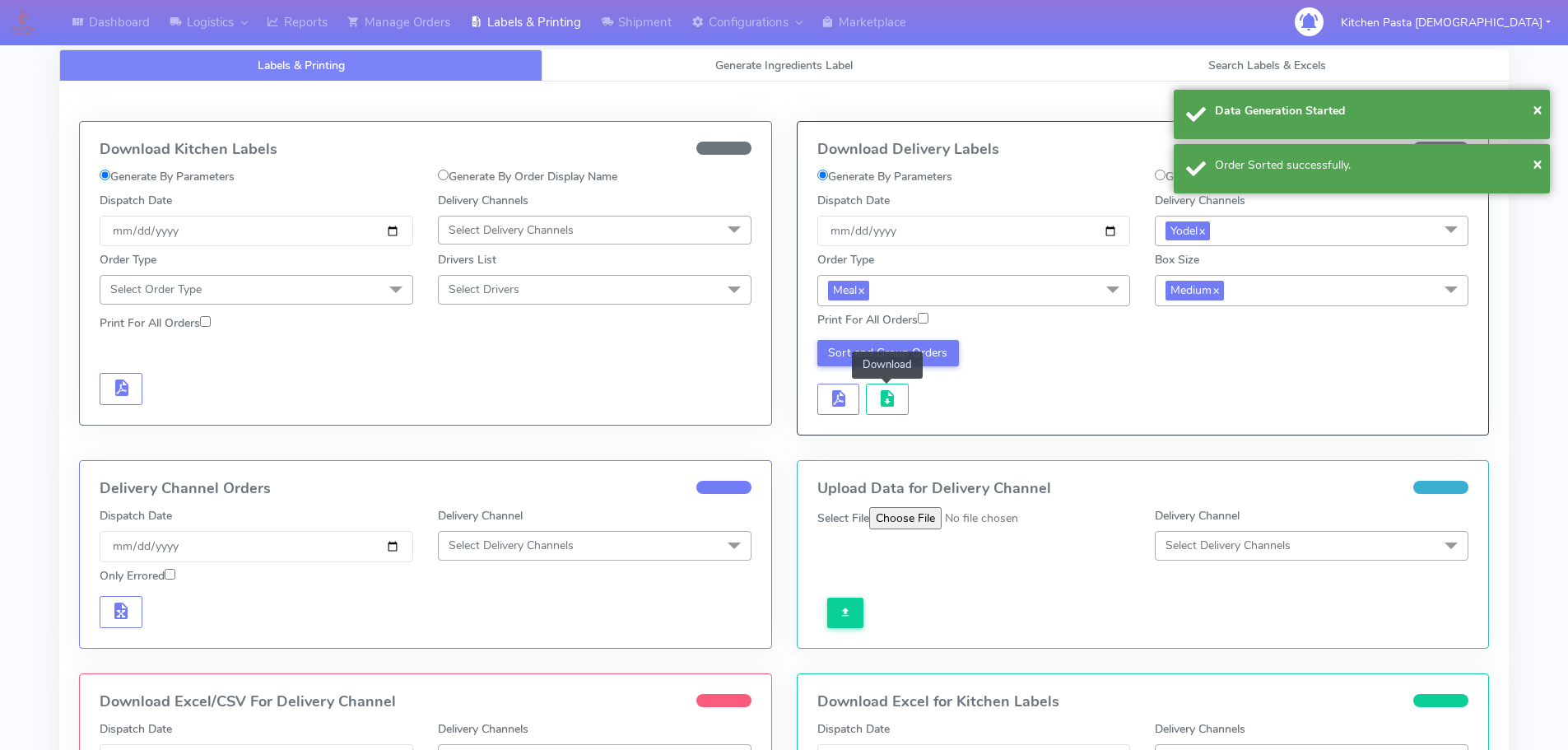
click at [885, 396] on span "button" at bounding box center [887, 402] width 20 height 16
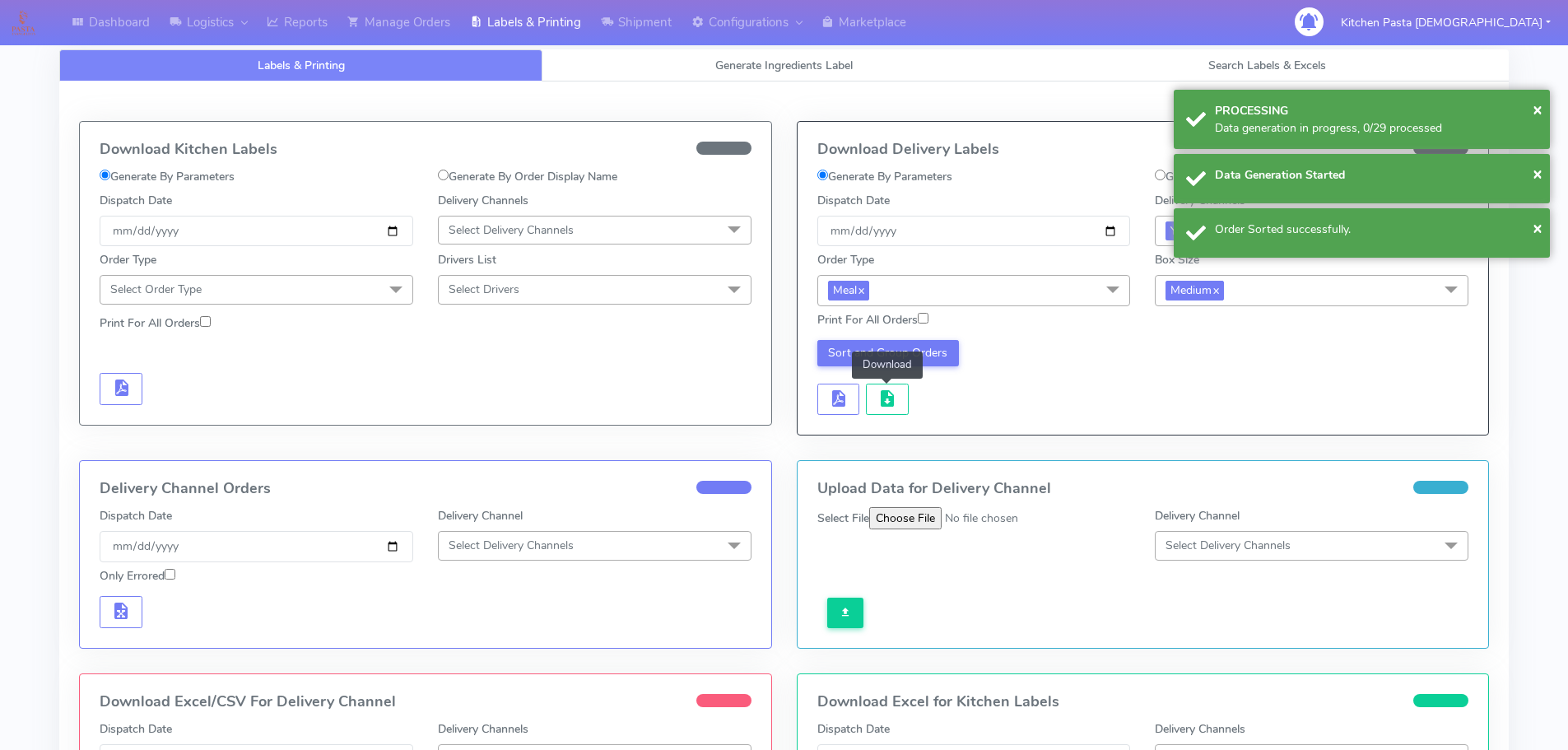
click at [885, 396] on span "button" at bounding box center [887, 402] width 20 height 16
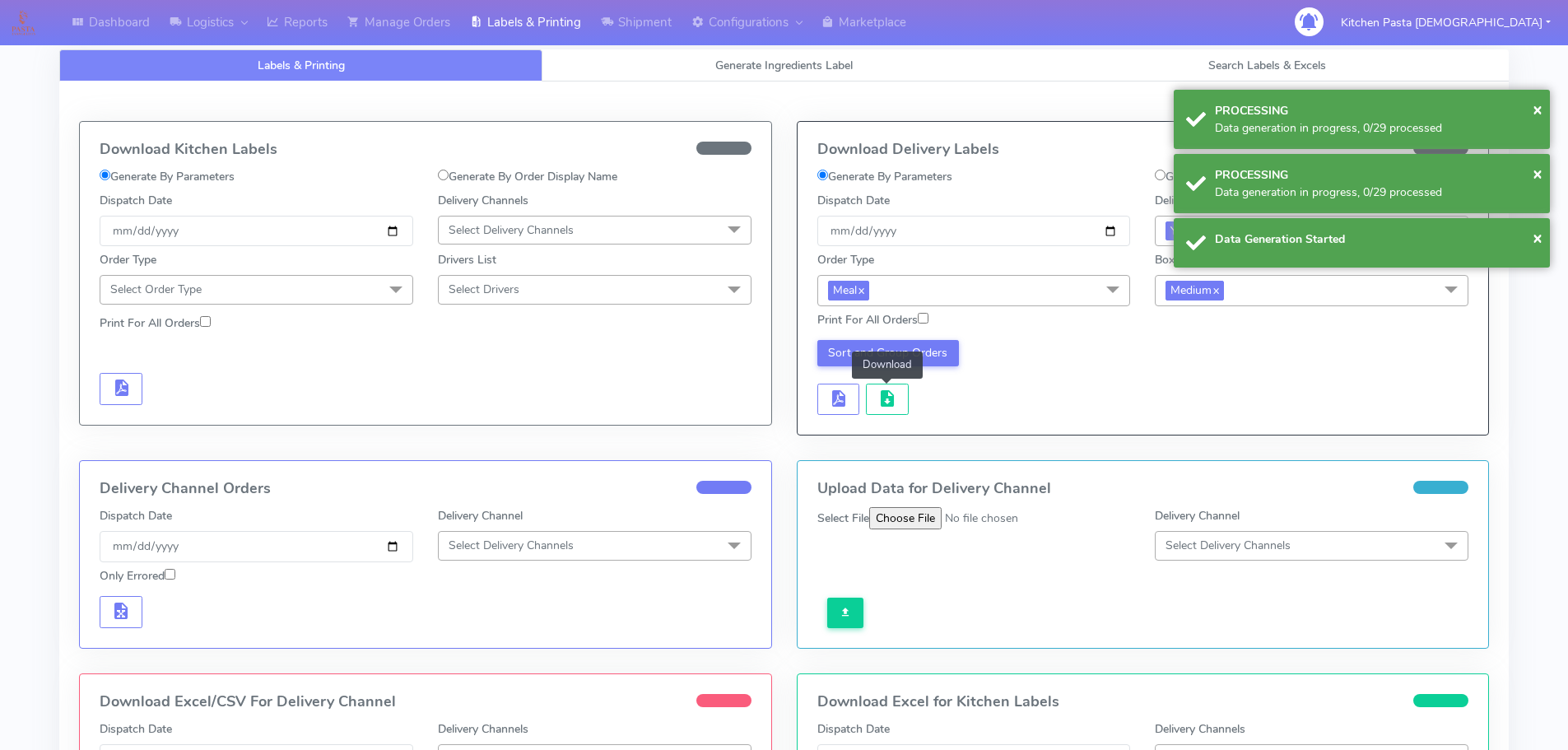
click at [885, 396] on span "button" at bounding box center [887, 402] width 20 height 16
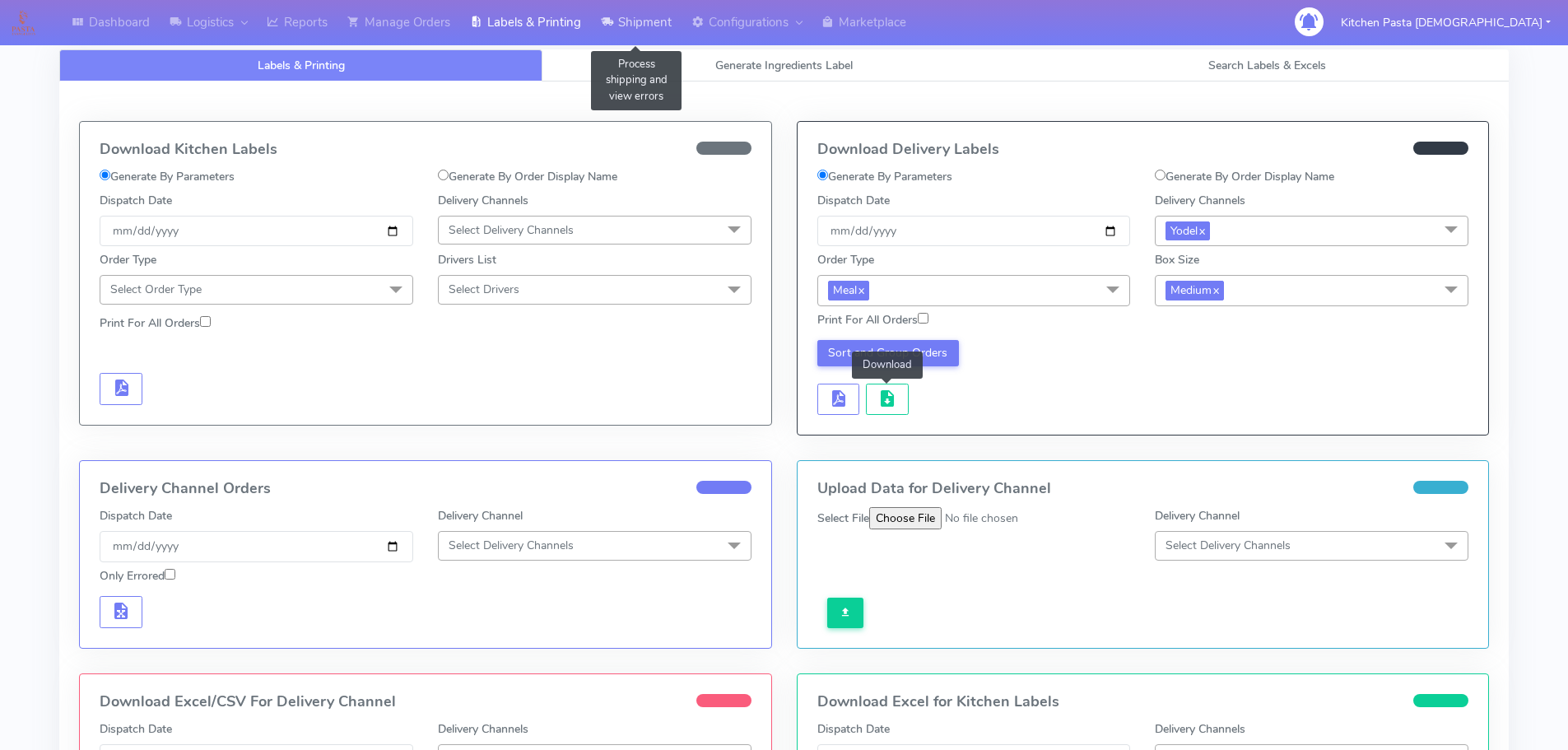
click at [657, 21] on link "Shipment" at bounding box center [636, 23] width 91 height 45
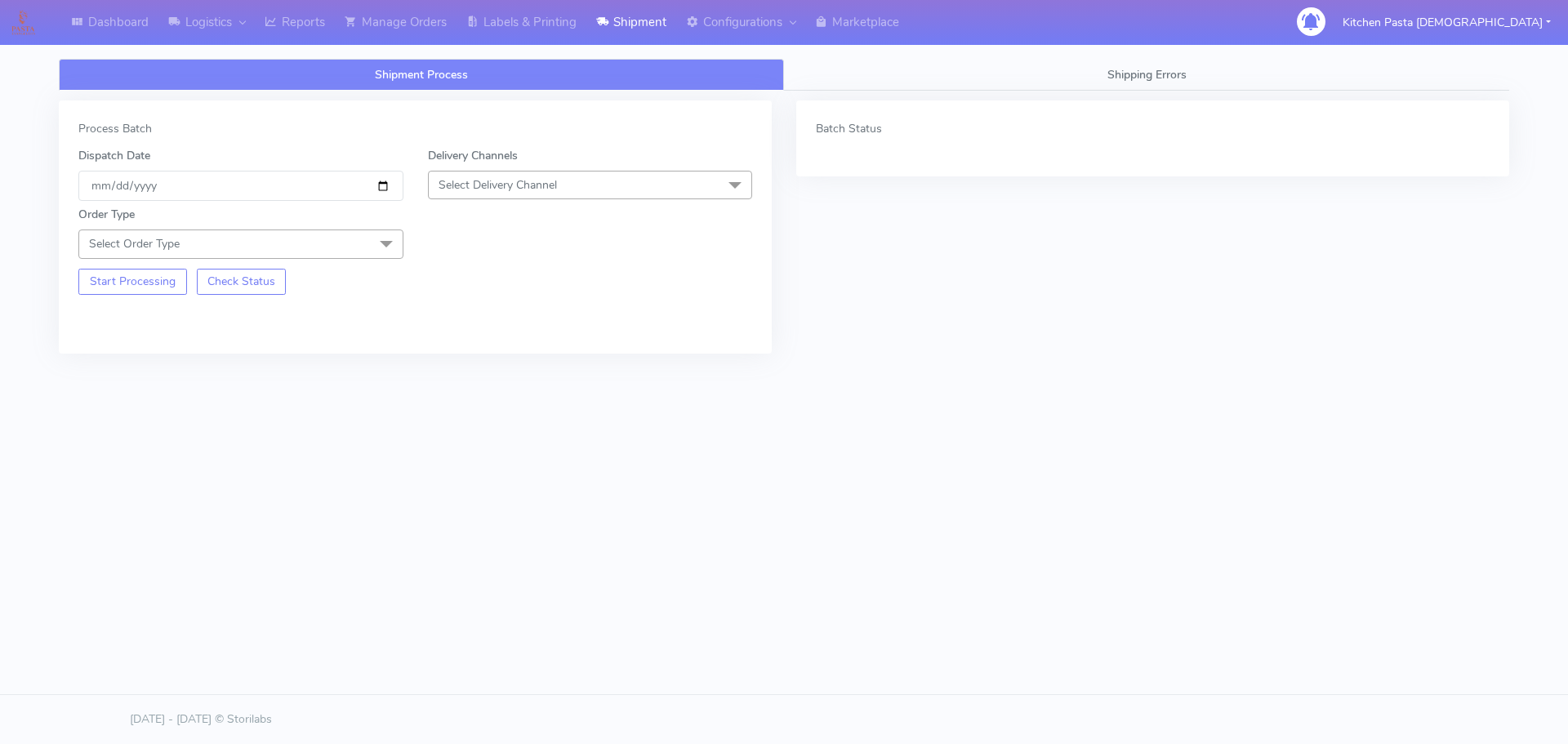
click at [552, 184] on span "Select Delivery Channel" at bounding box center [498, 185] width 118 height 16
click at [457, 362] on div "Yodel" at bounding box center [590, 368] width 307 height 17
click at [386, 249] on span at bounding box center [386, 245] width 32 height 31
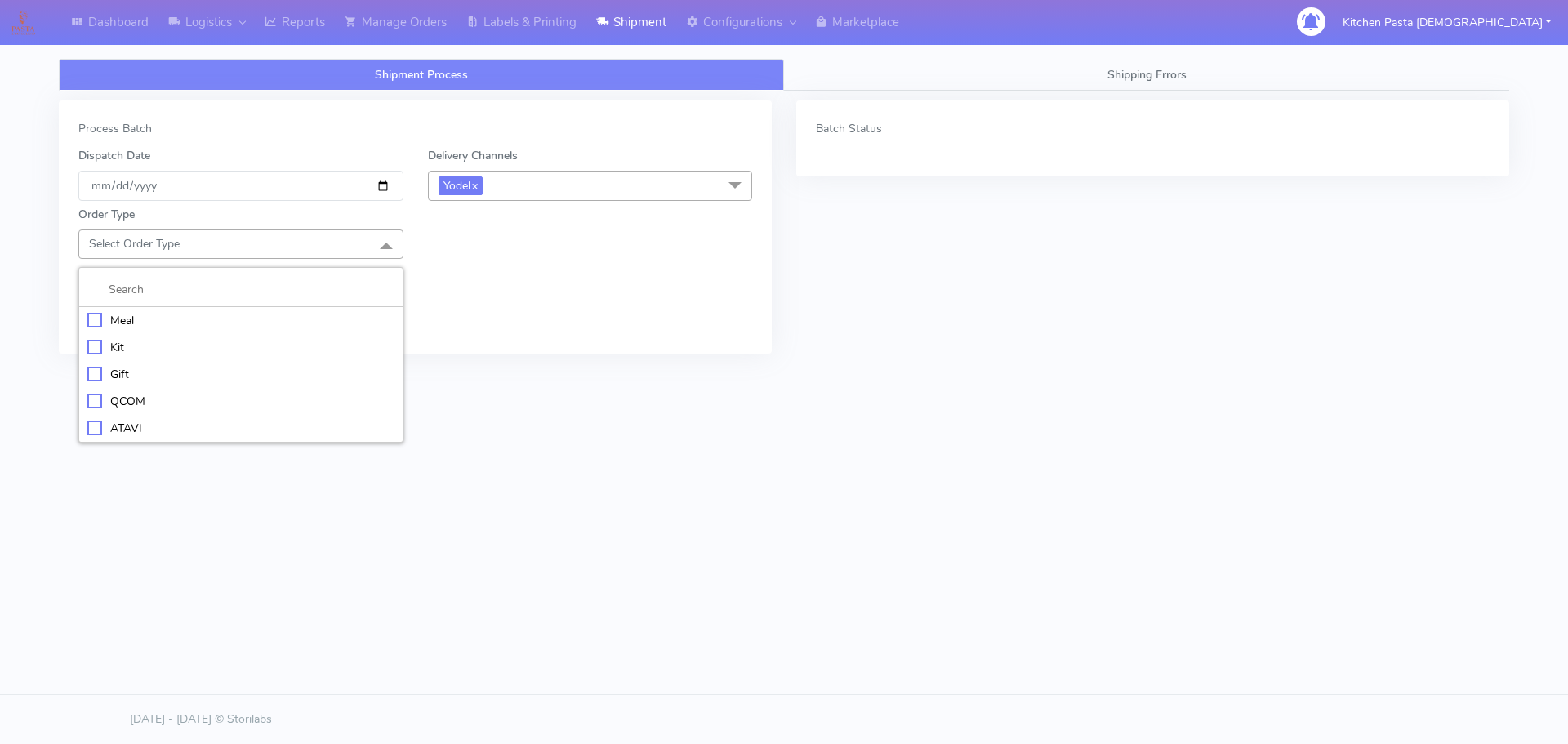
click at [326, 321] on div "Meal" at bounding box center [241, 321] width 307 height 17
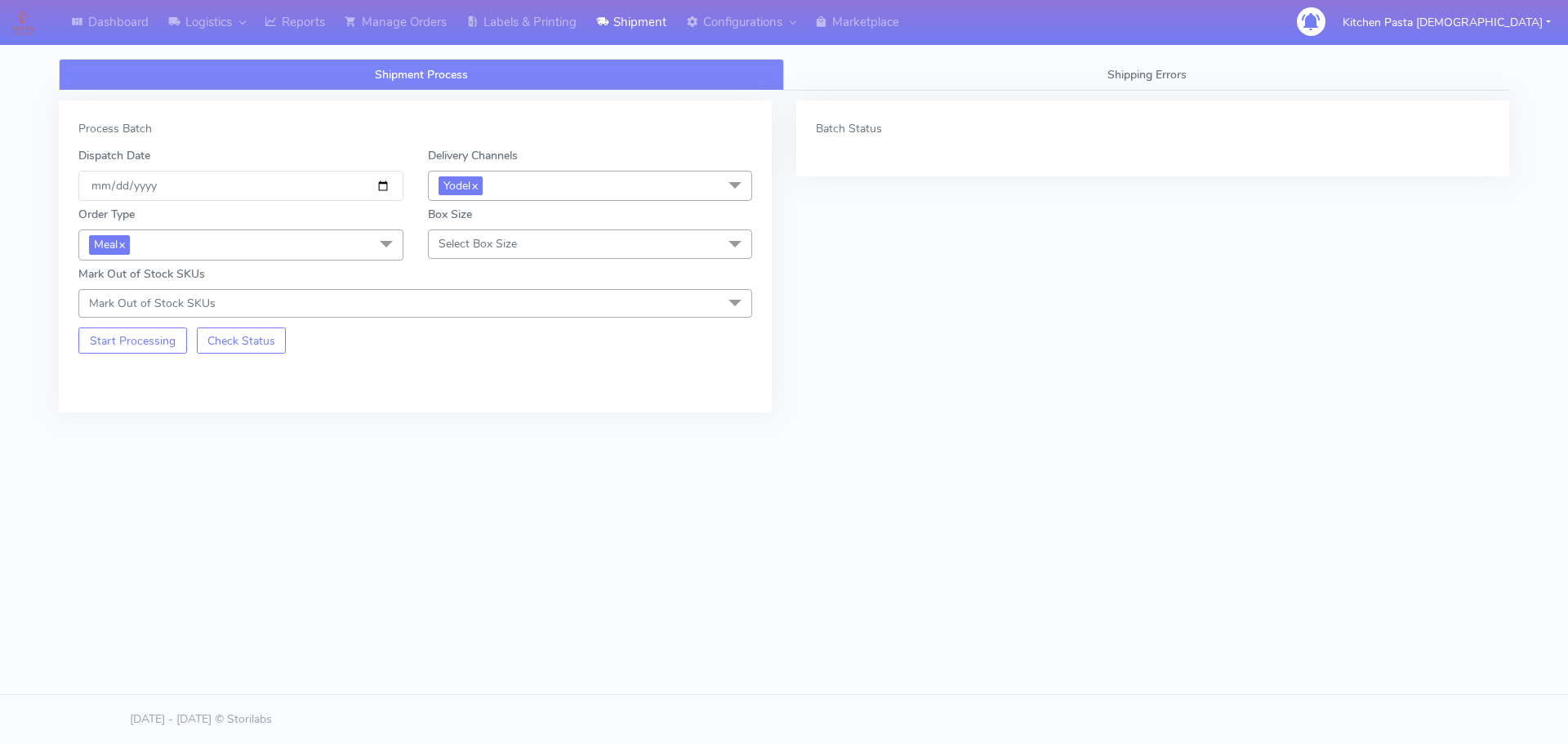
click at [449, 256] on span "Select Box Size" at bounding box center [590, 244] width 325 height 28
click at [450, 312] on div "Small" at bounding box center [590, 321] width 307 height 17
click at [145, 340] on button "Start Processing" at bounding box center [132, 340] width 108 height 26
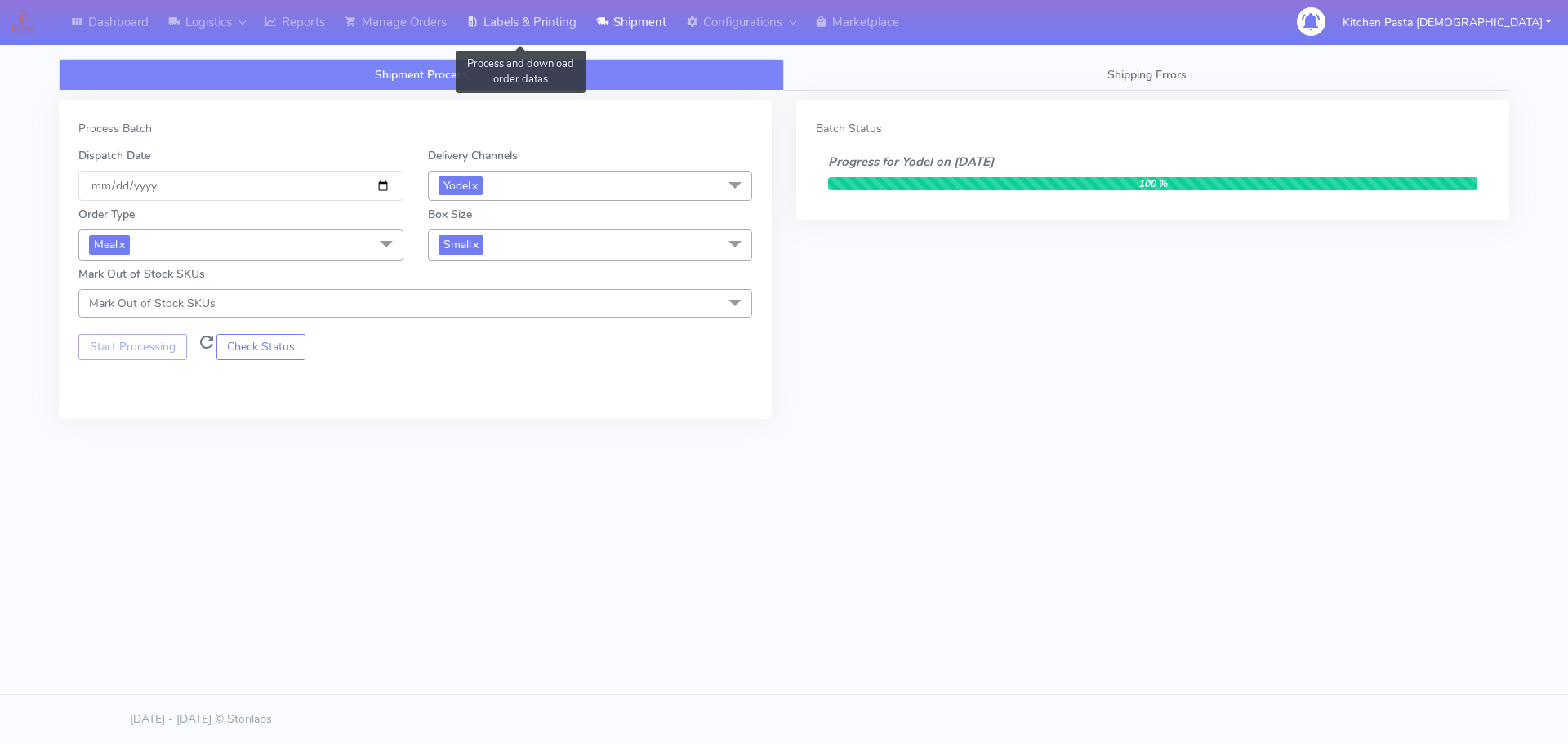
click at [546, 37] on link "Labels & Printing" at bounding box center [521, 22] width 130 height 45
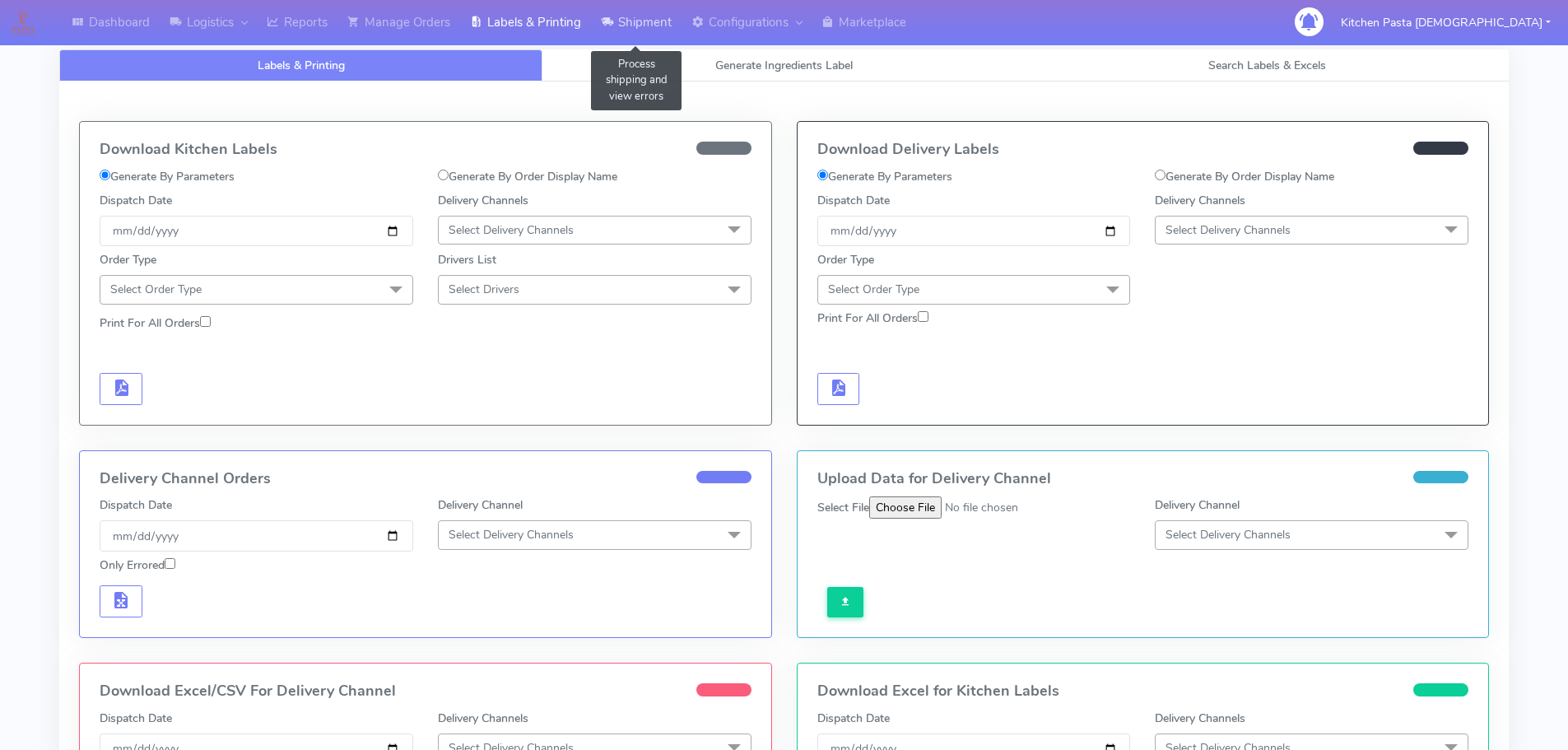
click at [661, 29] on link "Shipment" at bounding box center [636, 23] width 91 height 45
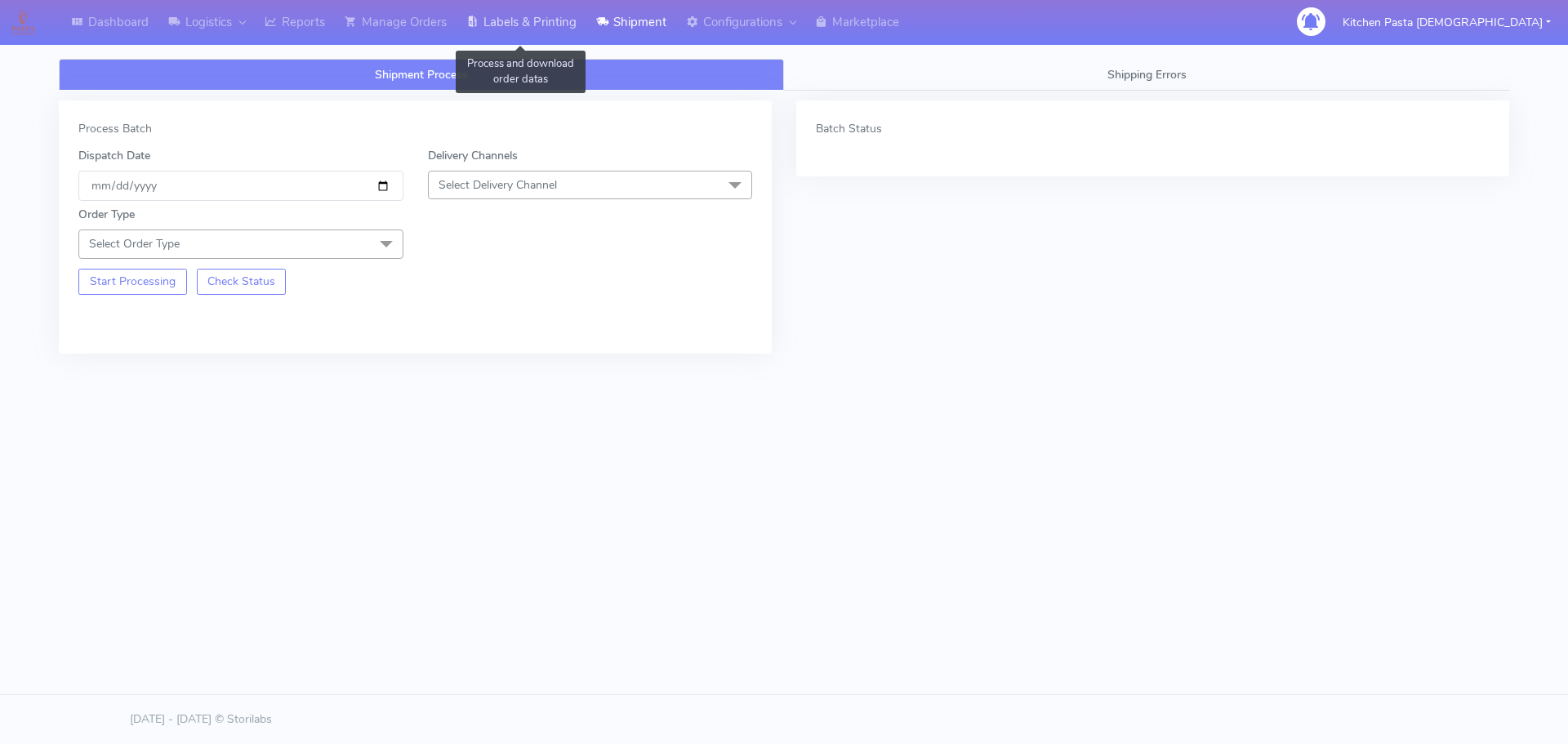
click at [575, 27] on link "Labels & Printing" at bounding box center [521, 22] width 130 height 45
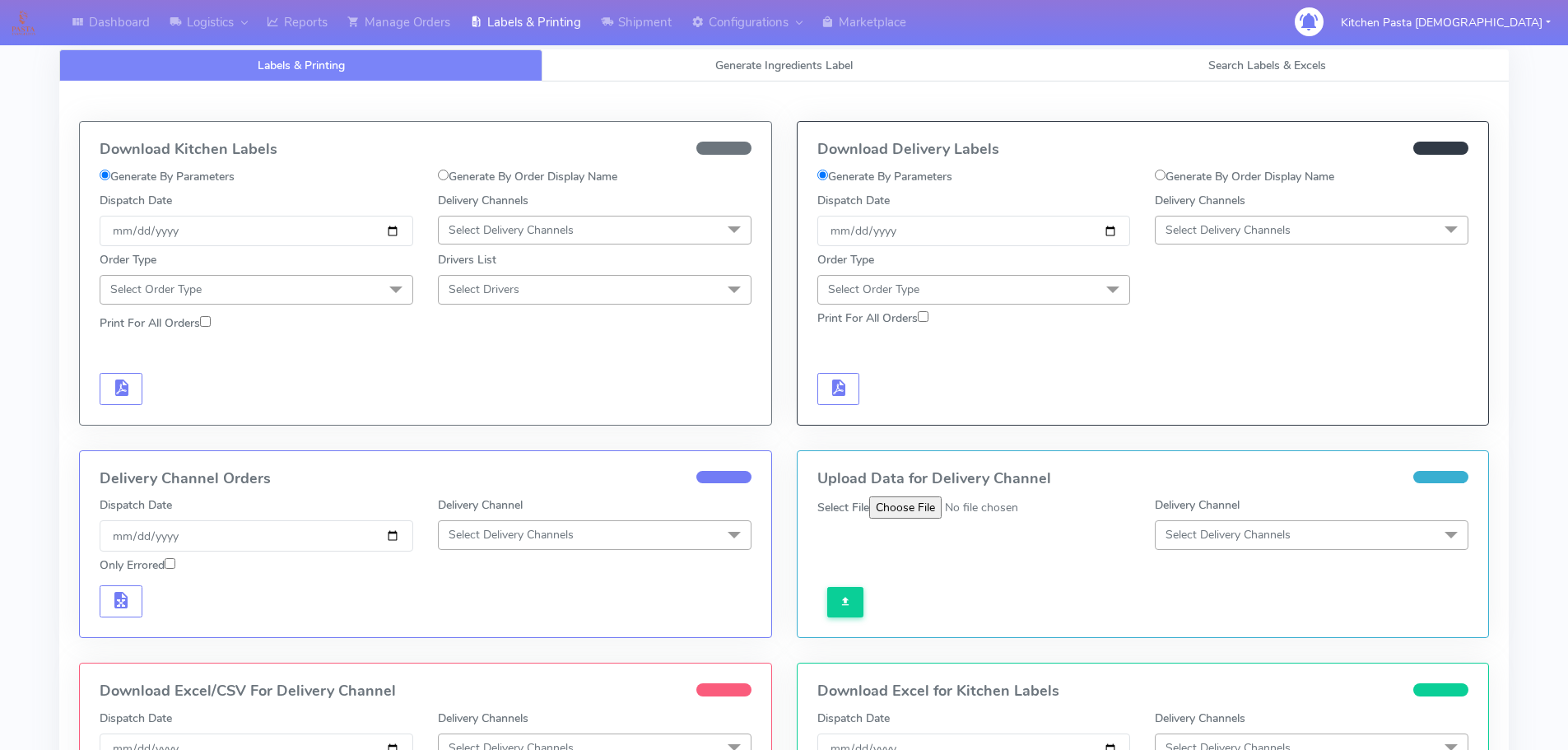
click at [1242, 243] on span "Select Delivery Channels" at bounding box center [1312, 230] width 314 height 29
click at [1224, 407] on div "Yodel" at bounding box center [1311, 415] width 295 height 18
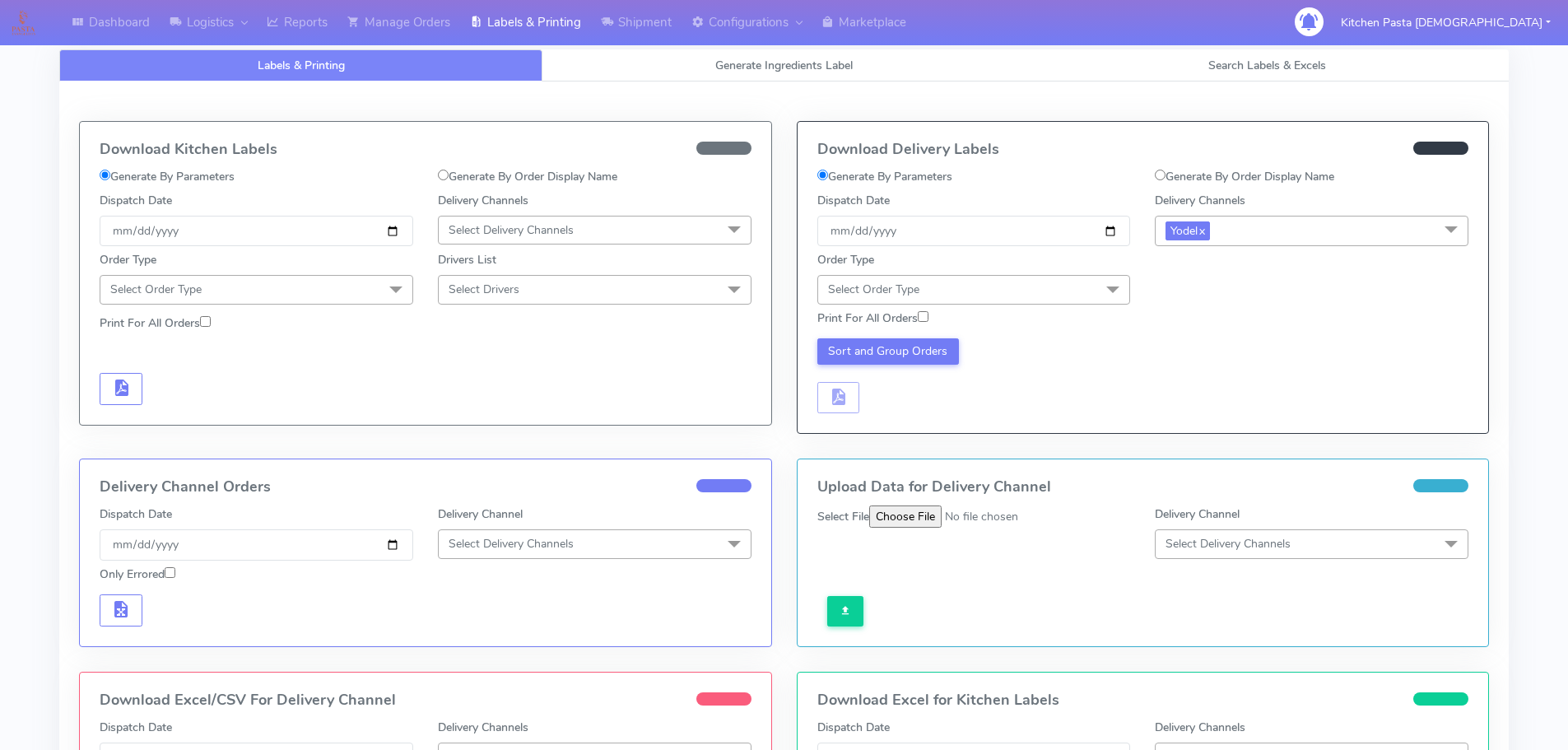
click at [1104, 284] on span at bounding box center [1112, 290] width 33 height 31
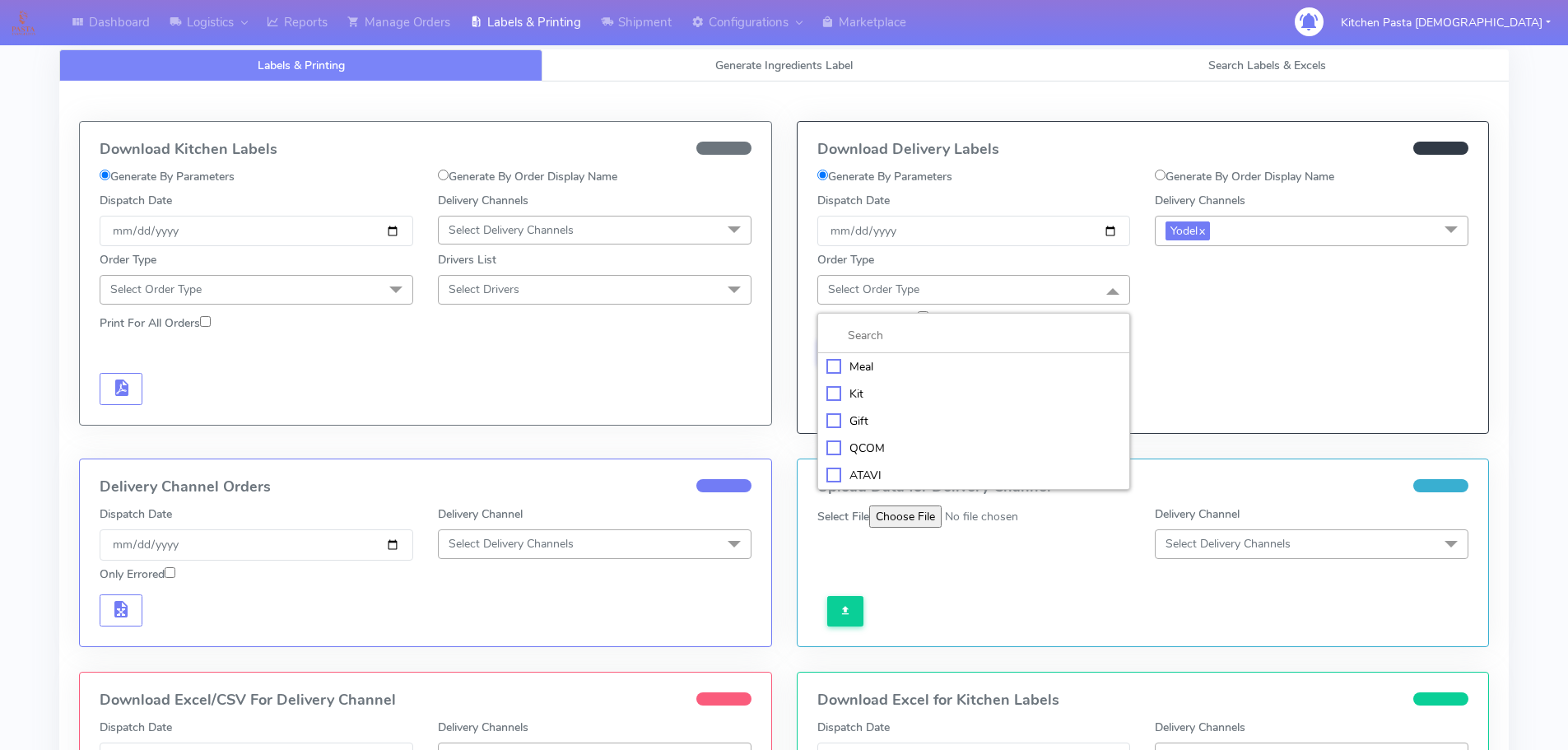
click at [1013, 359] on div "Meal" at bounding box center [974, 367] width 295 height 18
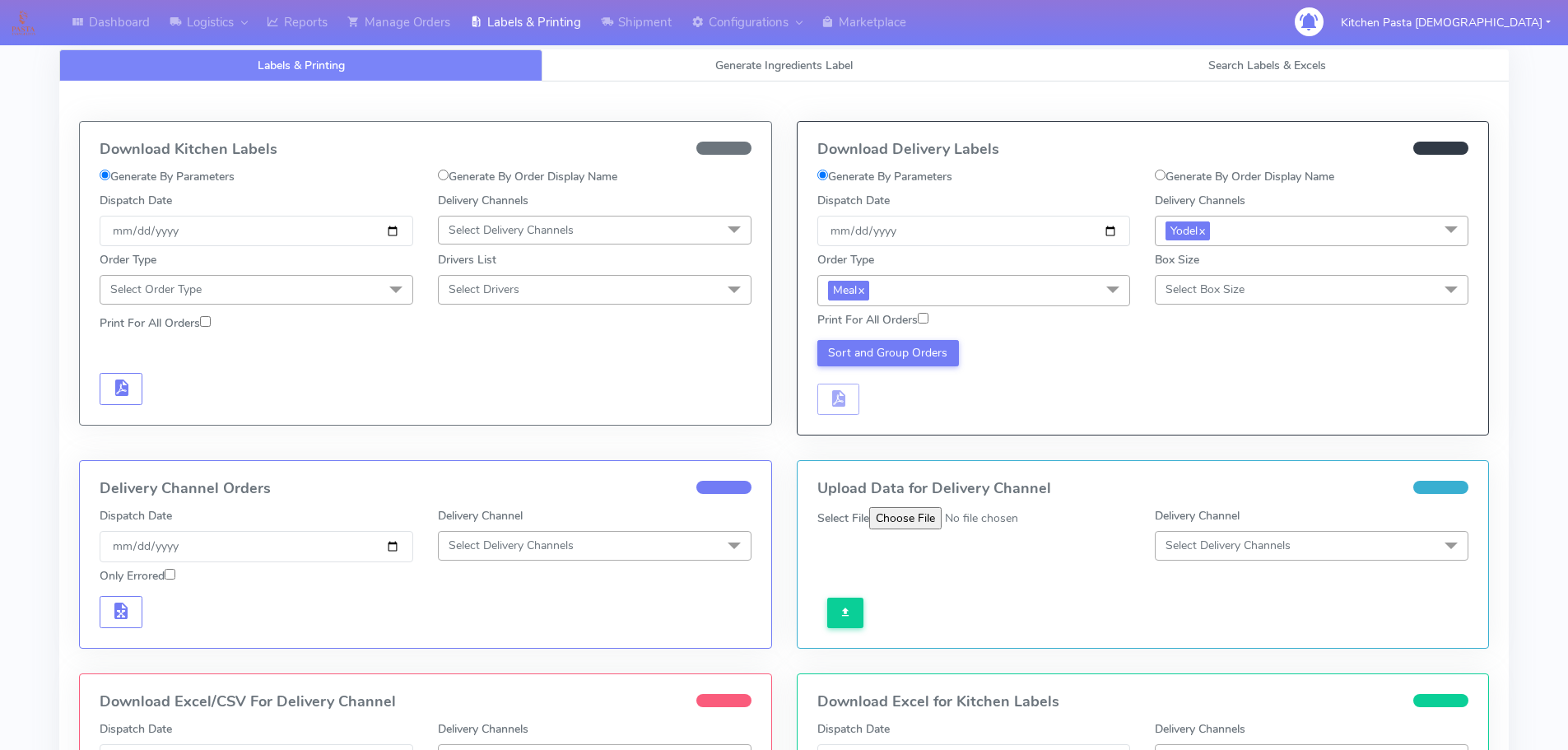
click at [1165, 288] on span "Select Box Size" at bounding box center [1205, 289] width 79 height 16
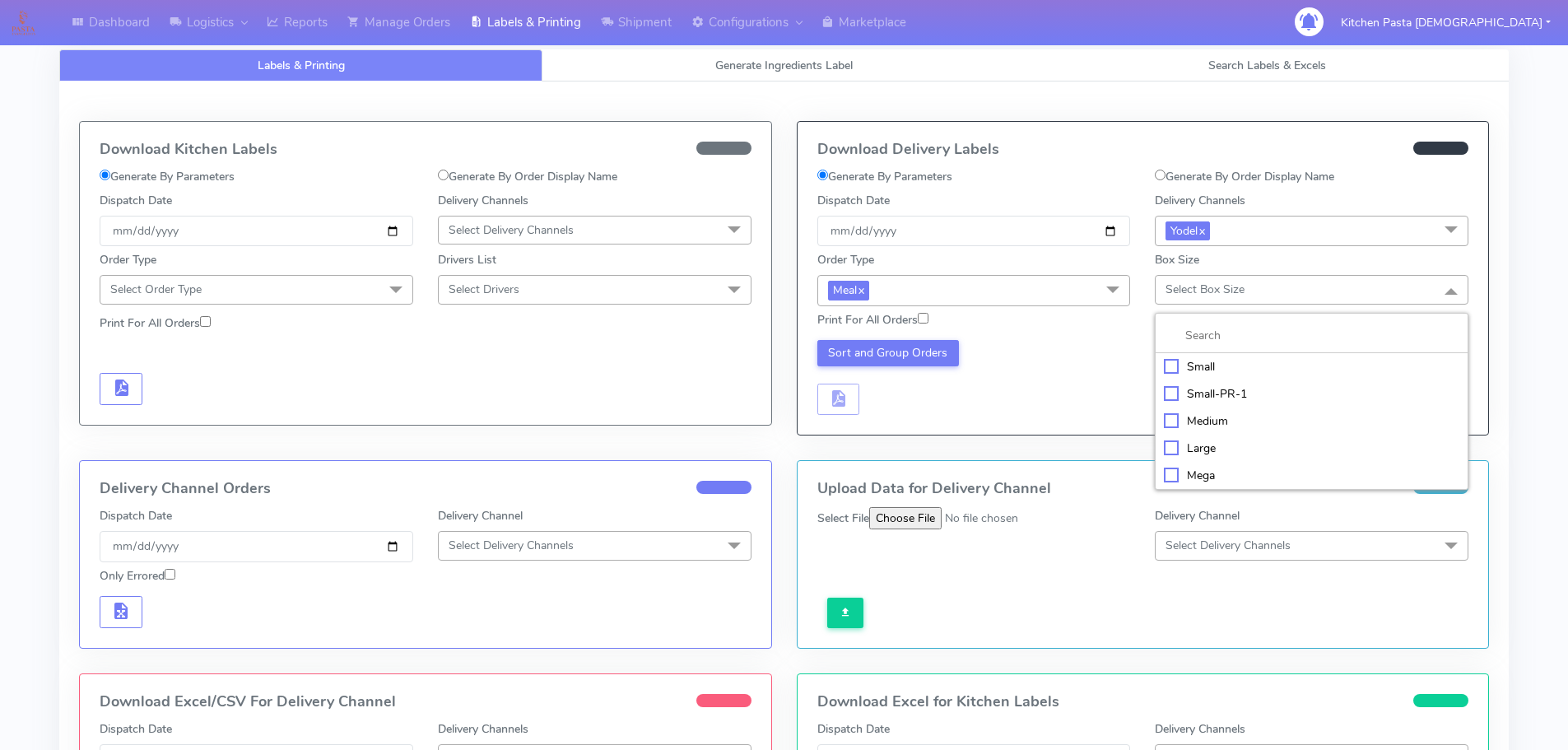
click at [1188, 365] on div "Small" at bounding box center [1311, 367] width 295 height 18
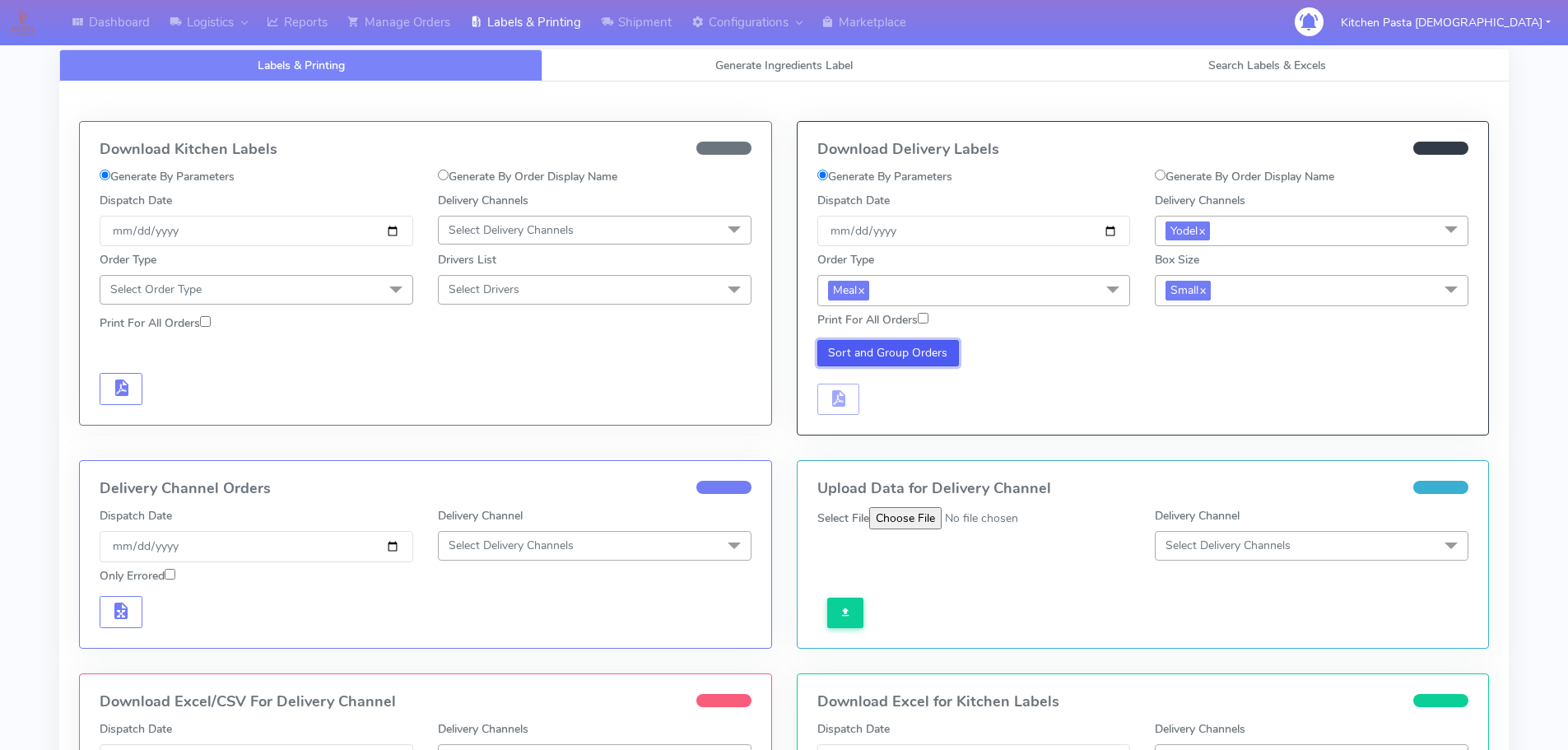
click at [925, 355] on button "Sort and Group Orders" at bounding box center [889, 353] width 143 height 26
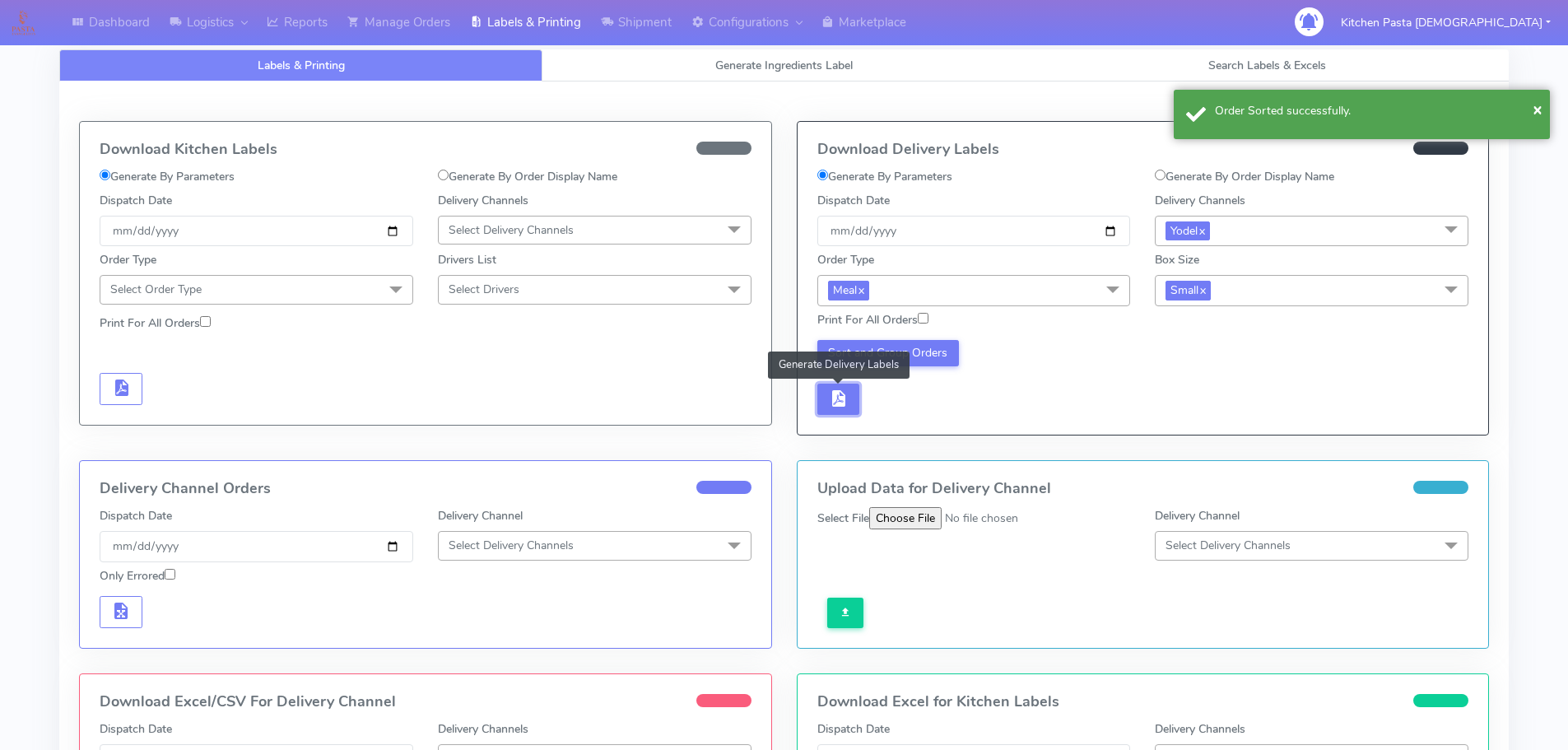
click at [828, 397] on span "button" at bounding box center [838, 402] width 20 height 16
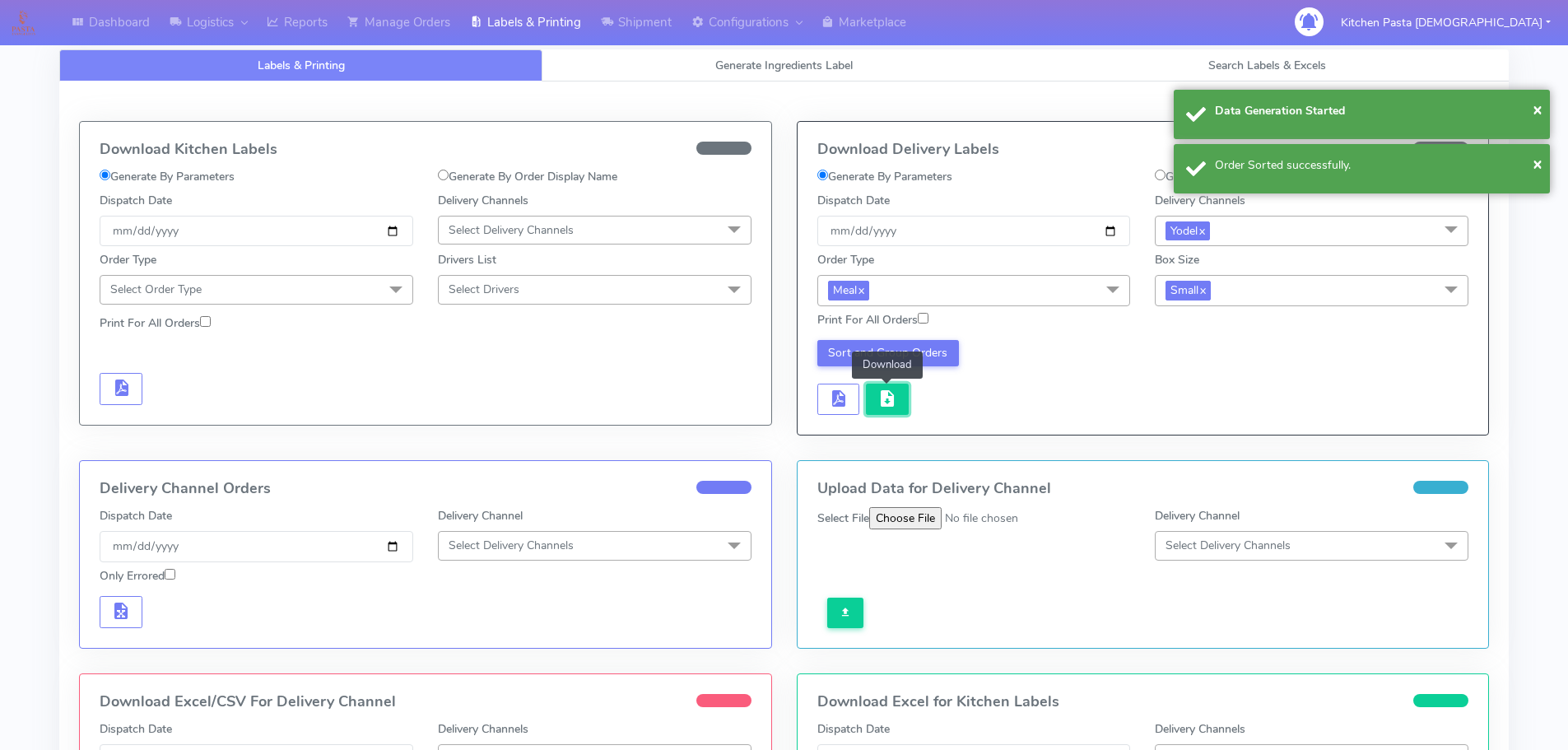
click at [899, 405] on button "button" at bounding box center [887, 400] width 43 height 32
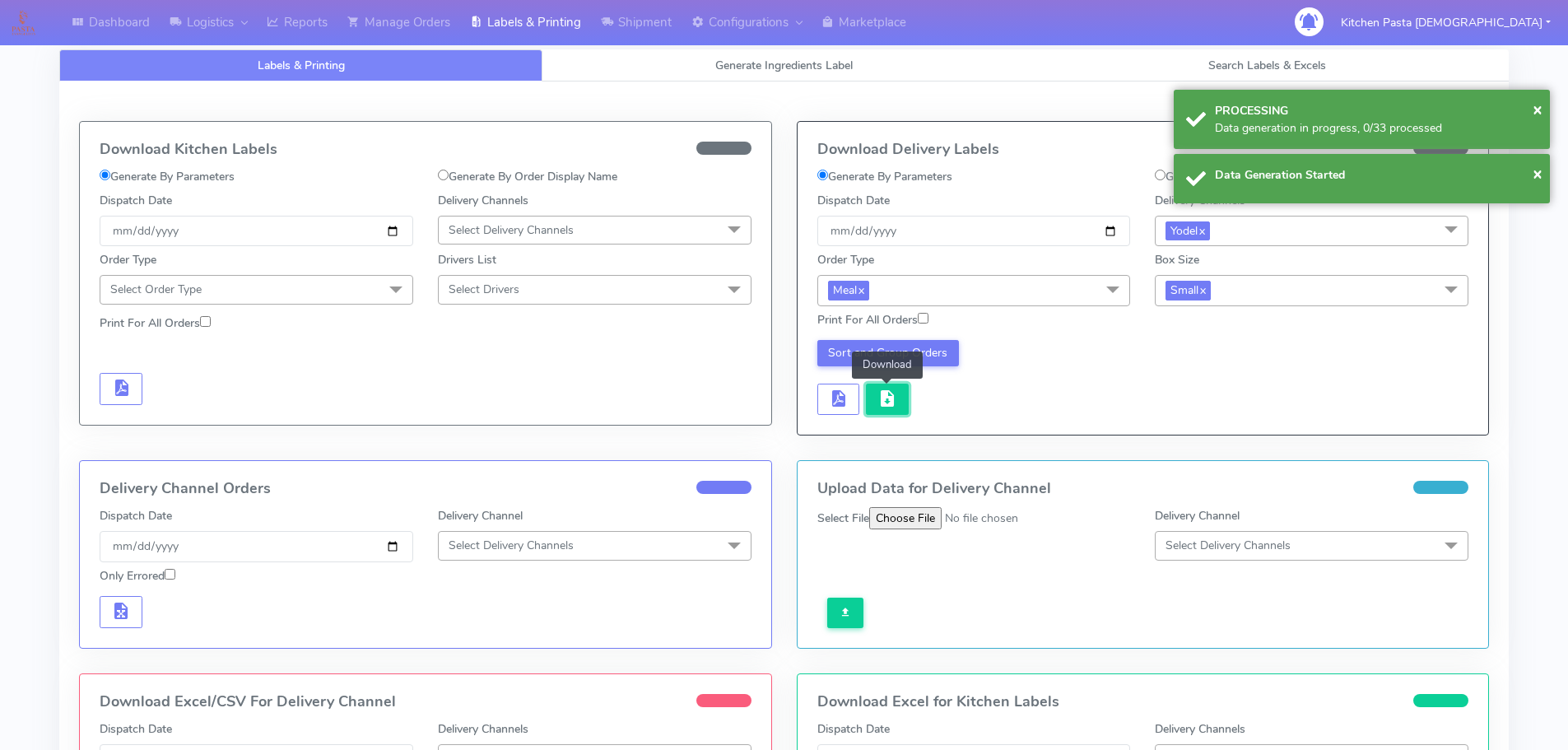
click at [899, 405] on button "button" at bounding box center [887, 400] width 43 height 32
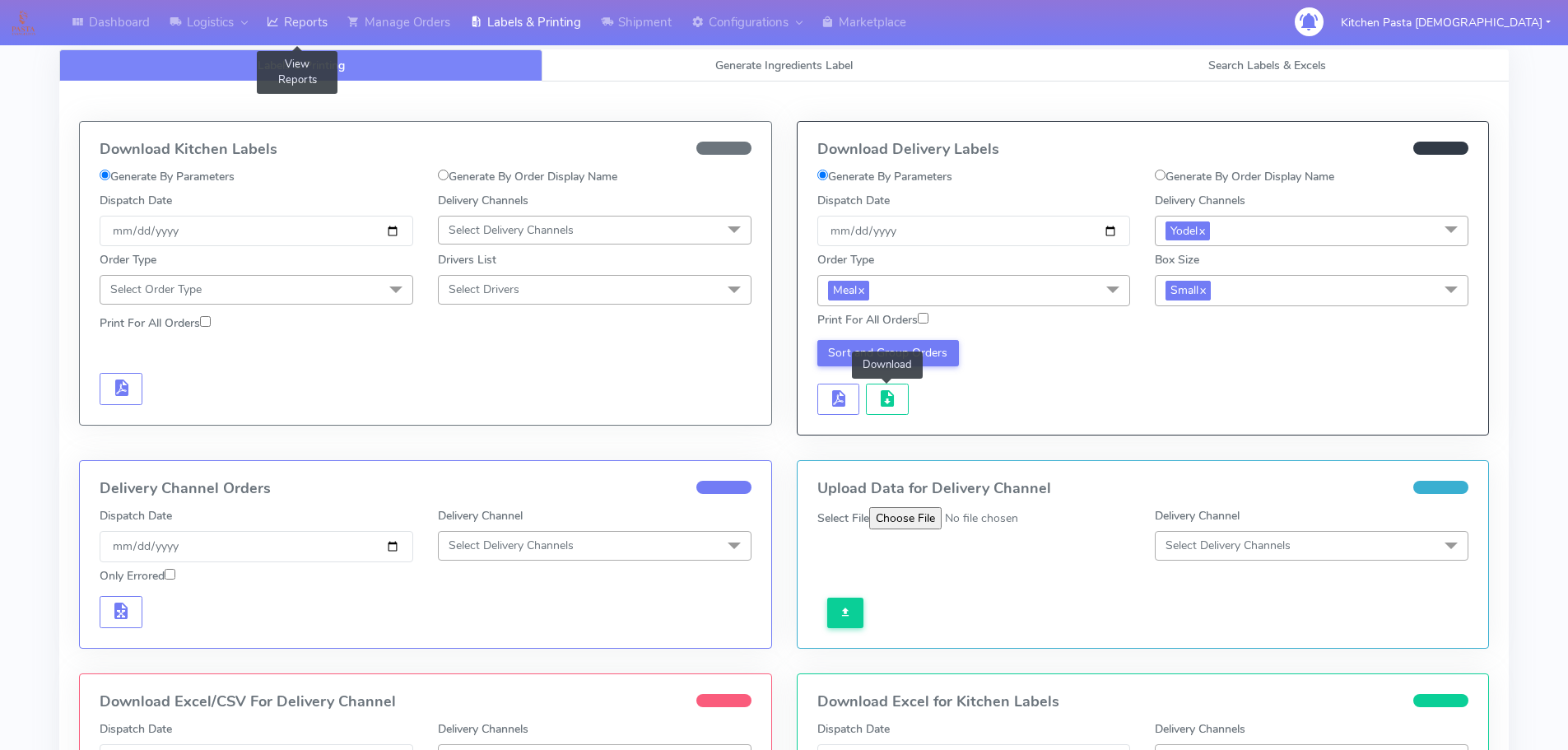
click at [292, 30] on link "Reports" at bounding box center [297, 23] width 81 height 45
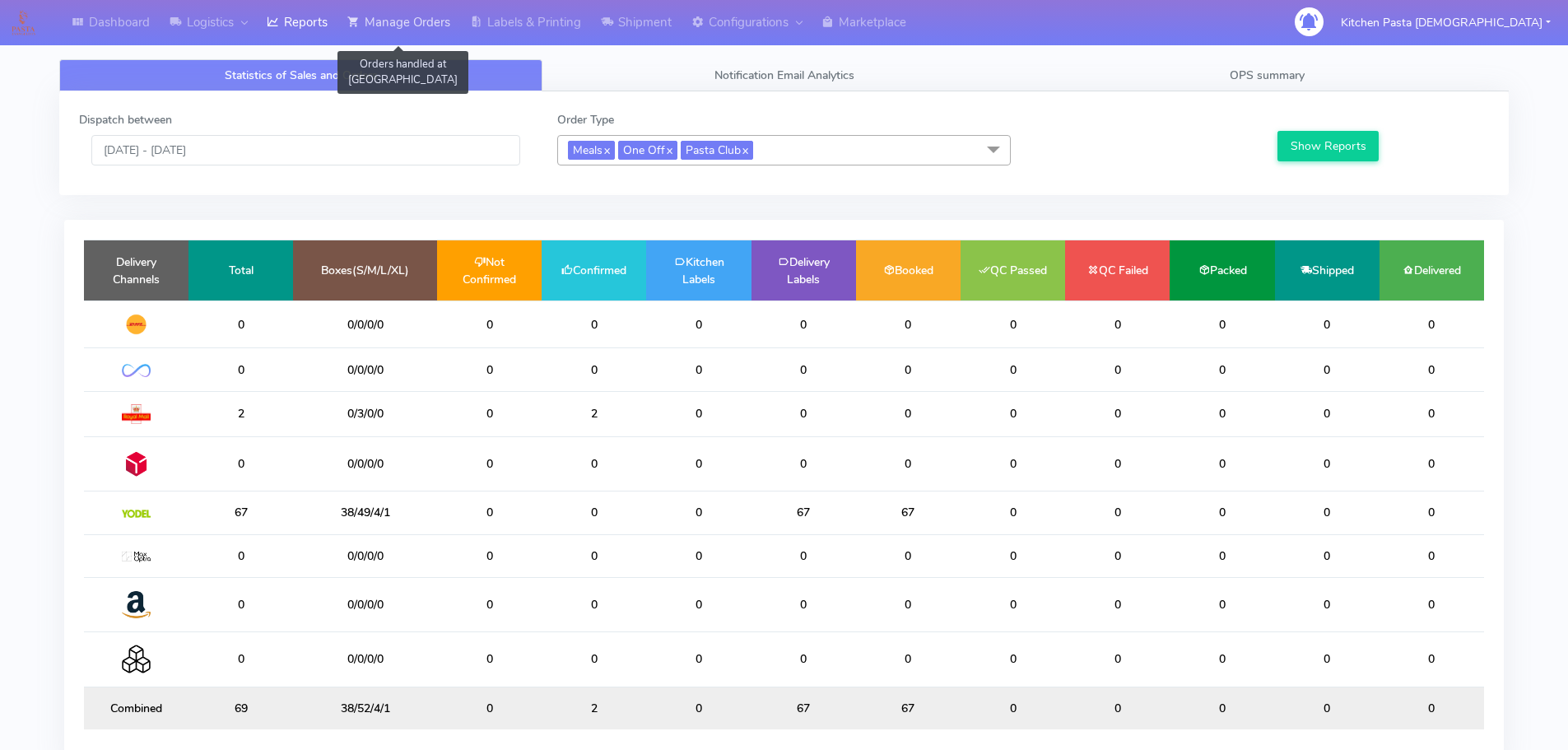
click at [450, 24] on link "Manage Orders" at bounding box center [399, 23] width 123 height 45
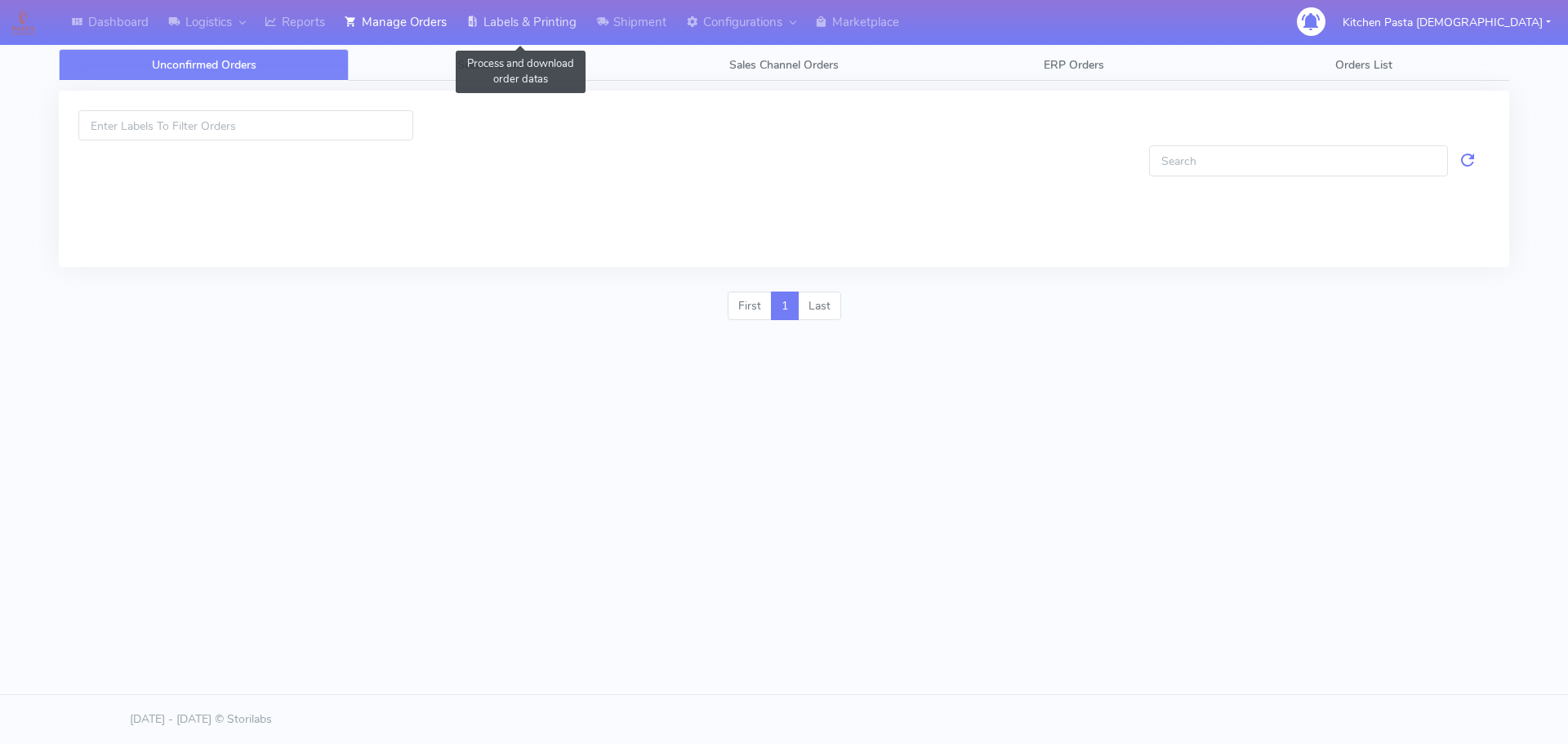
click at [497, 25] on link "Labels & Printing" at bounding box center [521, 22] width 130 height 45
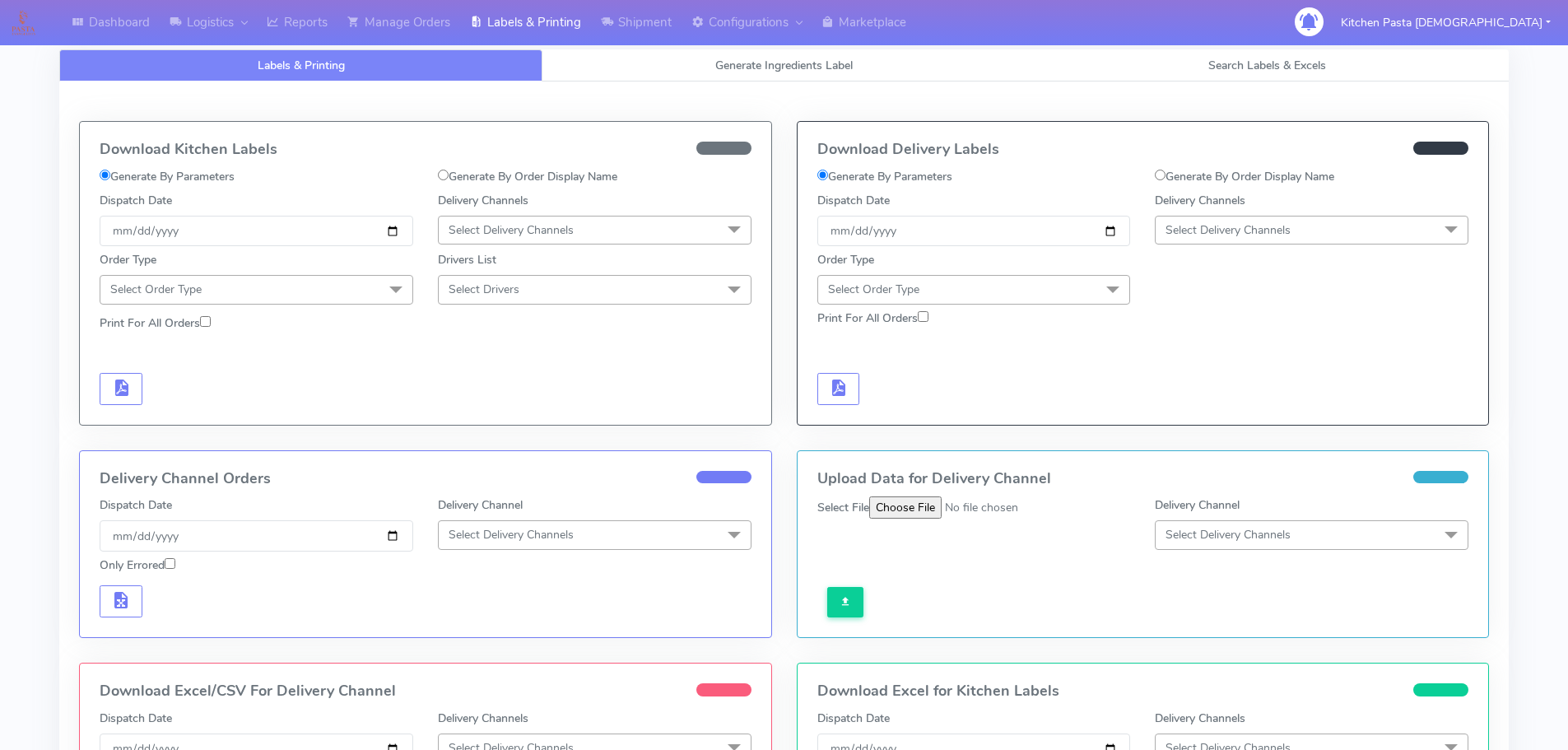
click at [531, 248] on div "Drivers List Select Drivers No data available" at bounding box center [594, 275] width 338 height 58
click at [537, 241] on span "Select Delivery Channels" at bounding box center [595, 230] width 314 height 29
click at [497, 362] on div "Royal Mail" at bounding box center [594, 361] width 295 height 18
click at [348, 288] on span "Select Order Type" at bounding box center [257, 289] width 314 height 29
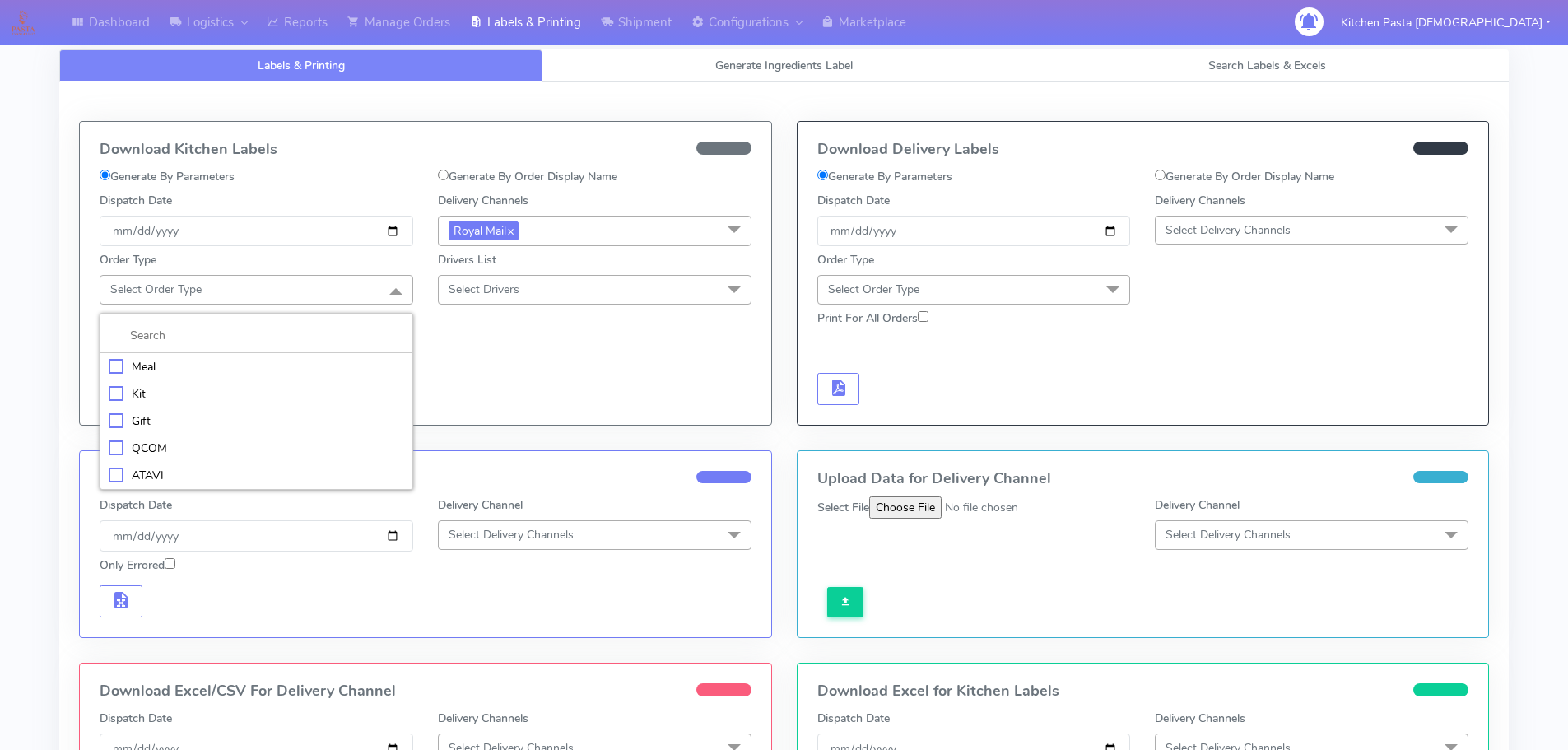
click at [243, 365] on div "Meal" at bounding box center [256, 367] width 295 height 18
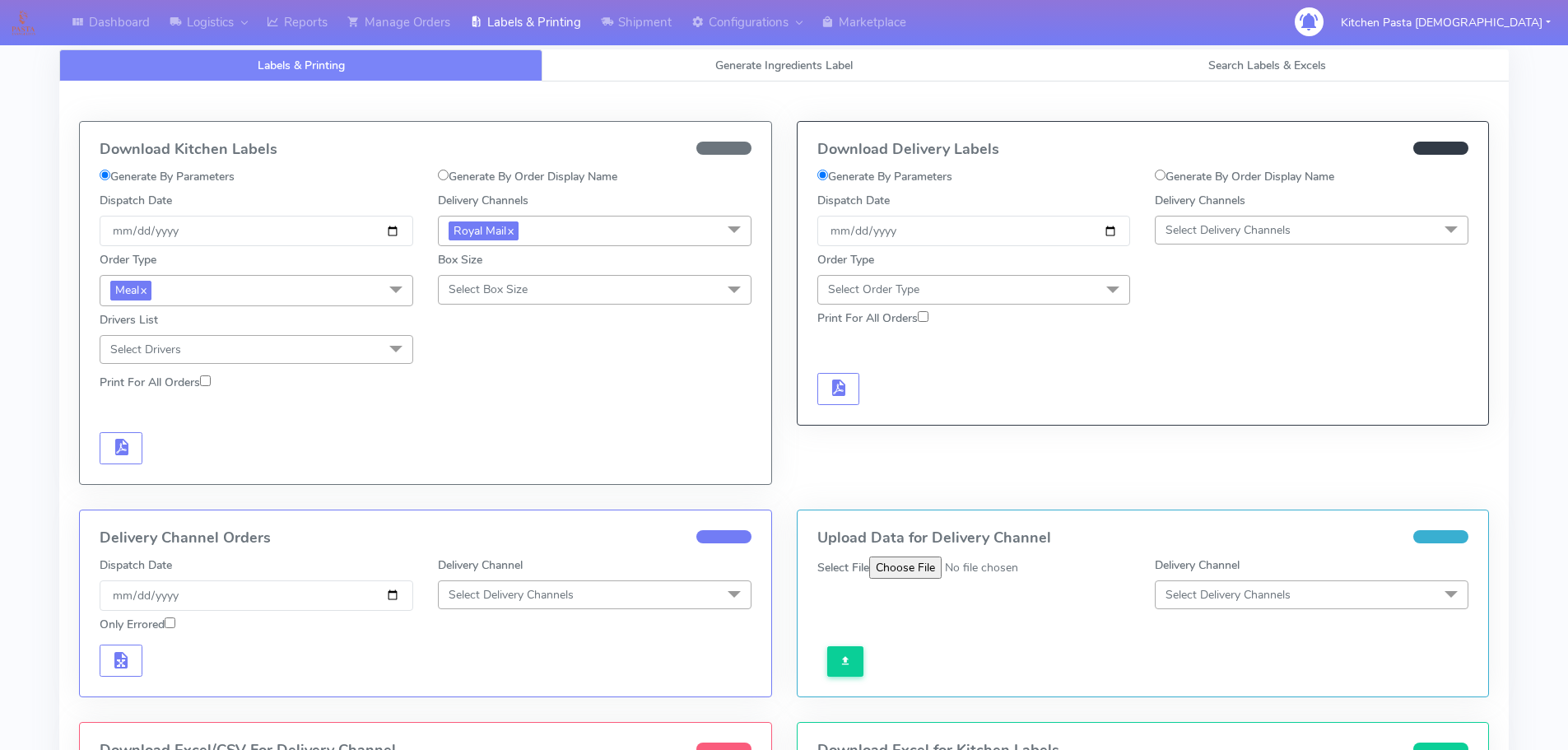
click at [517, 293] on span "Select Box Size" at bounding box center [488, 289] width 79 height 16
click at [505, 414] on div "Medium" at bounding box center [594, 421] width 295 height 18
click at [125, 443] on span "button" at bounding box center [121, 451] width 20 height 16
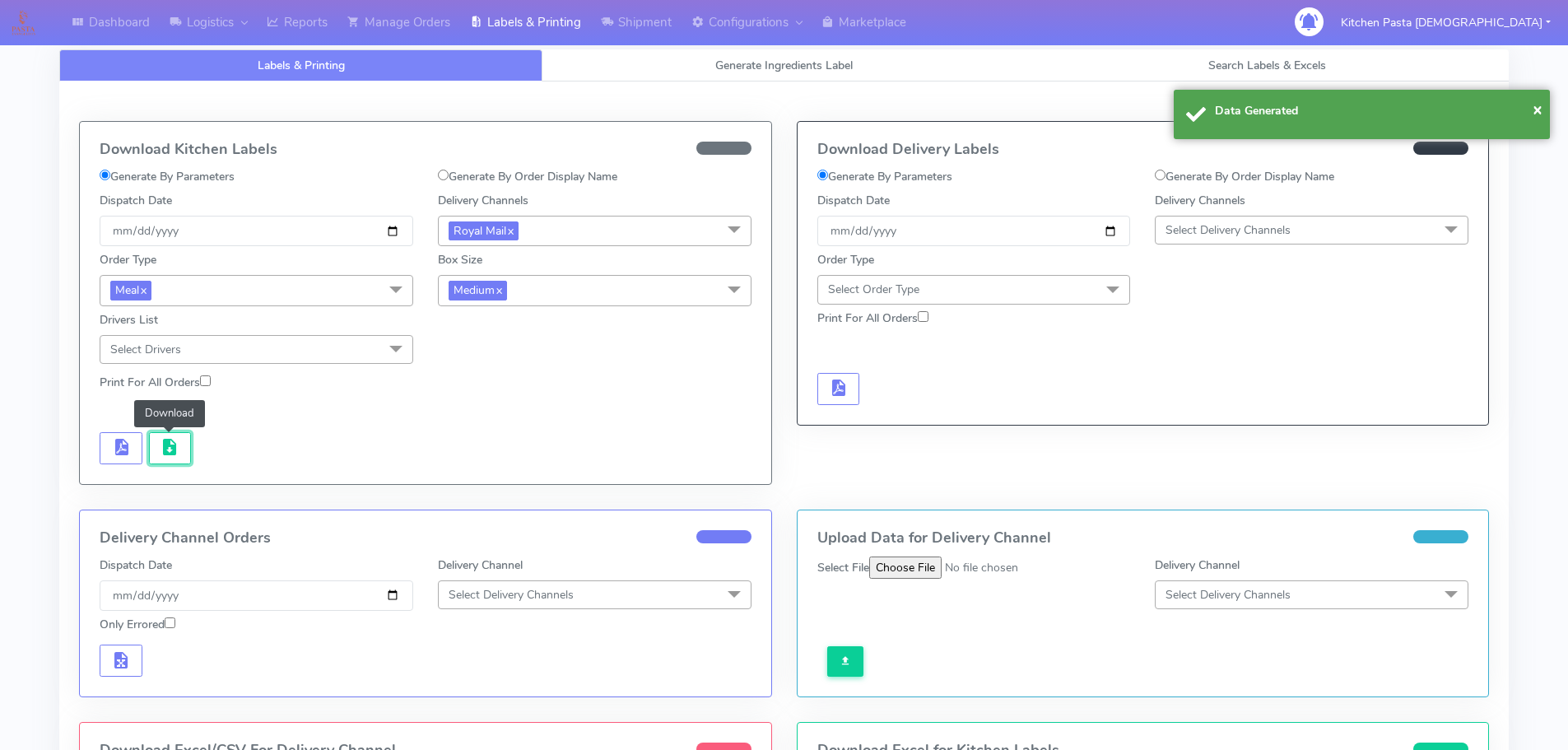
click at [180, 448] on button "button" at bounding box center [170, 448] width 43 height 32
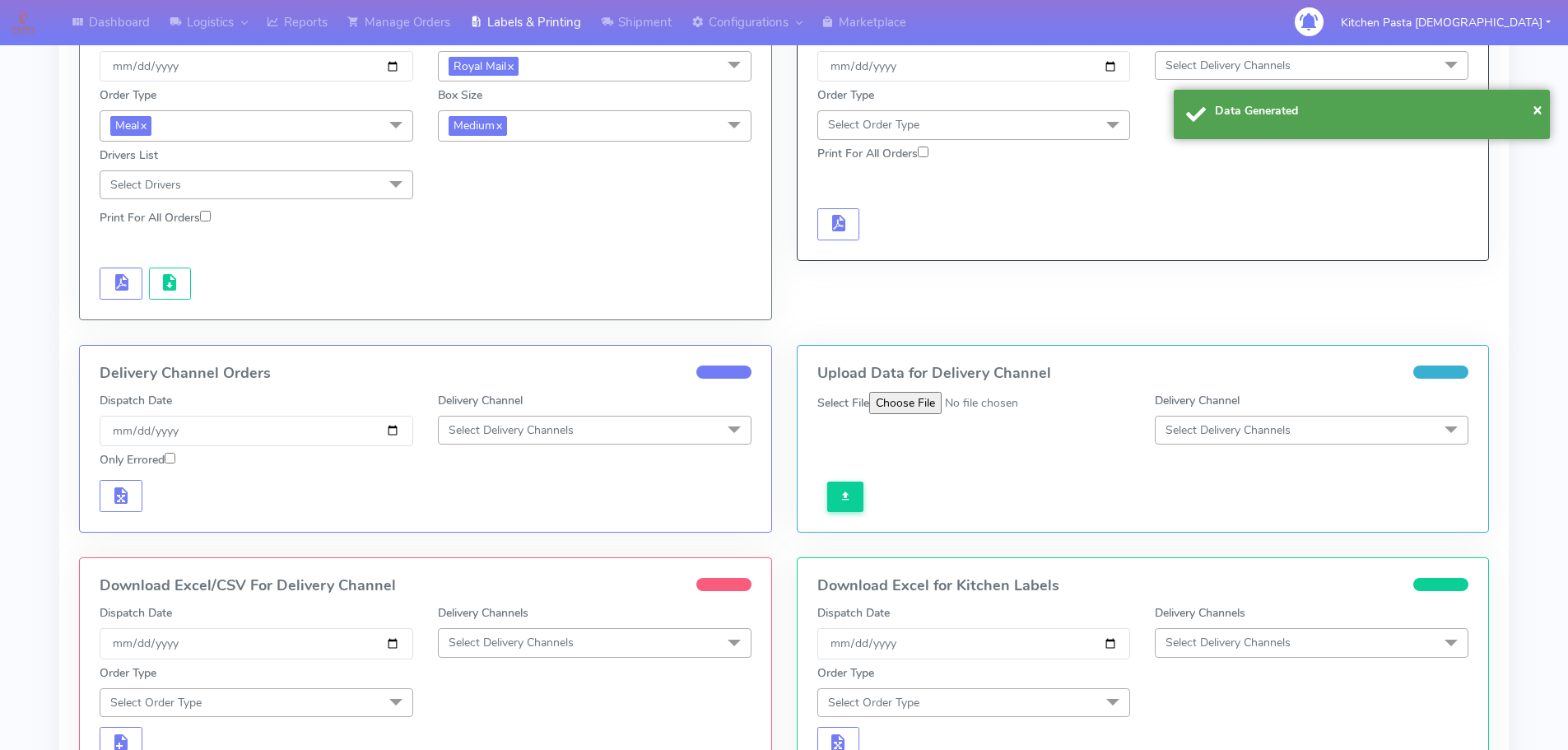
click at [548, 653] on span "Select Delivery Channels" at bounding box center [595, 642] width 314 height 29
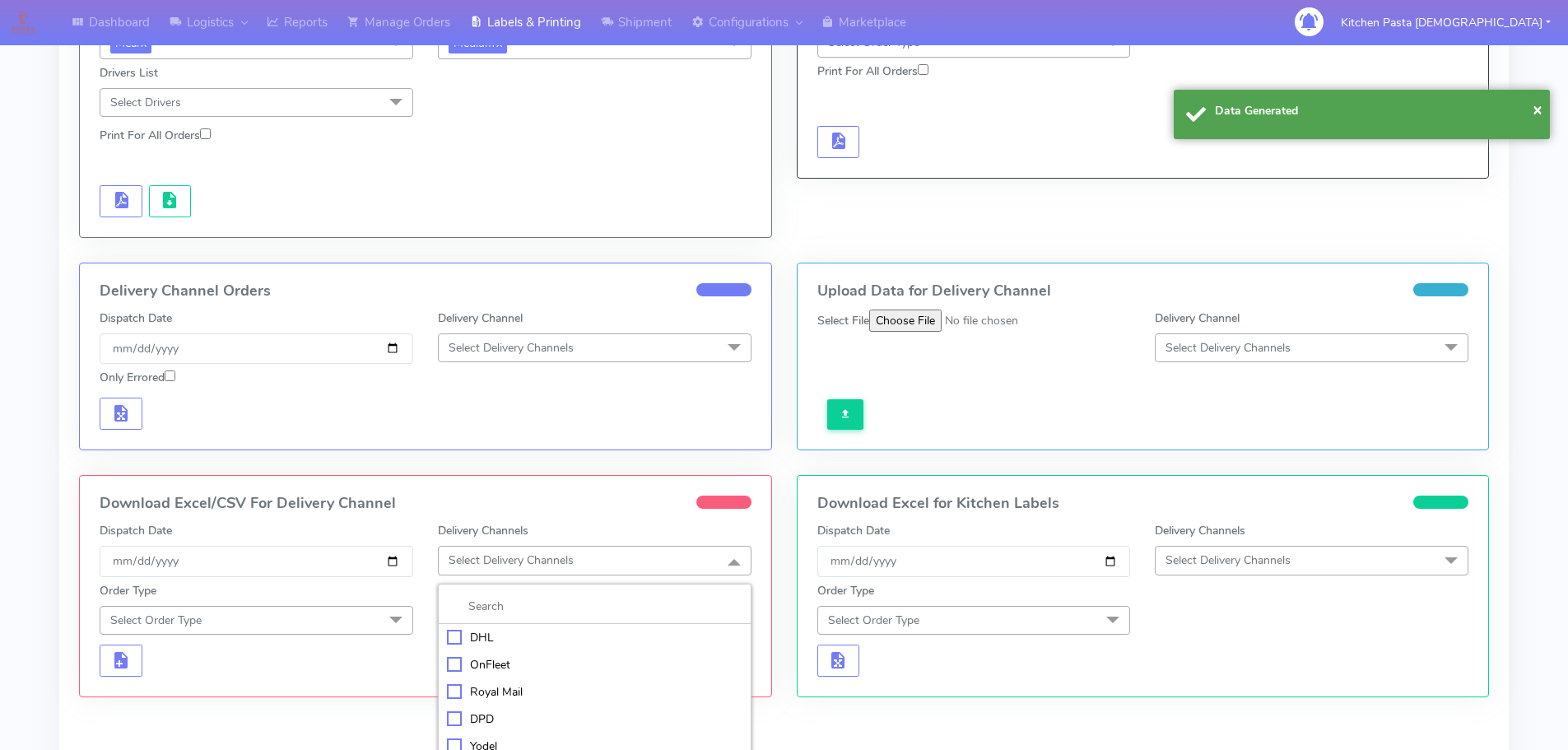
scroll to position [392, 0]
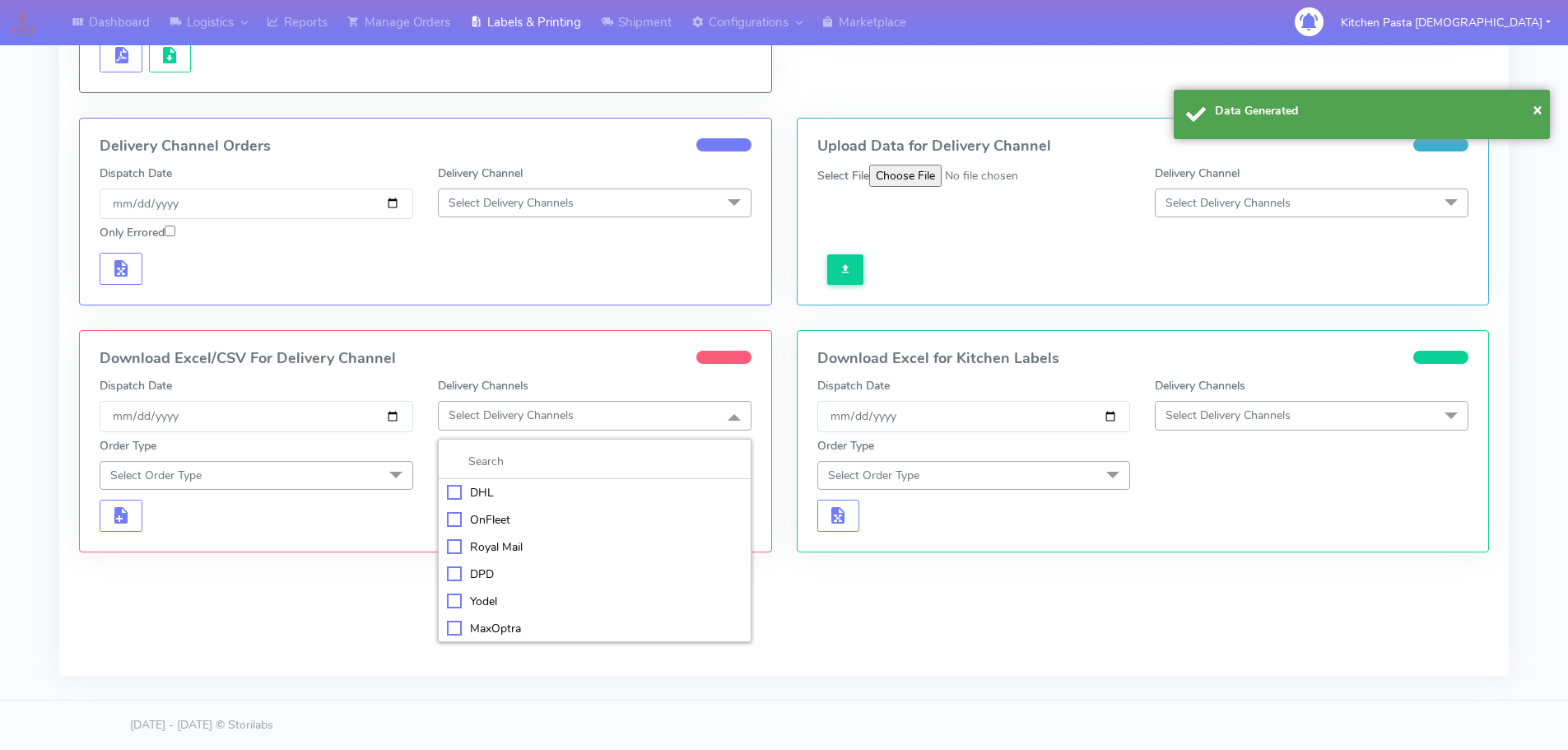
click at [492, 536] on li "Royal Mail" at bounding box center [595, 547] width 312 height 27
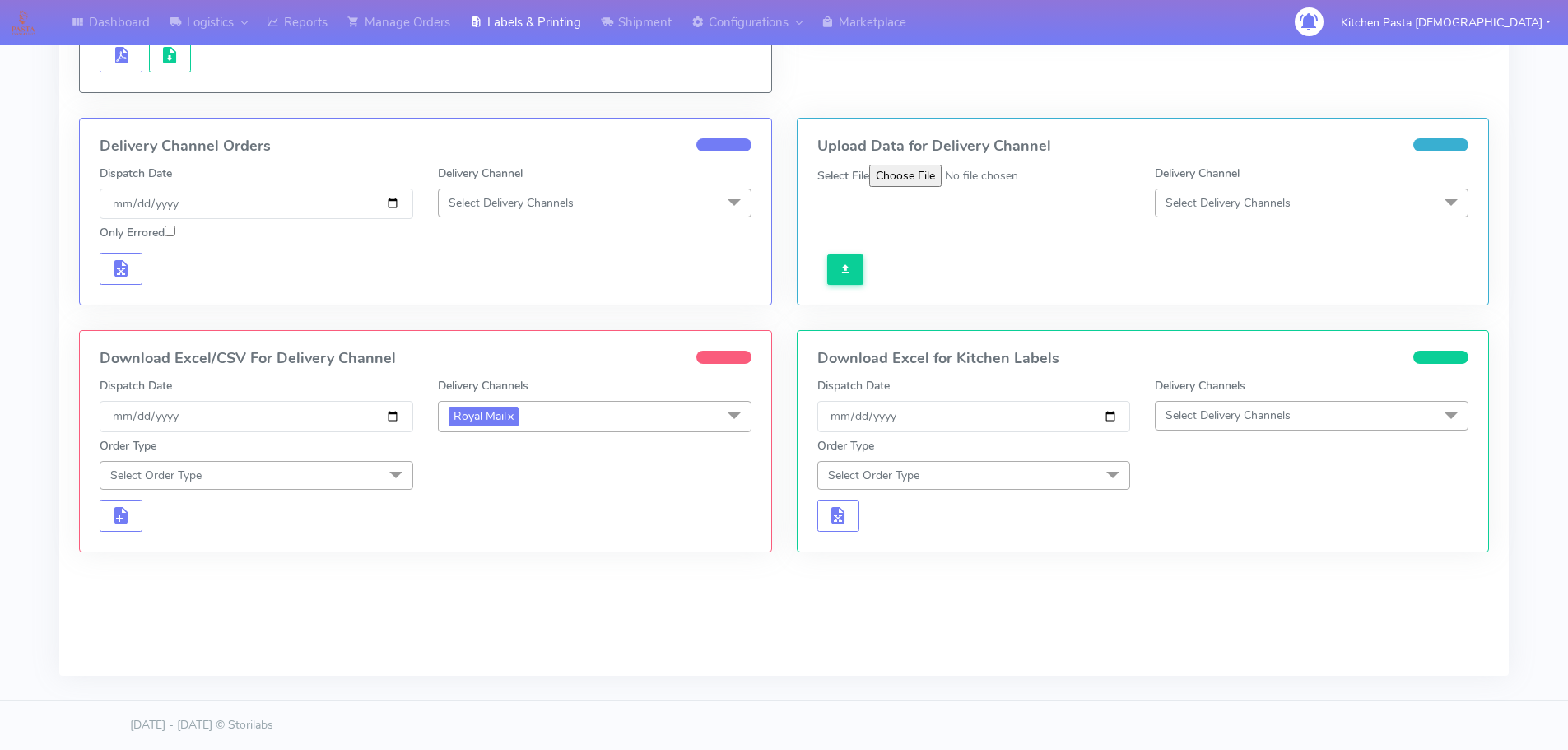
click at [362, 475] on span "Select Order Type" at bounding box center [257, 475] width 314 height 29
click at [244, 559] on div "Meal" at bounding box center [256, 552] width 295 height 18
click at [473, 479] on span "Select Box Size" at bounding box center [488, 475] width 79 height 16
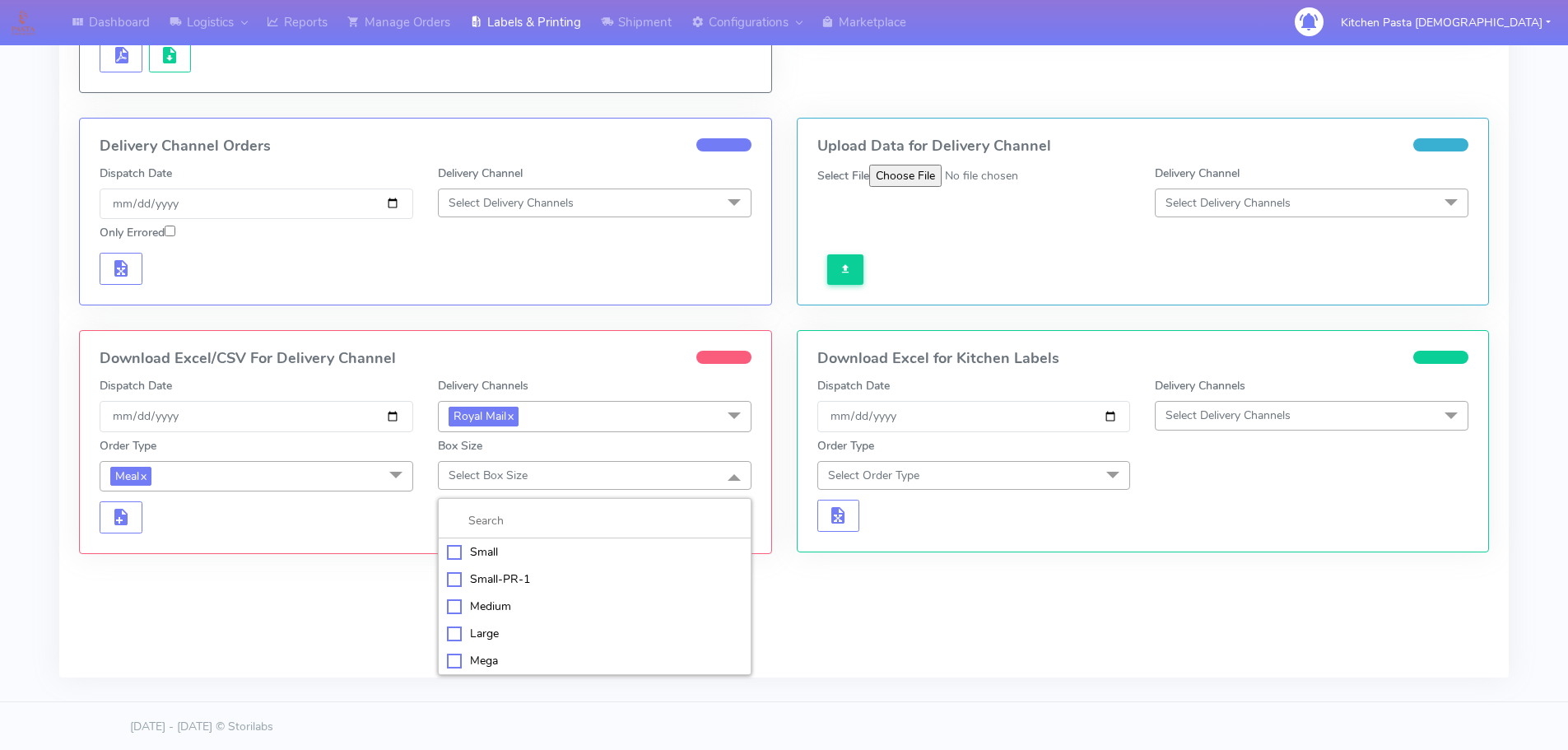
drag, startPoint x: 483, startPoint y: 606, endPoint x: 396, endPoint y: 591, distance: 88.3
click at [483, 606] on div "Medium" at bounding box center [594, 606] width 295 height 18
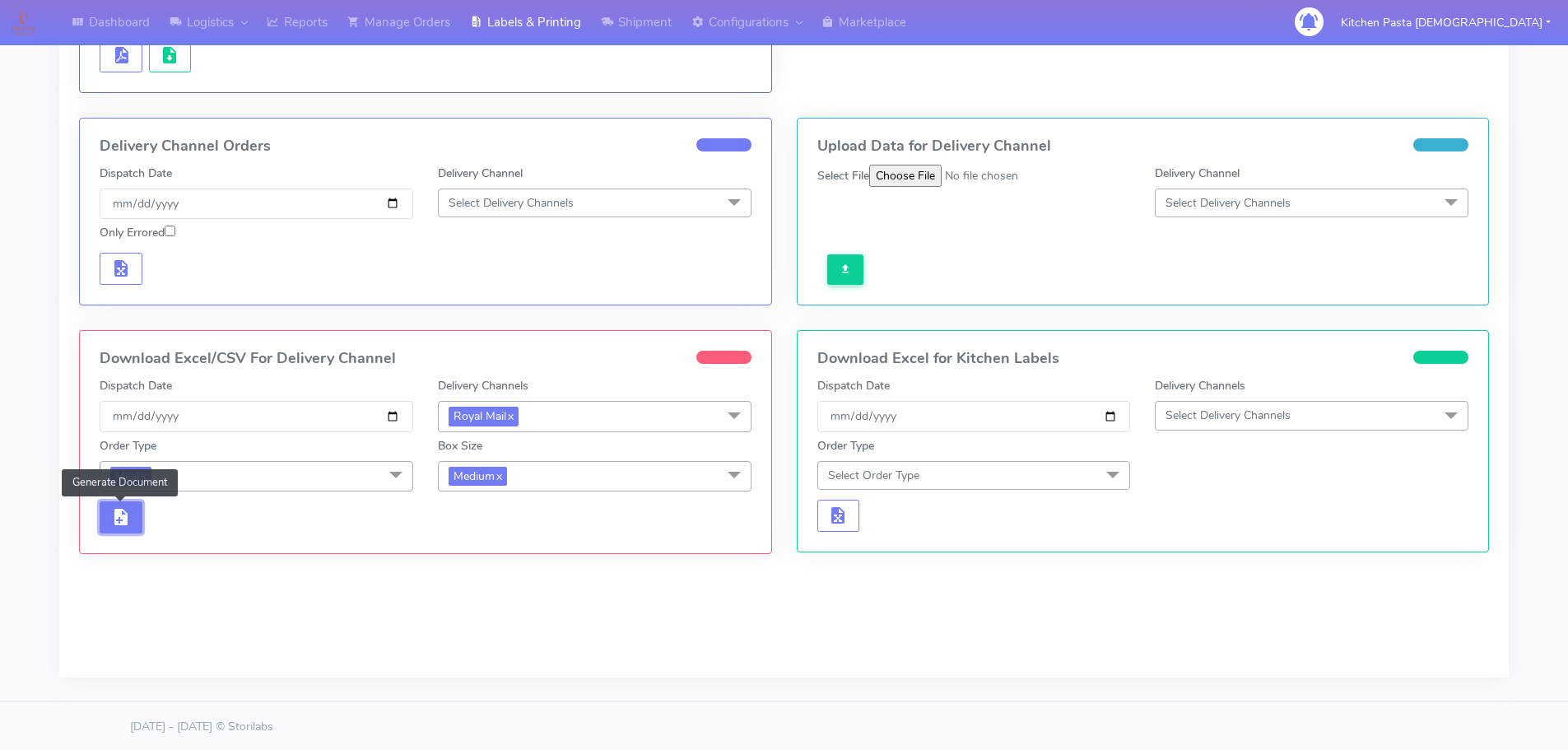
click at [139, 520] on button "button" at bounding box center [121, 517] width 43 height 32
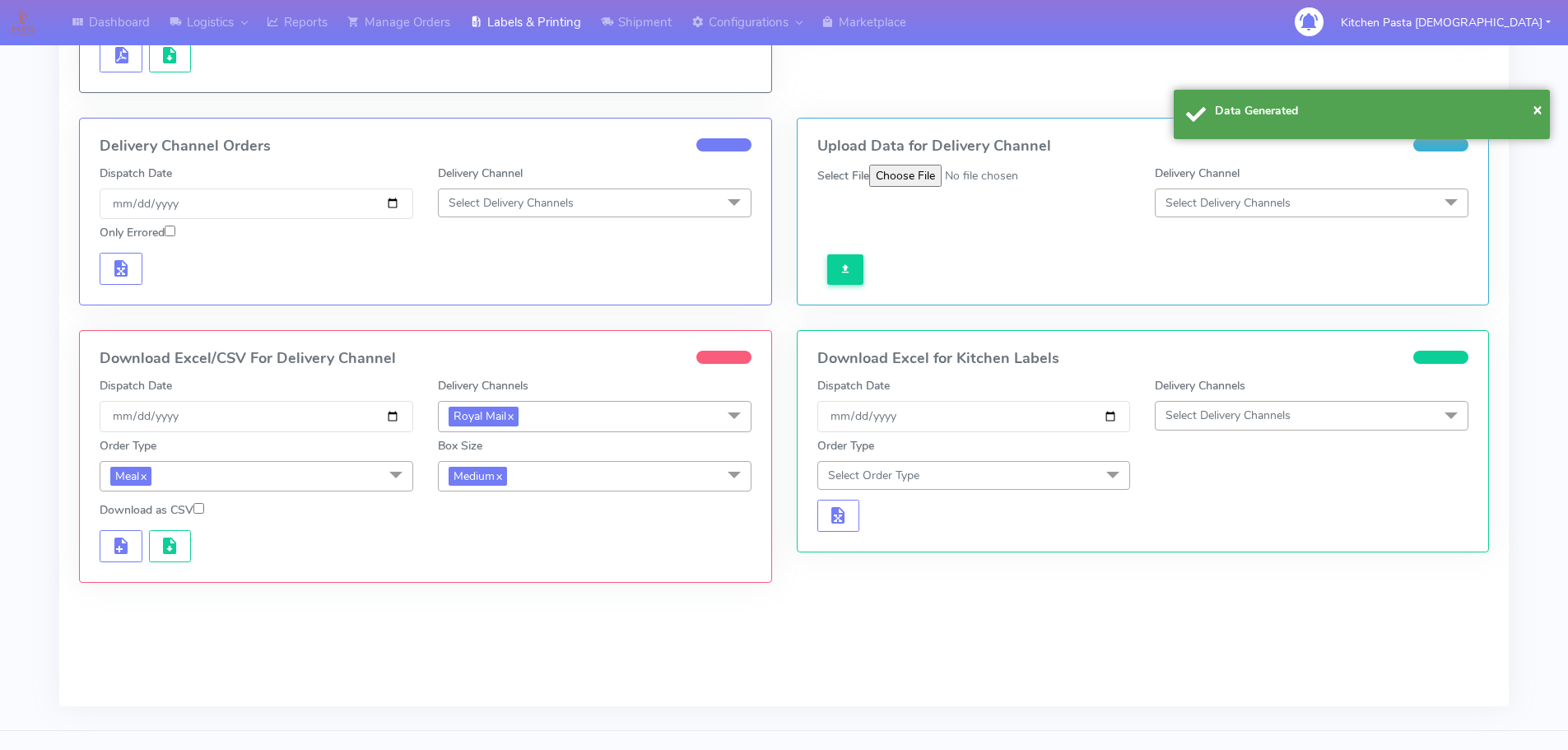
click at [160, 528] on div at bounding box center [426, 544] width 677 height 37
click at [155, 542] on button "button" at bounding box center [170, 546] width 43 height 32
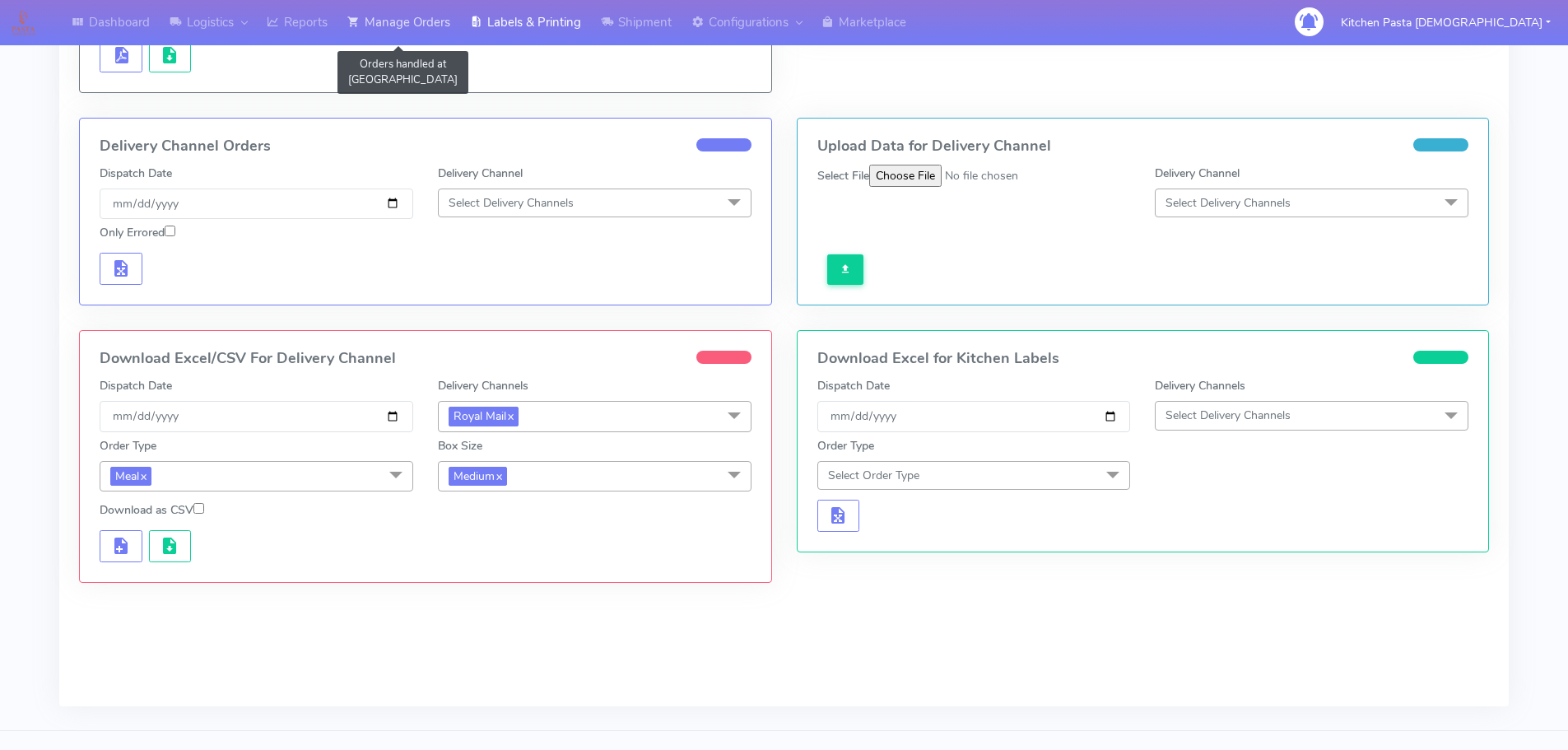
click at [405, 19] on link "Manage Orders" at bounding box center [399, 23] width 123 height 45
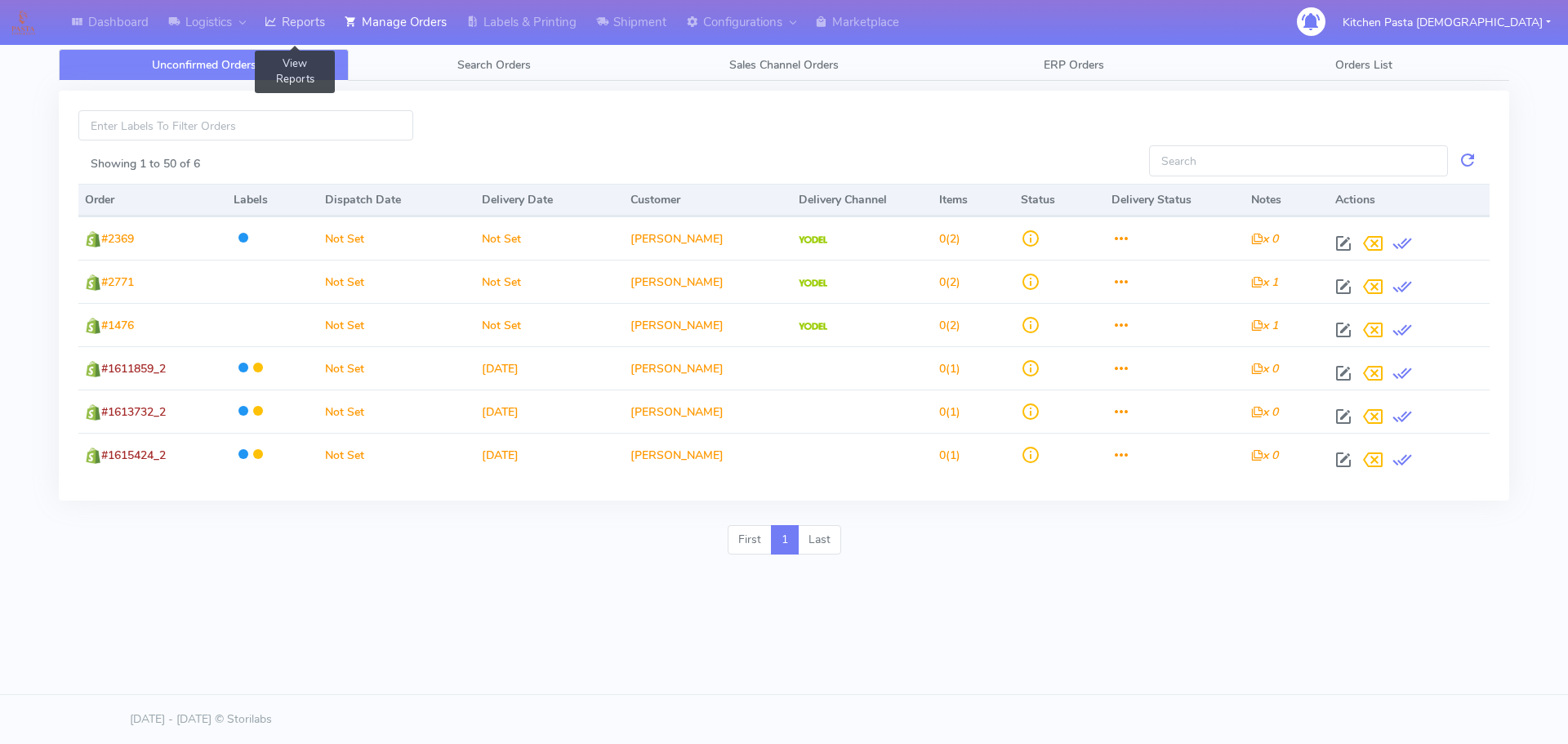
click at [309, 25] on link "Reports" at bounding box center [295, 22] width 80 height 45
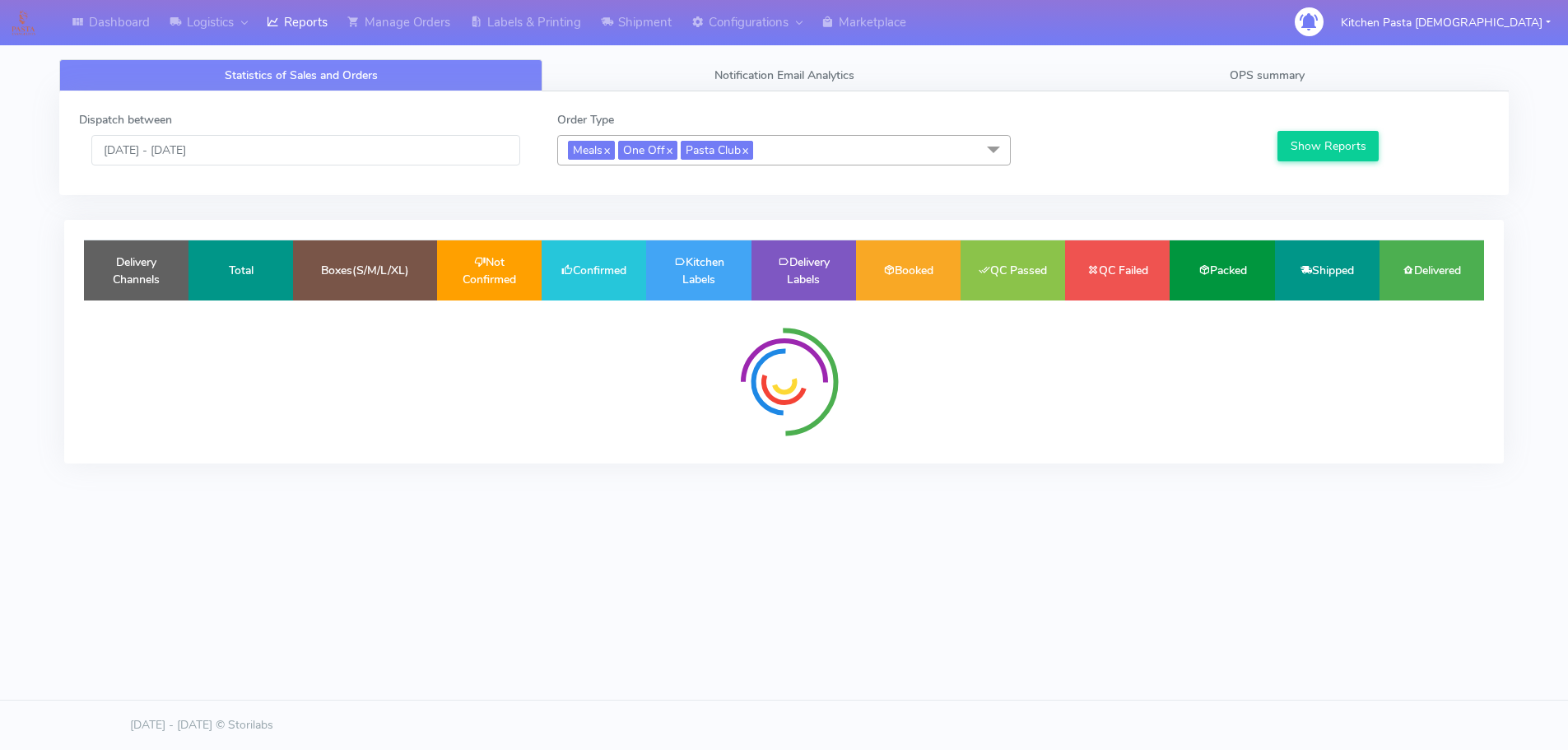
click at [843, 170] on div "Dispatch between [DATE] - [DATE] Order Type Meals x One Off x Pasta Club x Sele…" at bounding box center [783, 143] width 1435 height 64
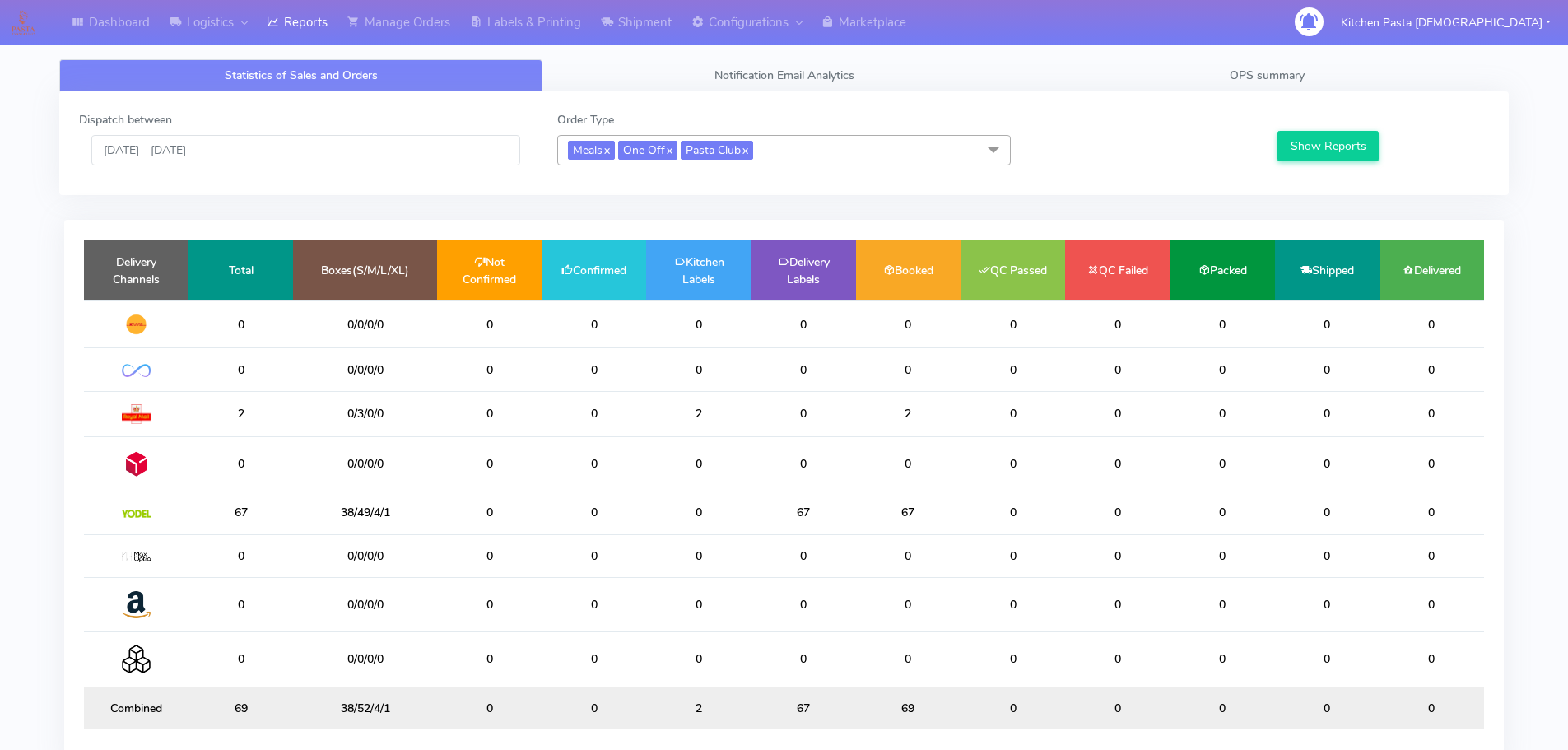
click at [807, 149] on span "Meals x One Off x Pasta Club x" at bounding box center [784, 150] width 453 height 30
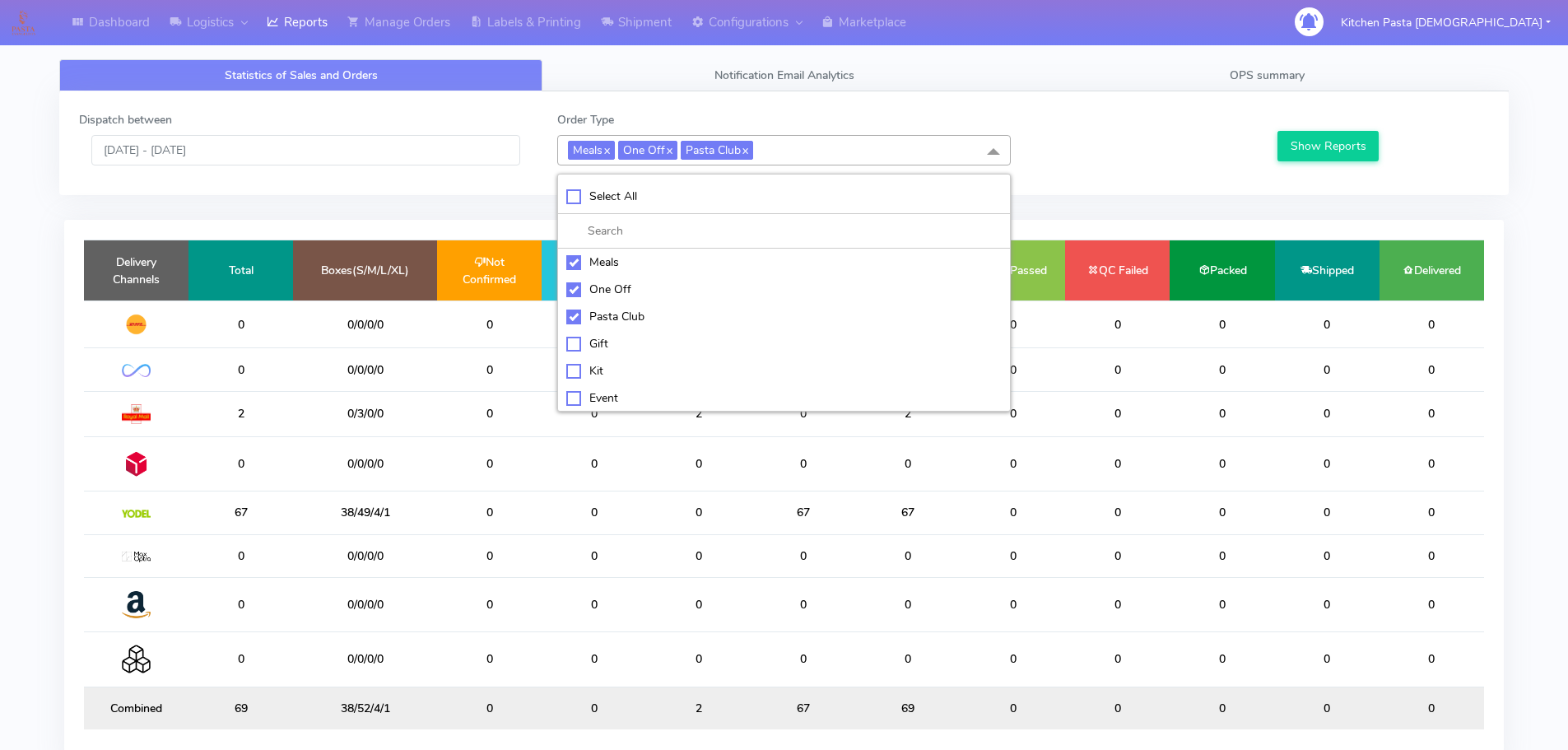
click at [618, 366] on div "Kit" at bounding box center [784, 370] width 436 height 18
checkbox input "true"
click at [645, 317] on div "Pasta Club" at bounding box center [784, 317] width 436 height 18
checkbox input "false"
click at [648, 295] on div "One Off" at bounding box center [784, 289] width 436 height 18
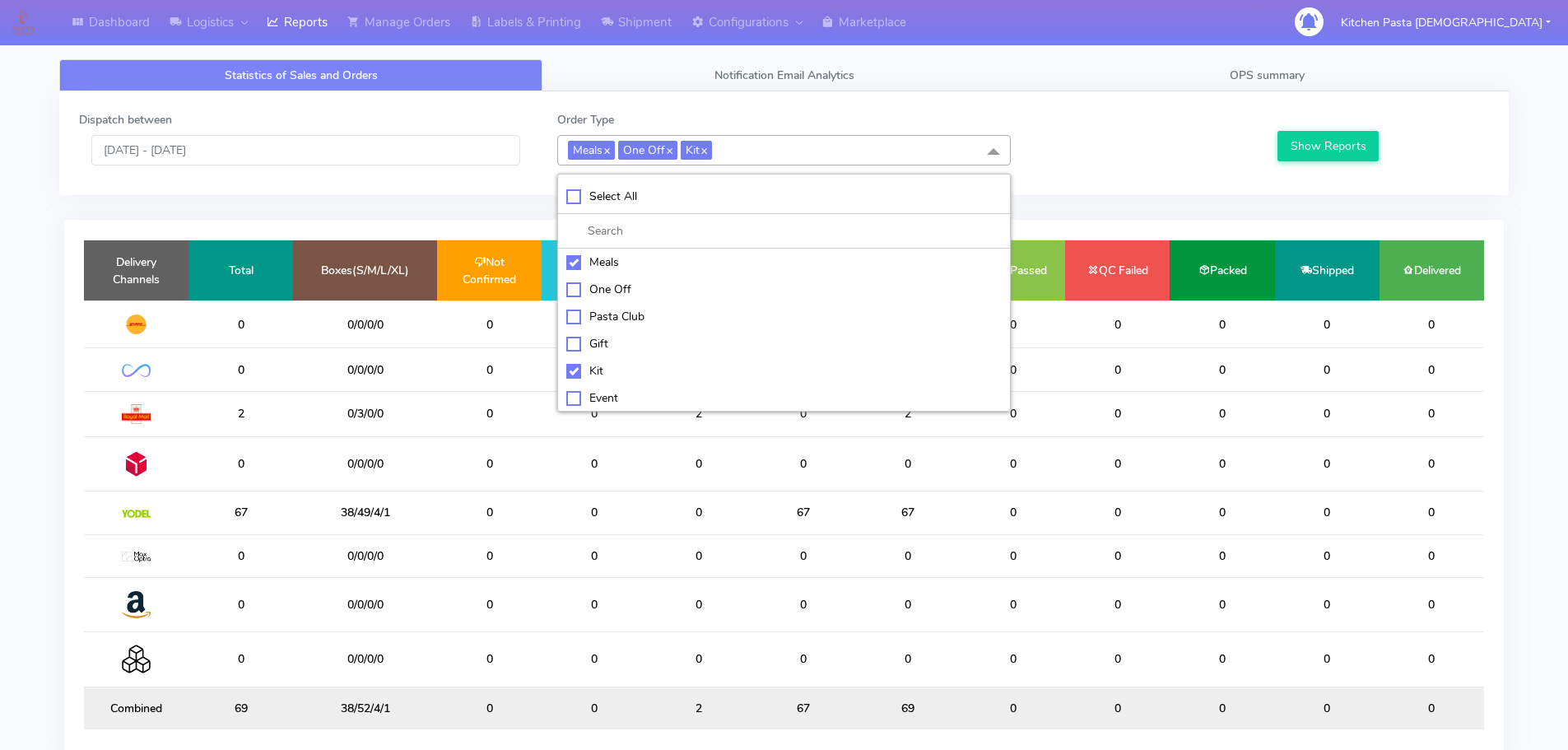
checkbox input "false"
drag, startPoint x: 655, startPoint y: 251, endPoint x: 661, endPoint y: 258, distance: 9.2
click at [656, 250] on li "Meals" at bounding box center [784, 262] width 452 height 27
checkbox input "false"
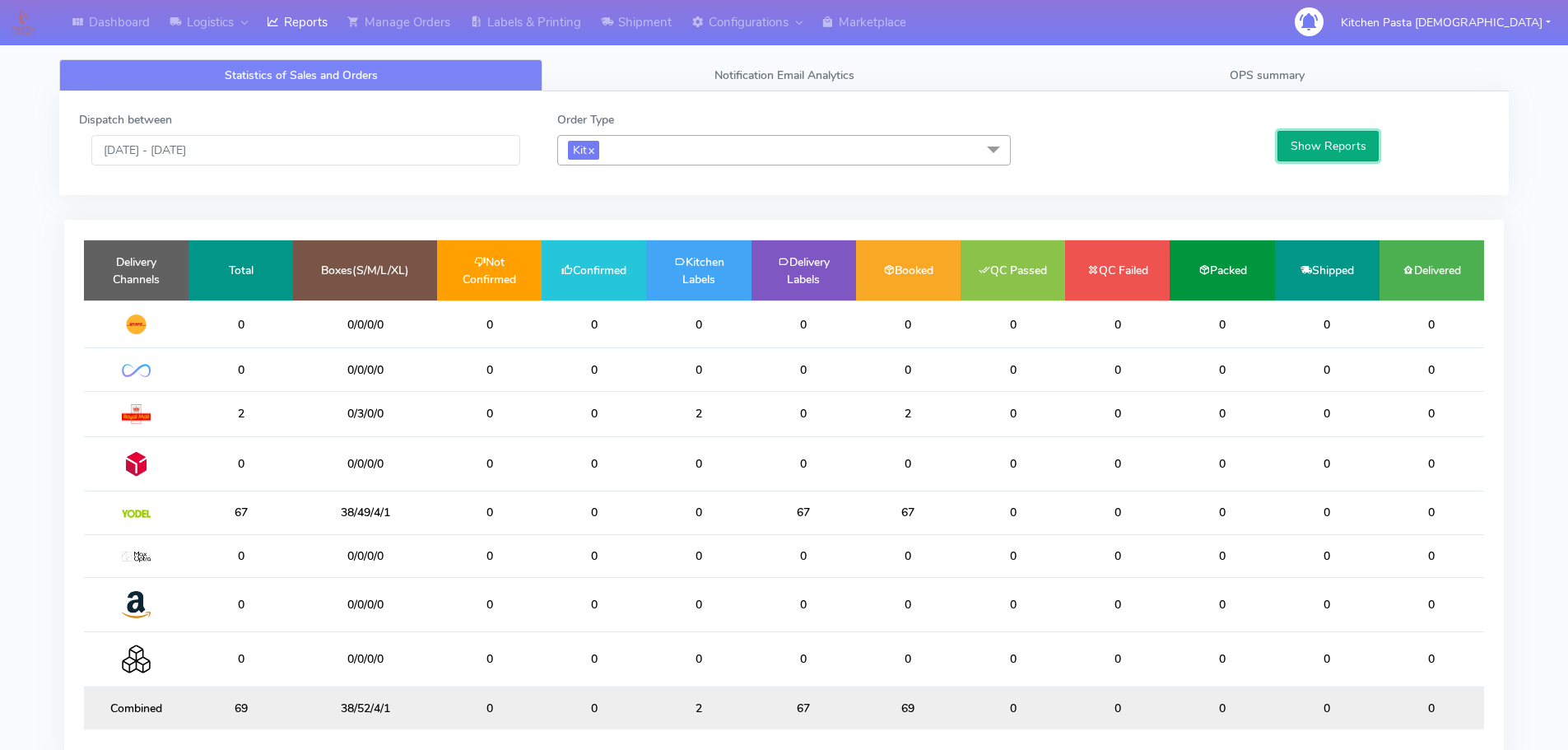
click at [1354, 144] on button "Show Reports" at bounding box center [1328, 146] width 102 height 30
click at [649, 144] on span "Kit x" at bounding box center [784, 150] width 453 height 30
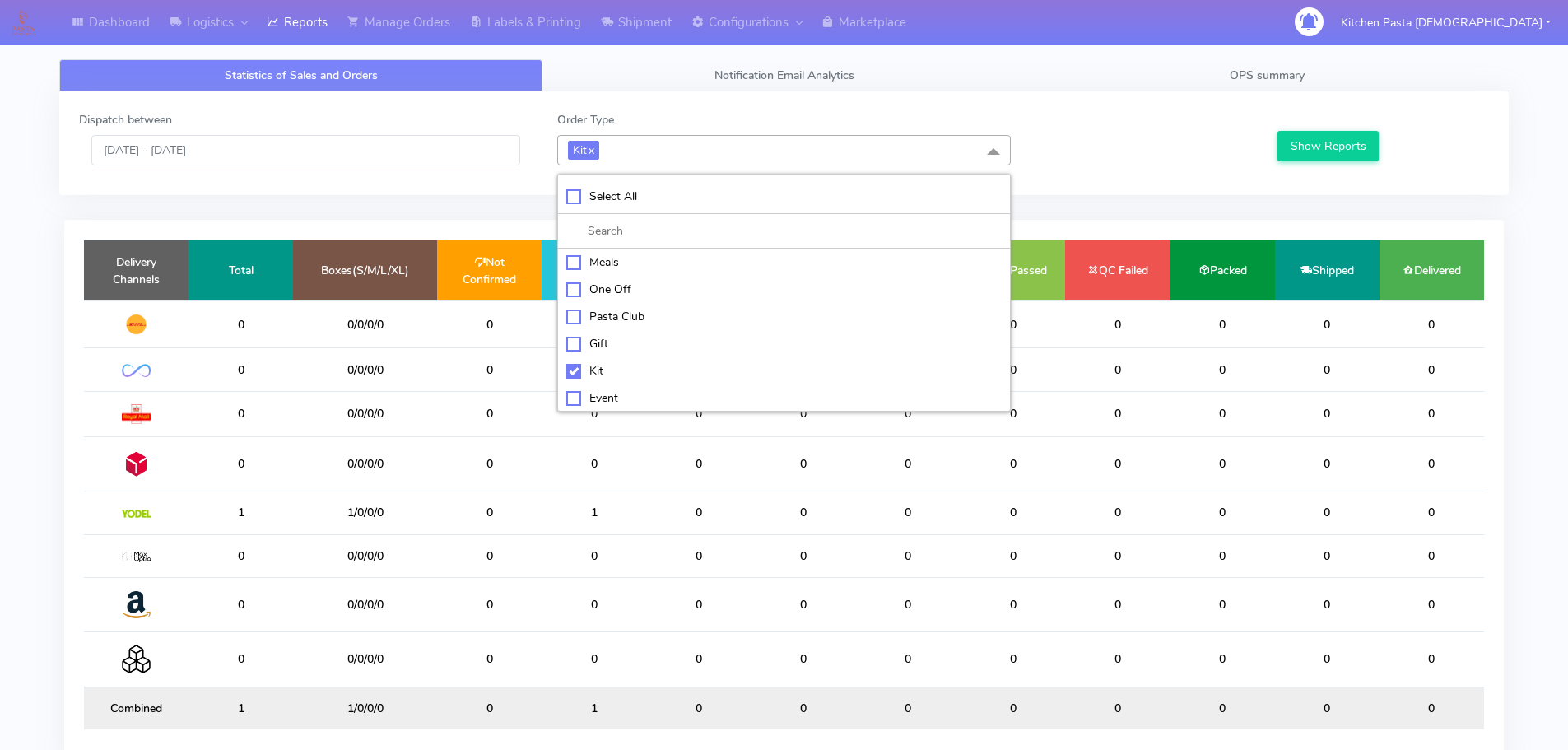
click at [594, 364] on div "Kit" at bounding box center [784, 370] width 436 height 18
checkbox input "false"
click at [605, 396] on div "ATAVI" at bounding box center [784, 396] width 436 height 18
checkbox input "true"
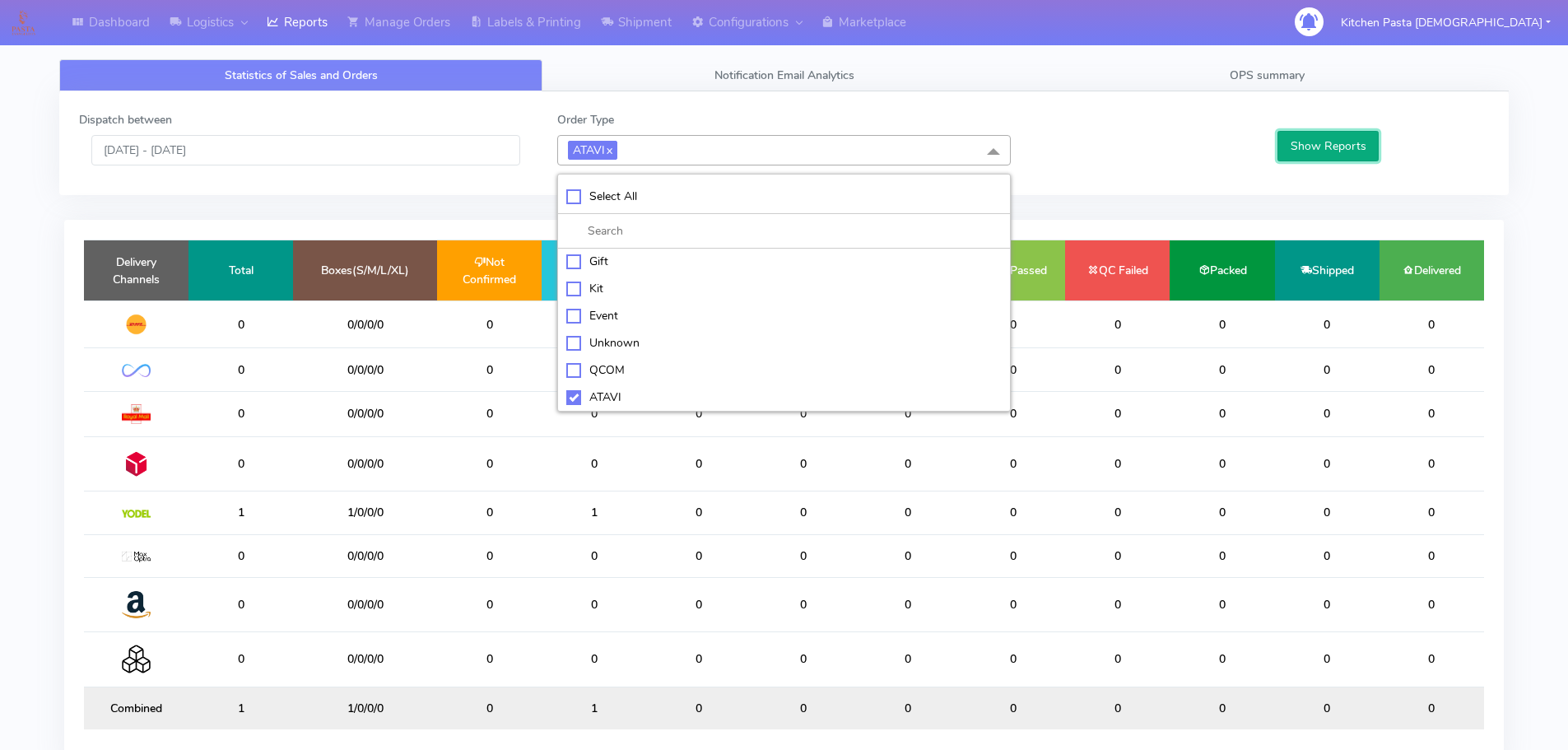
click at [1355, 152] on button "Show Reports" at bounding box center [1328, 146] width 102 height 30
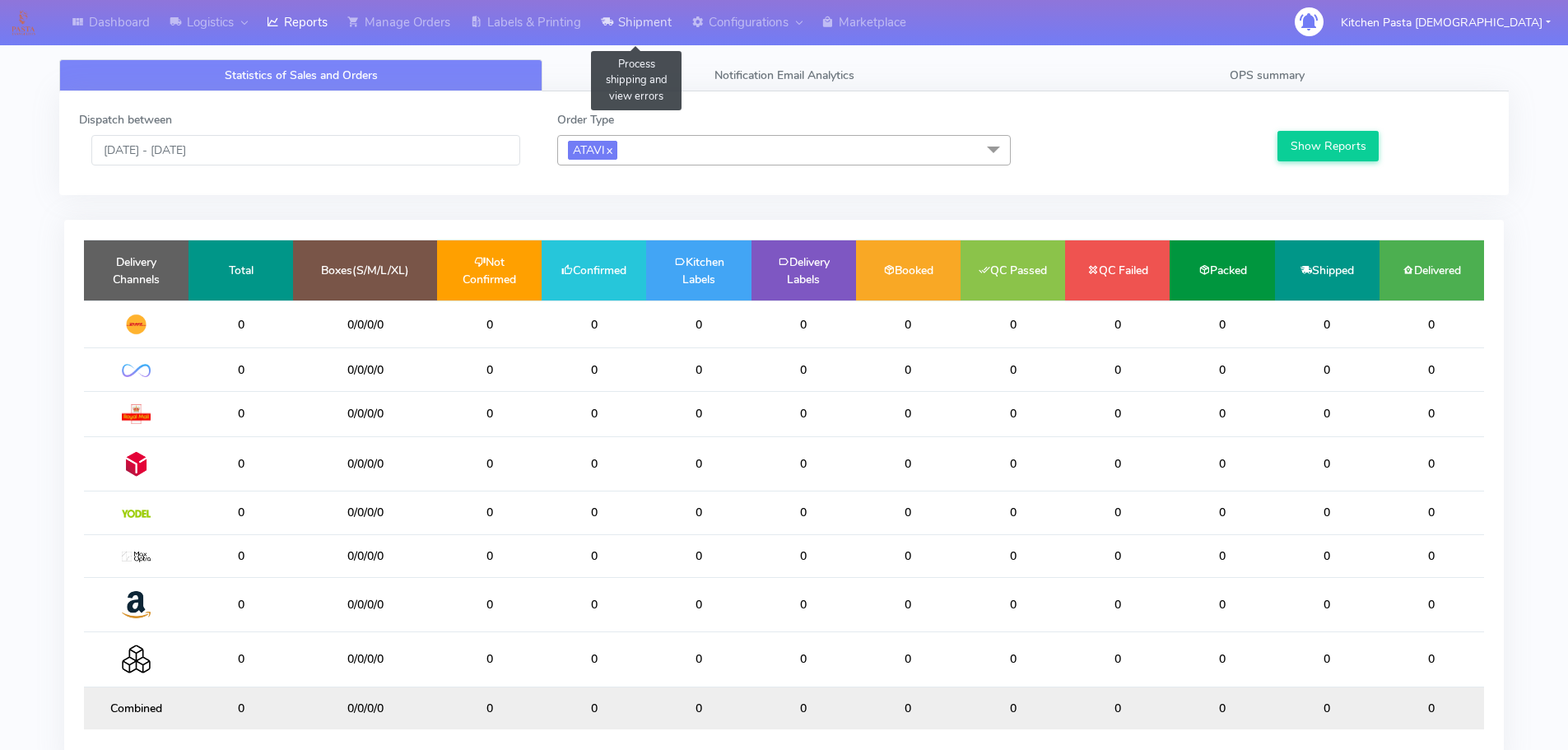
click at [613, 25] on icon at bounding box center [607, 23] width 13 height 17
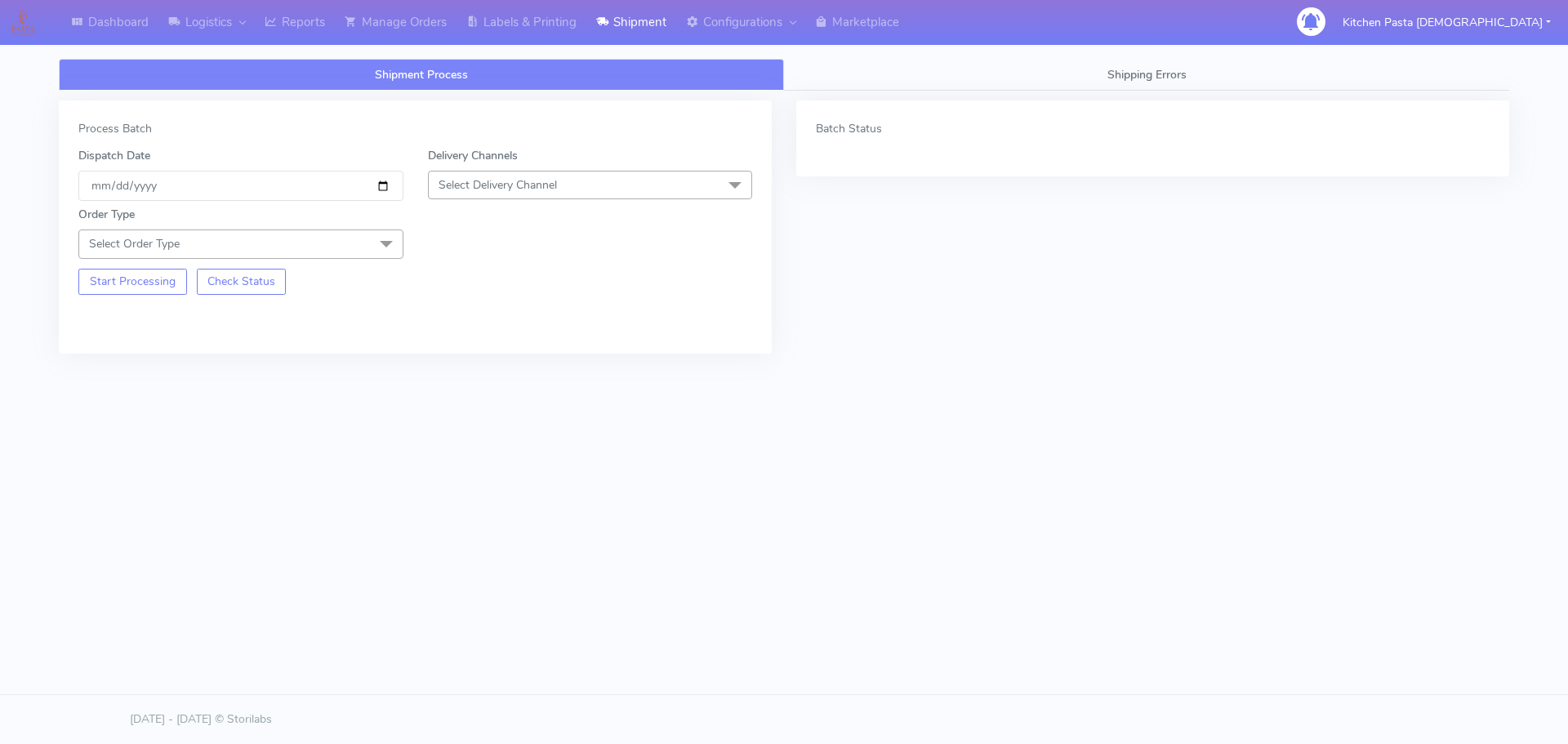
click at [554, 200] on div "Delivery Channels Select Delivery Channel DHL OnFleet Royal Mail DPD Yodel MaxO…" at bounding box center [590, 173] width 350 height 54
click at [557, 200] on div "Delivery Channels Select Delivery Channel DHL OnFleet Royal Mail DPD Yodel MaxO…" at bounding box center [590, 173] width 350 height 54
click at [503, 186] on span "Select Delivery Channel" at bounding box center [498, 185] width 118 height 16
click at [462, 363] on div "Yodel" at bounding box center [590, 368] width 307 height 17
click at [370, 248] on span at bounding box center [386, 245] width 32 height 31
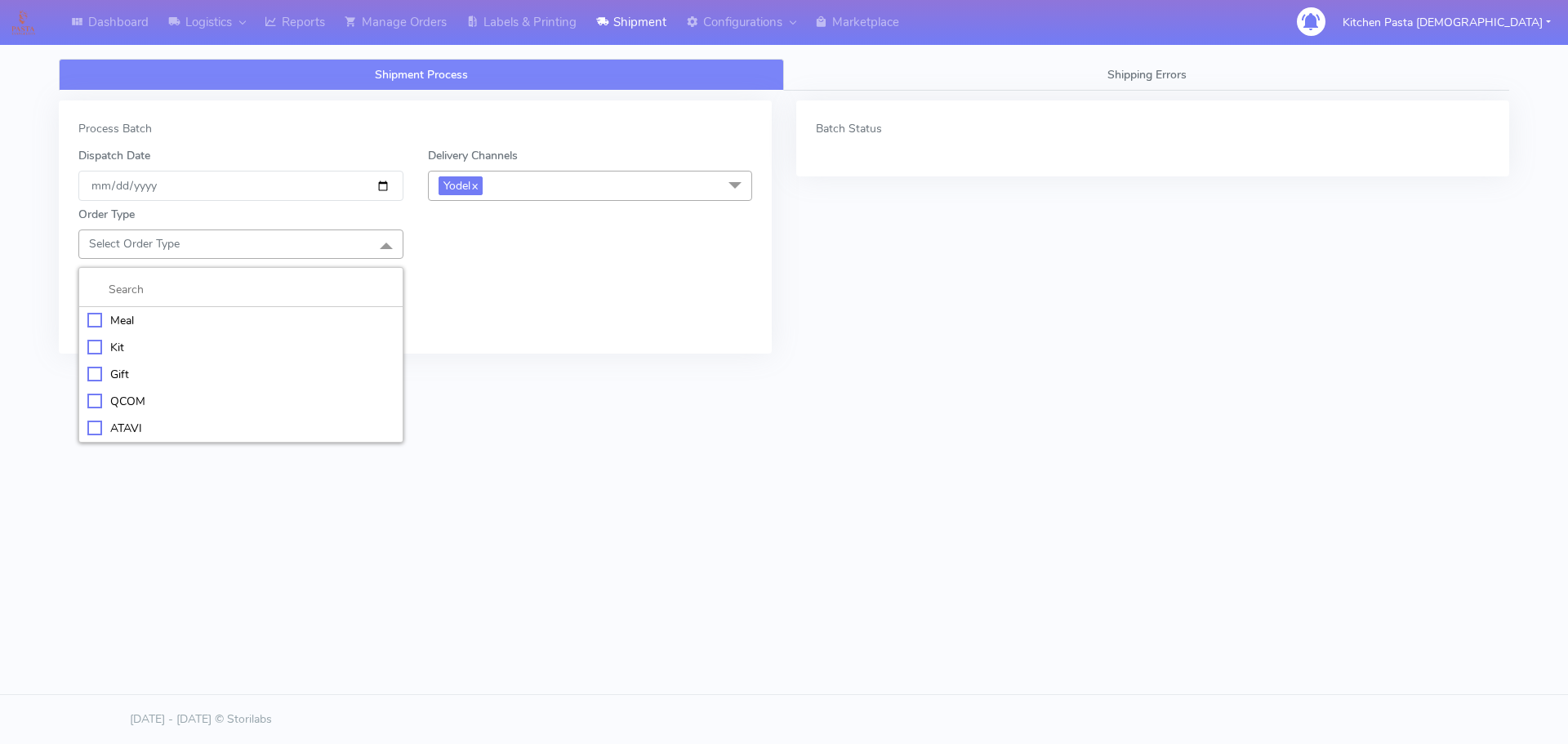
click at [134, 345] on div "Kit" at bounding box center [241, 347] width 307 height 17
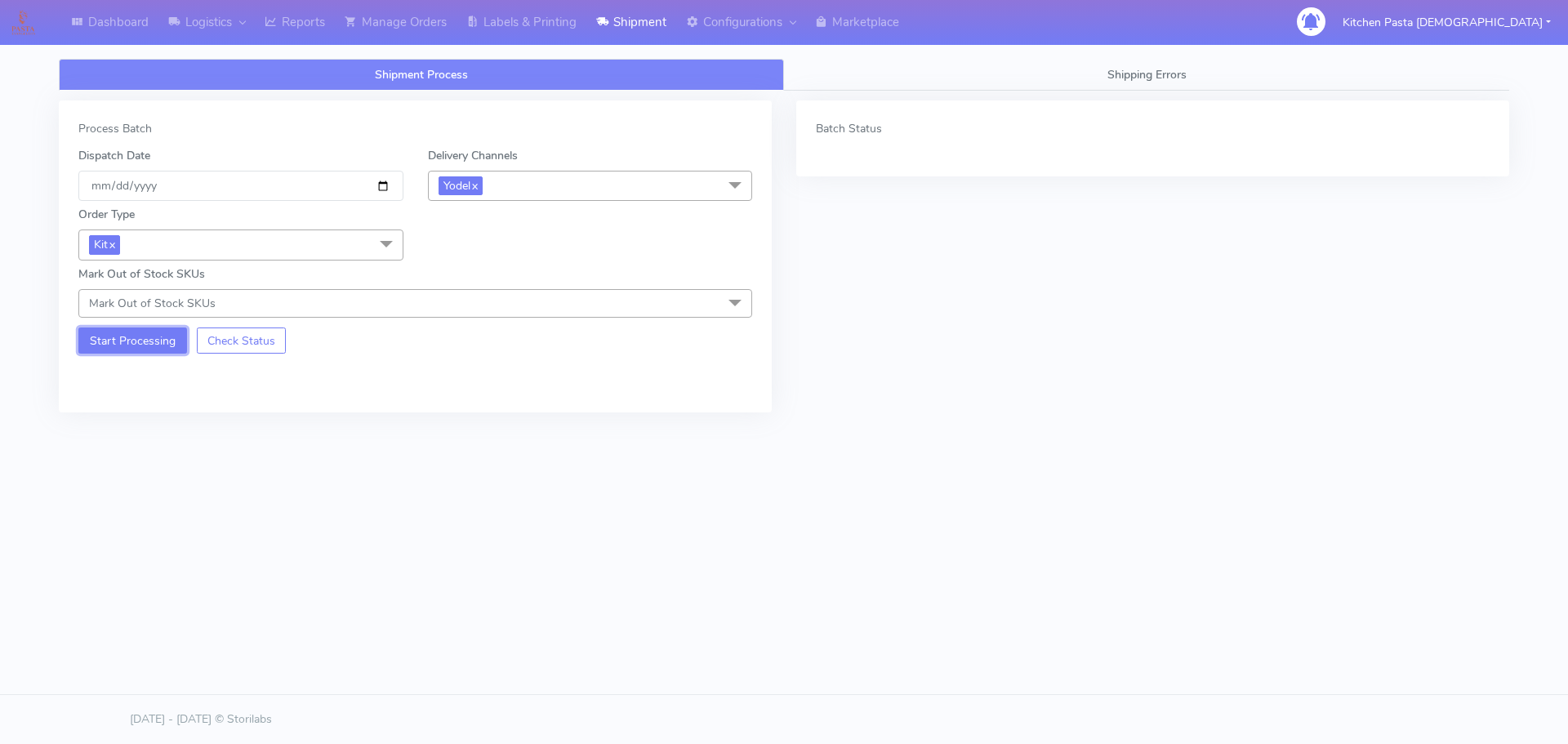
click at [132, 333] on button "Start Processing" at bounding box center [132, 340] width 108 height 26
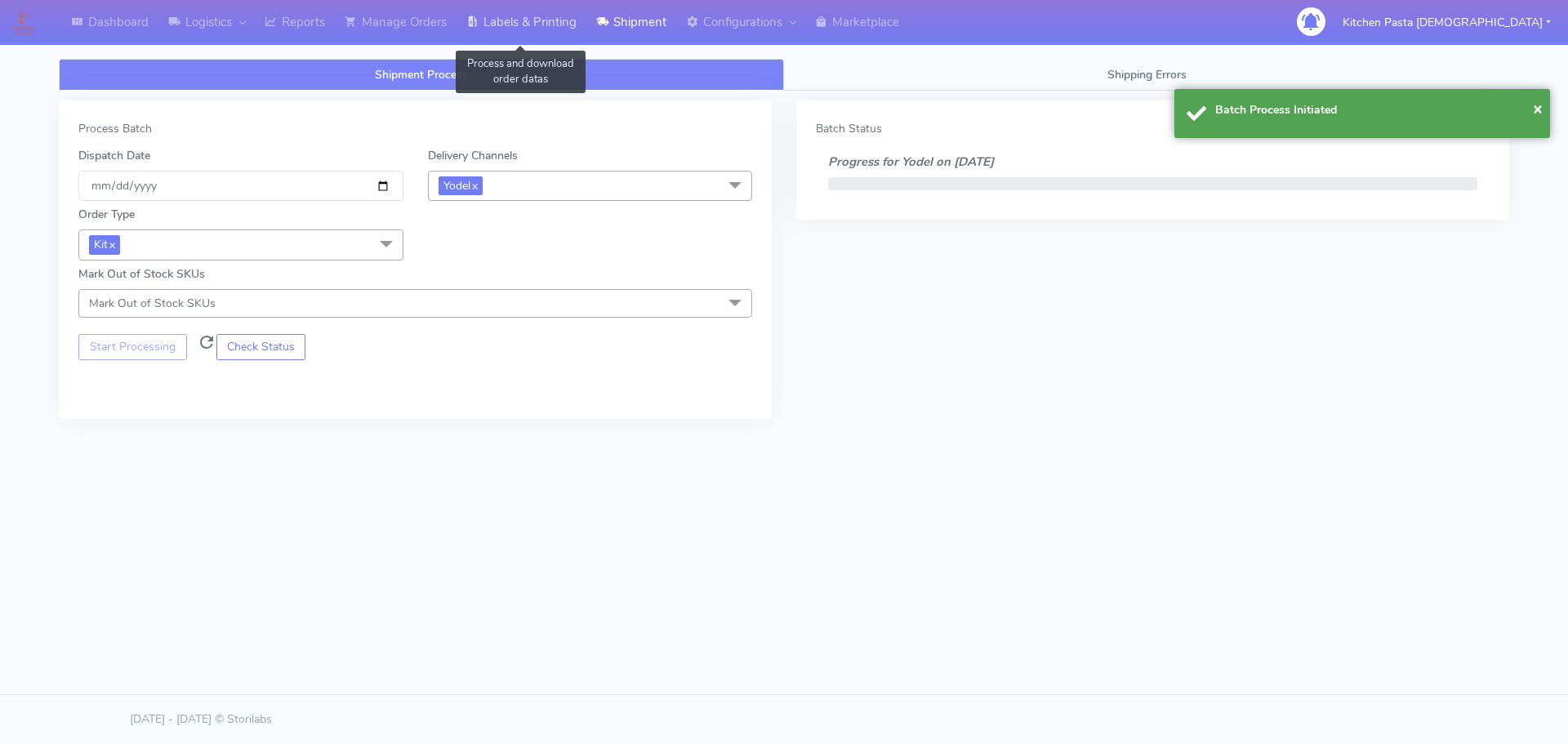
click at [563, 32] on link "Labels & Printing" at bounding box center [521, 22] width 130 height 45
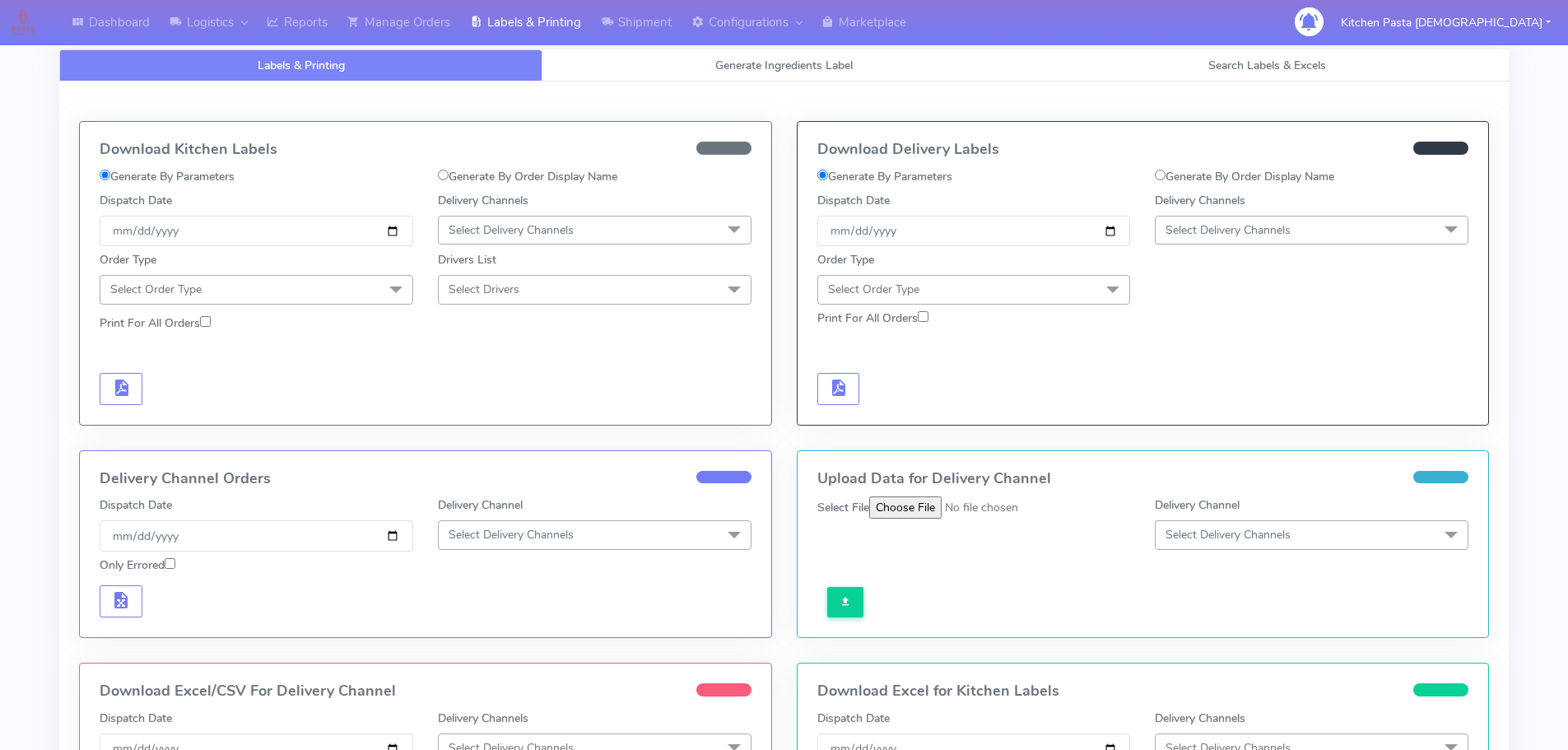
click at [1350, 239] on span "Select Delivery Channels" at bounding box center [1312, 230] width 314 height 29
drag, startPoint x: 1185, startPoint y: 382, endPoint x: 1184, endPoint y: 411, distance: 29.0
click at [1187, 389] on div "DPD" at bounding box center [1311, 388] width 295 height 18
click at [1279, 233] on span "DPD x" at bounding box center [1312, 231] width 314 height 30
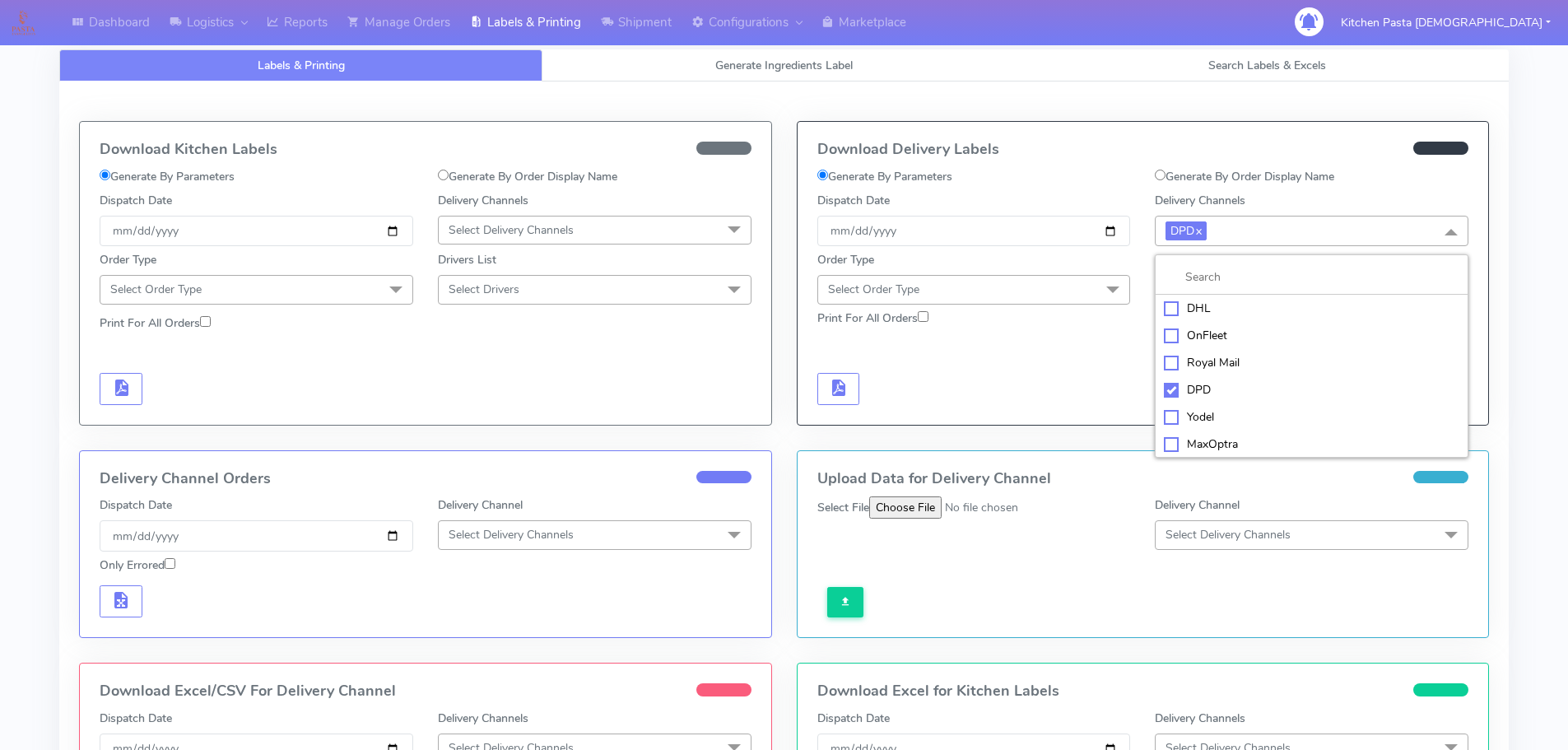
click at [1198, 413] on div "Yodel" at bounding box center [1311, 417] width 295 height 18
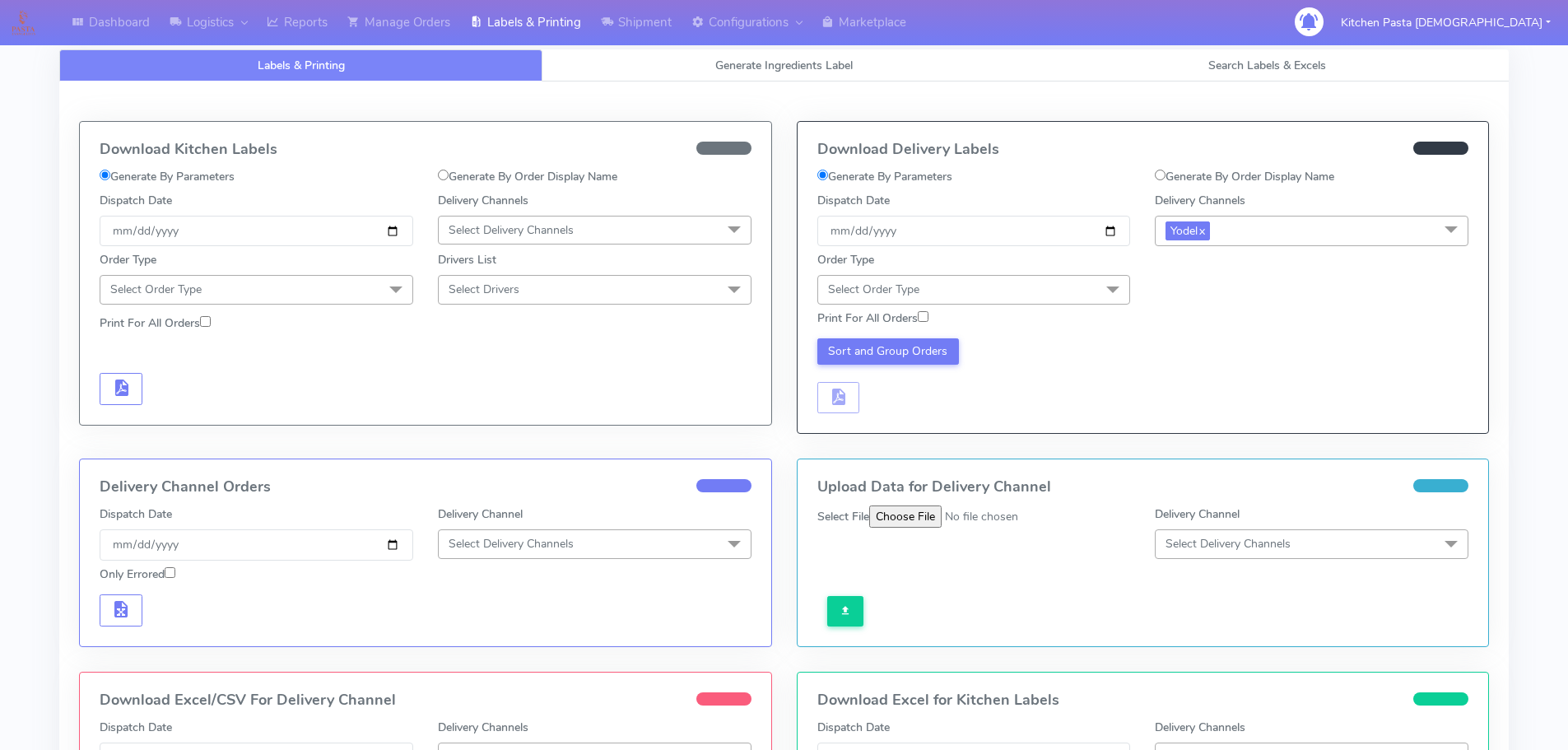
click at [1077, 279] on span "Select Order Type" at bounding box center [975, 289] width 314 height 29
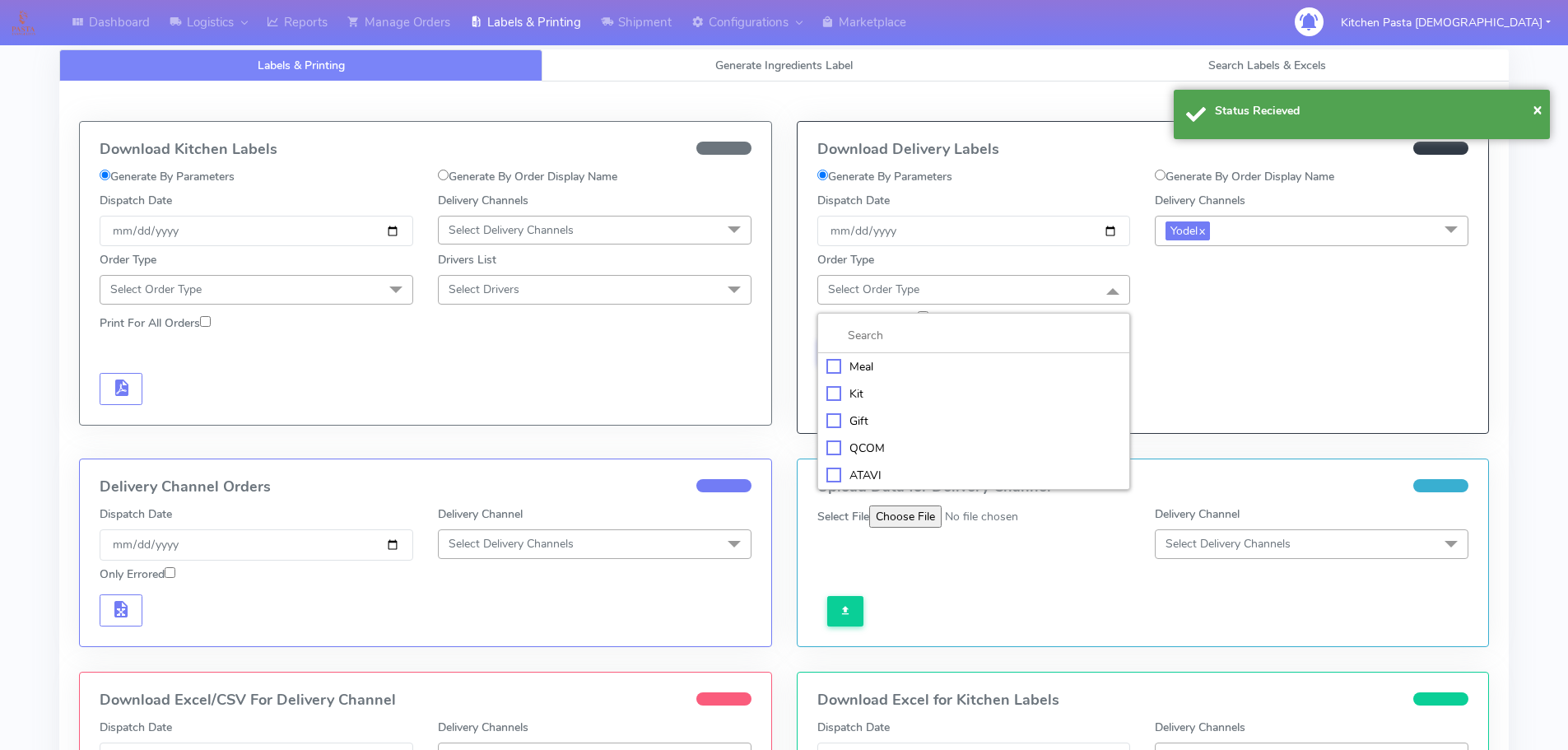
click at [844, 385] on div "Kit" at bounding box center [974, 394] width 295 height 18
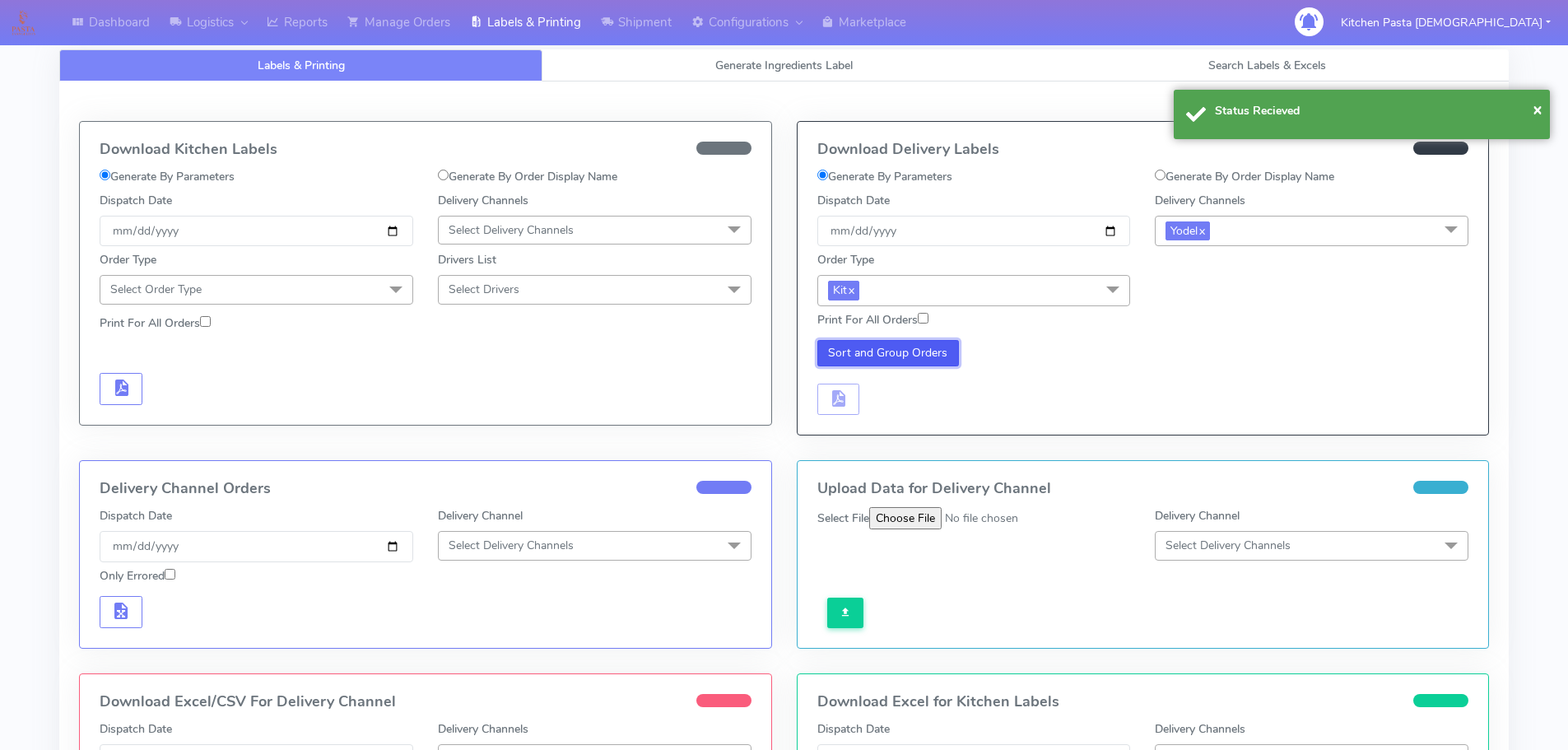
click at [923, 354] on button "Sort and Group Orders" at bounding box center [889, 353] width 143 height 26
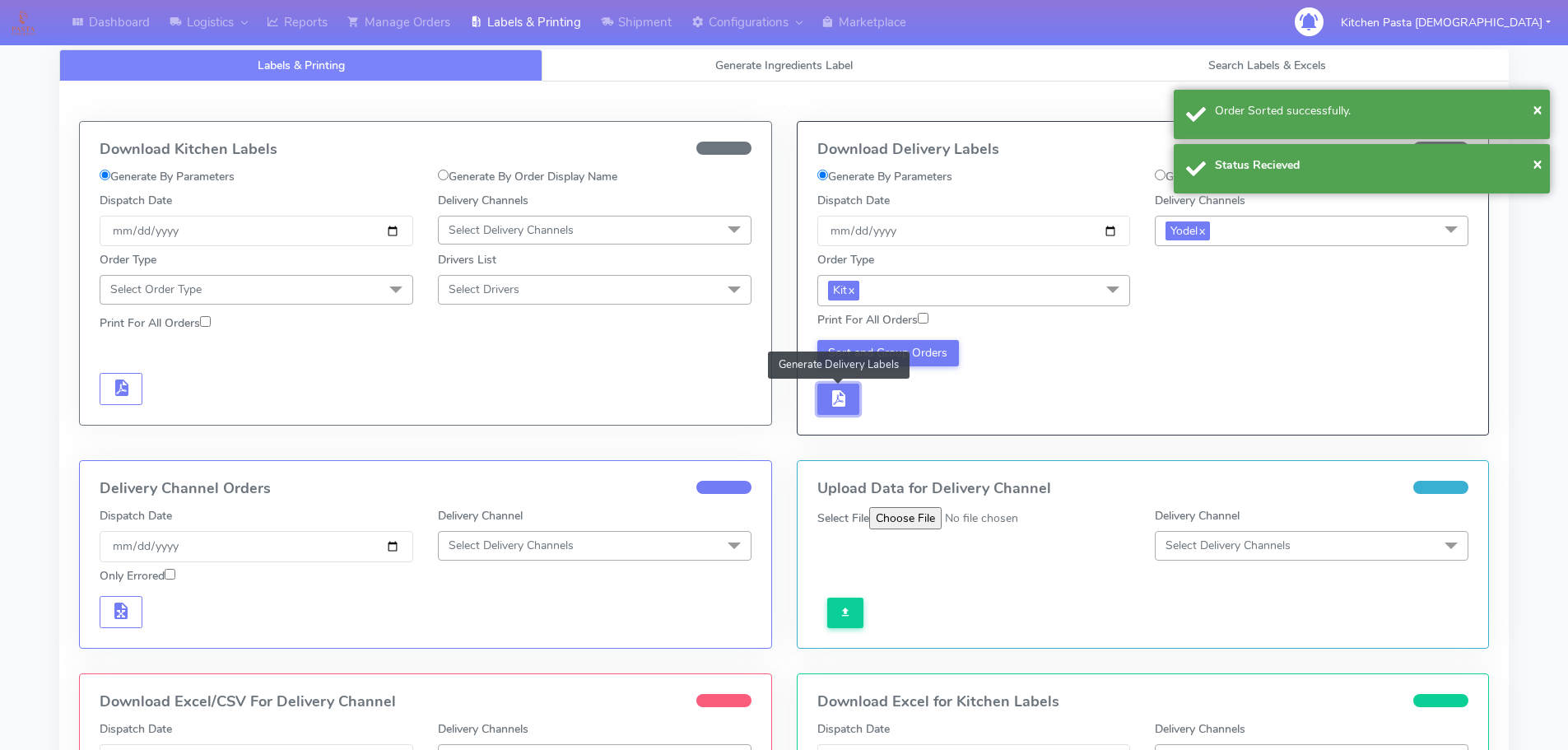
click at [844, 401] on span "button" at bounding box center [838, 402] width 20 height 16
click at [900, 406] on button "button" at bounding box center [887, 400] width 43 height 32
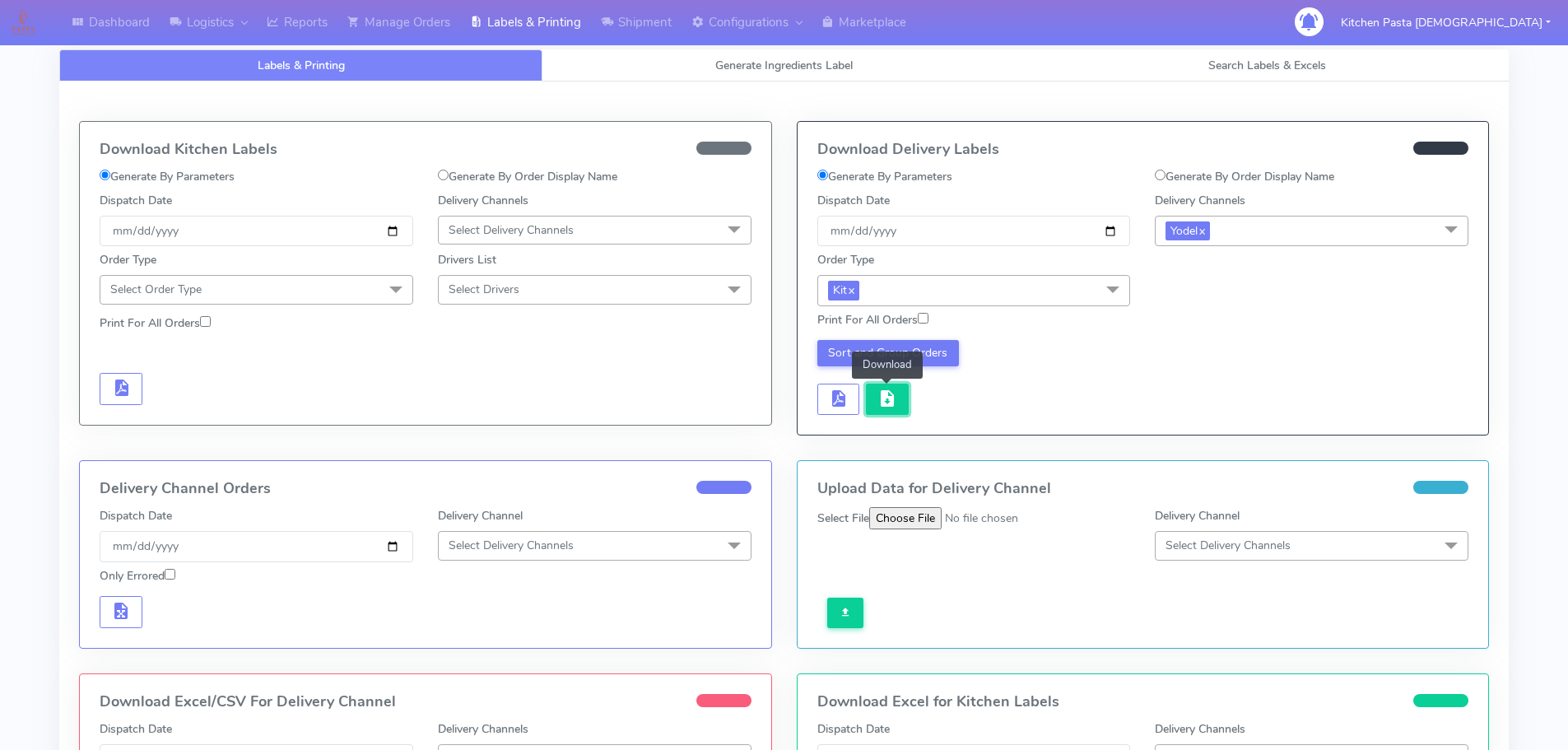
drag, startPoint x: 897, startPoint y: 406, endPoint x: 907, endPoint y: 402, distance: 10.8
click at [897, 406] on button "button" at bounding box center [887, 400] width 43 height 32
